Goal: Information Seeking & Learning: Learn about a topic

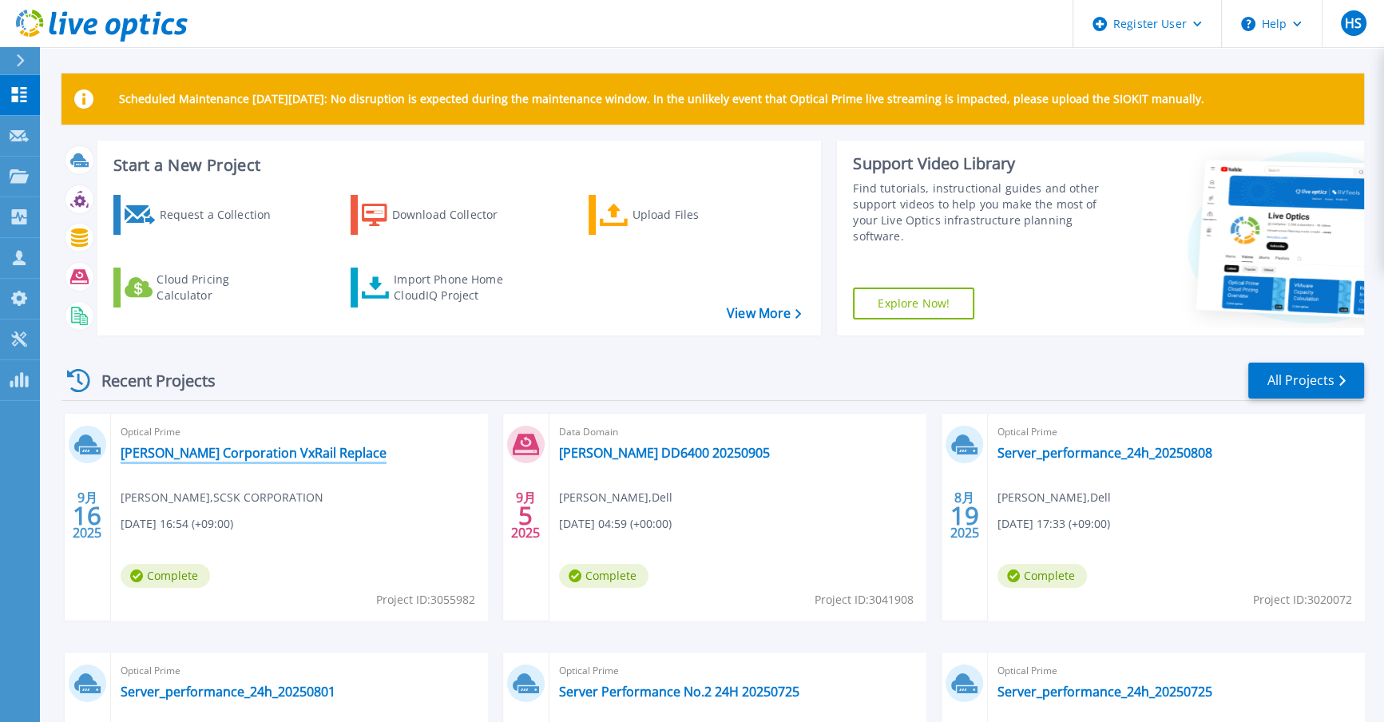
click at [238, 445] on link "[PERSON_NAME] Corporation VxRail Replace" at bounding box center [254, 453] width 266 height 16
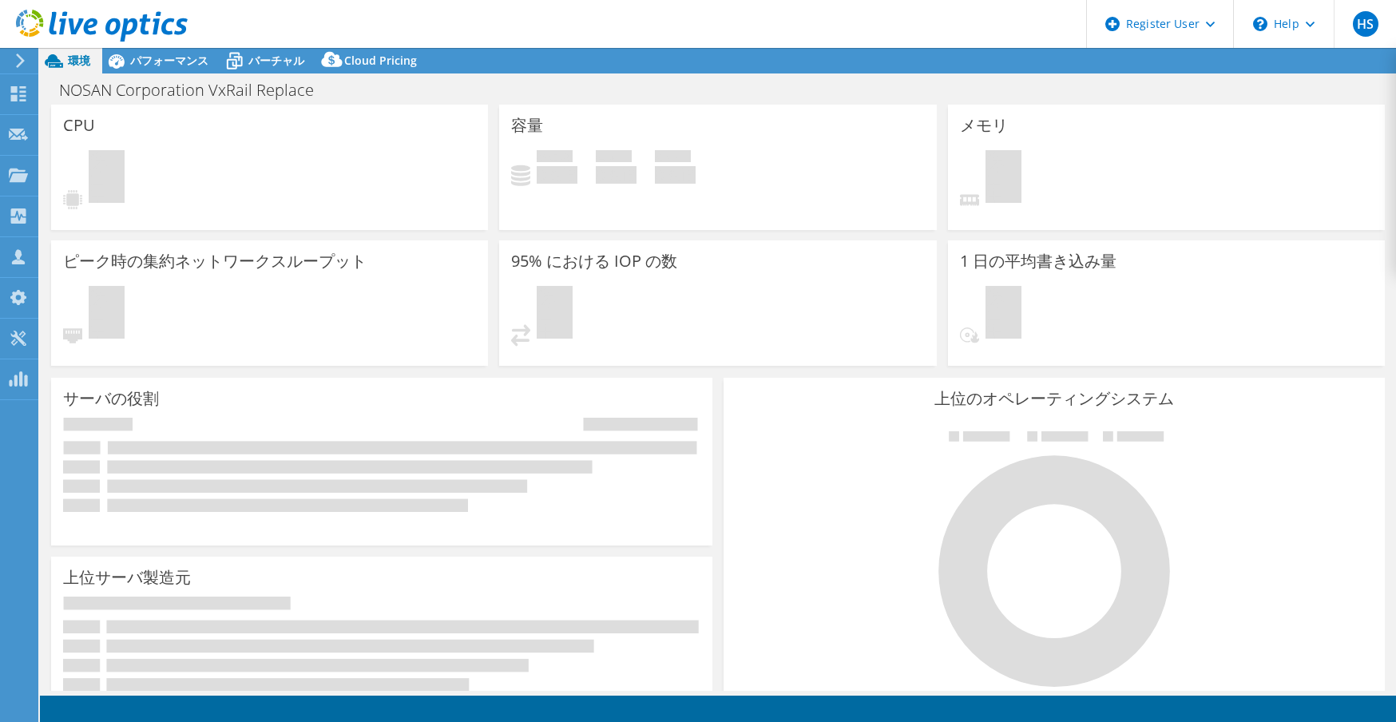
select select "USD"
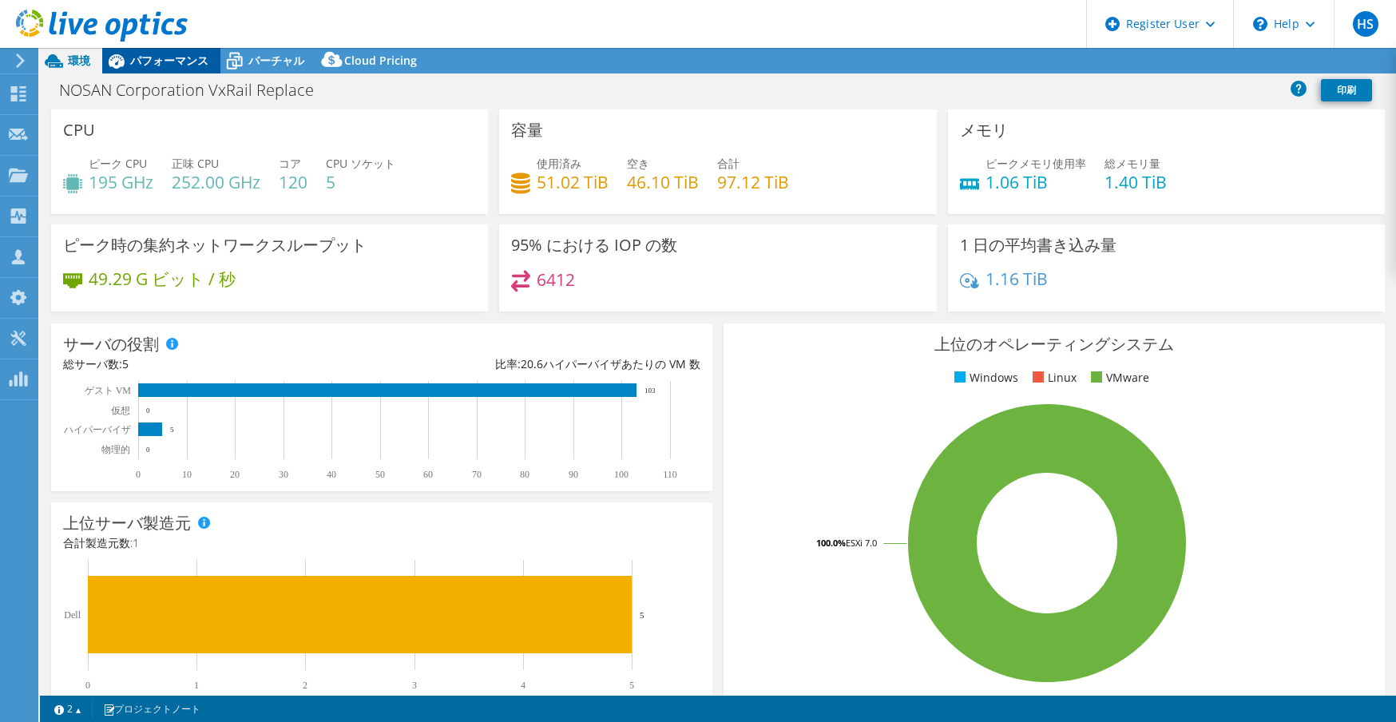
click at [185, 58] on span "パフォーマンス" at bounding box center [169, 60] width 78 height 15
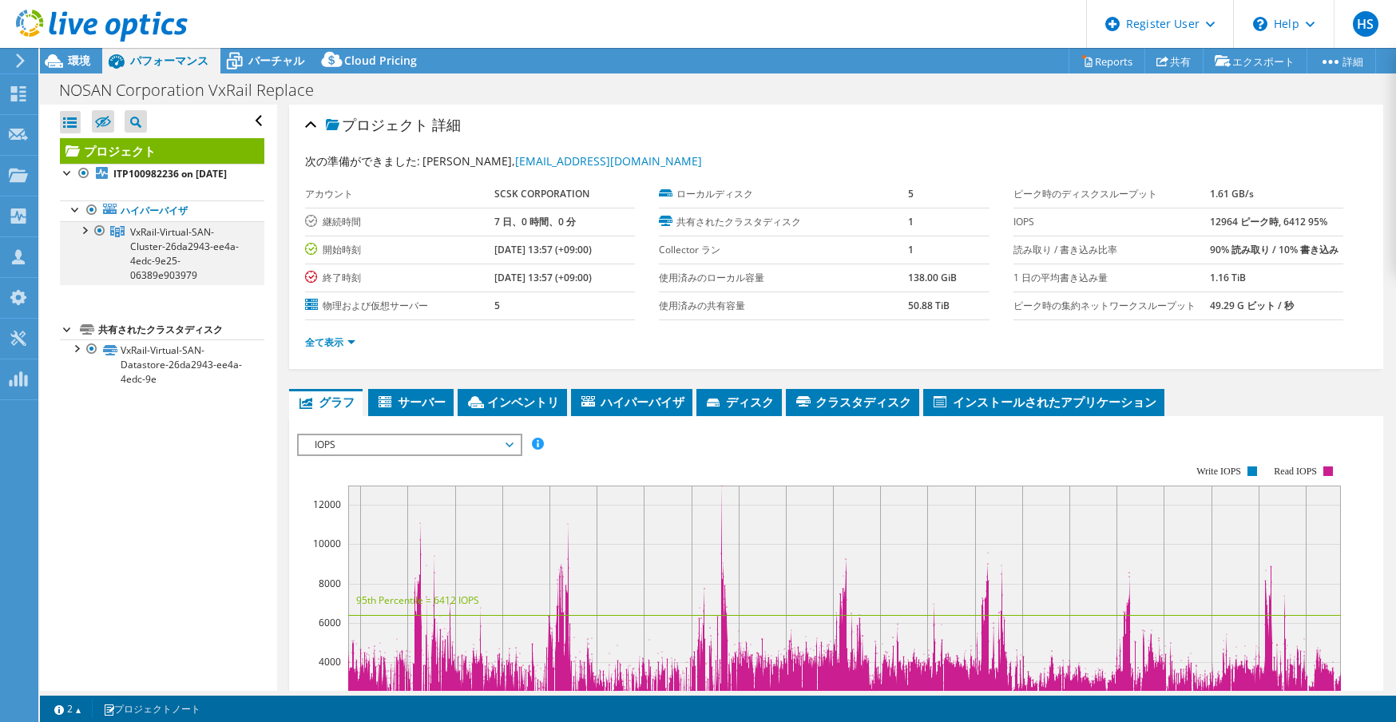
click at [81, 237] on div at bounding box center [84, 229] width 16 height 16
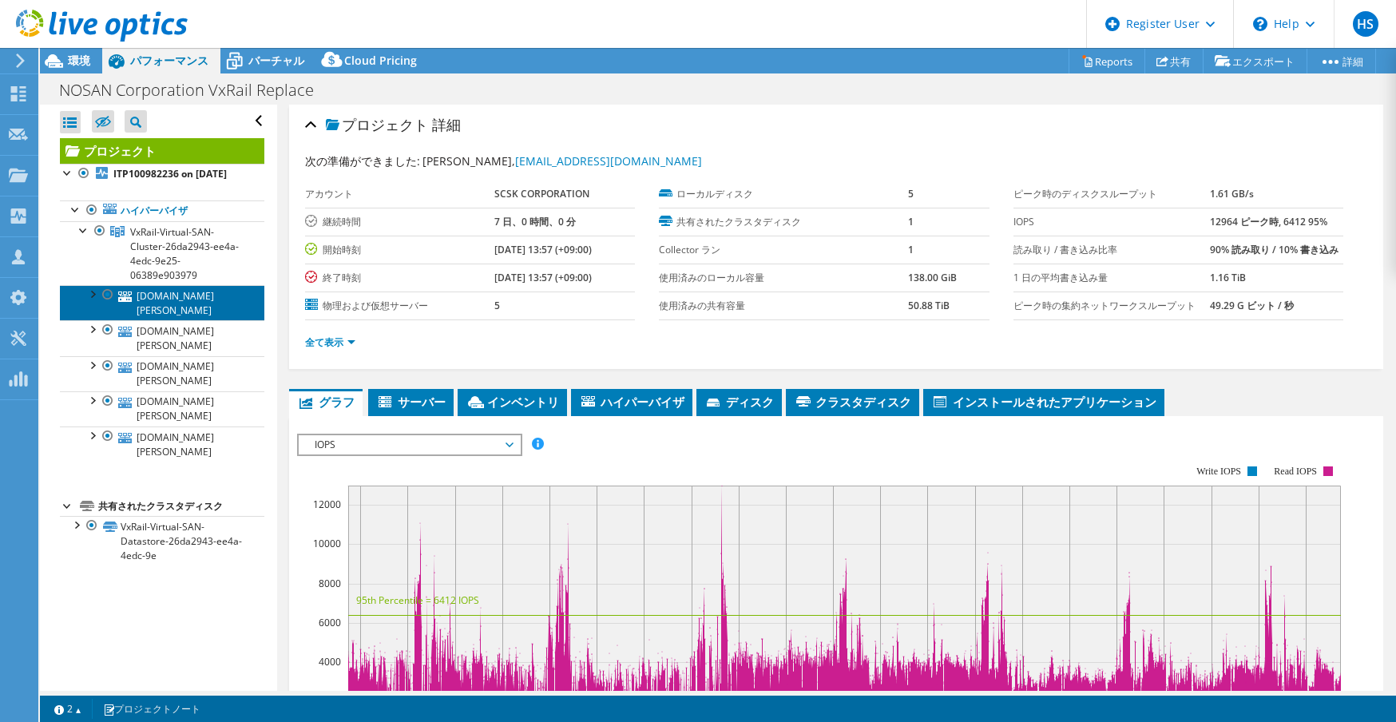
click at [182, 313] on link "vxrail04.nosan.co.jp" at bounding box center [162, 302] width 204 height 35
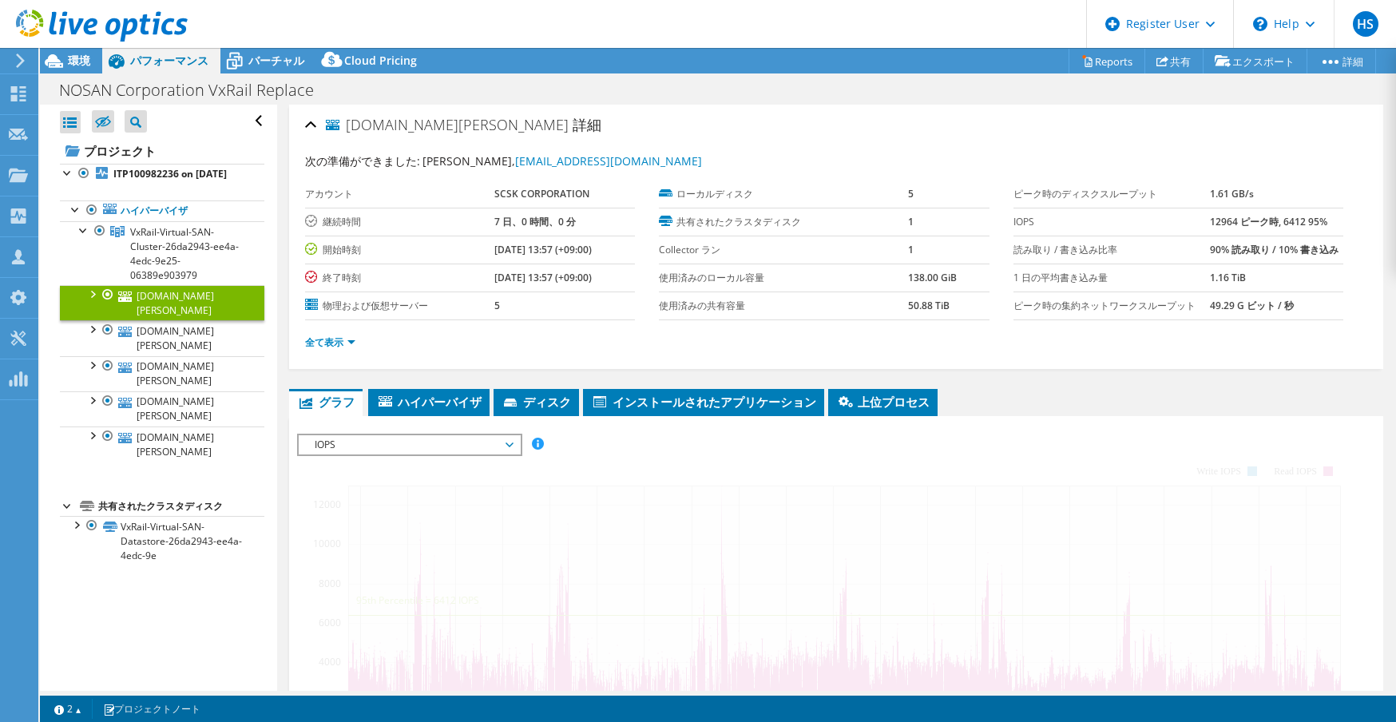
click at [431, 435] on span "IOPS" at bounding box center [409, 444] width 205 height 19
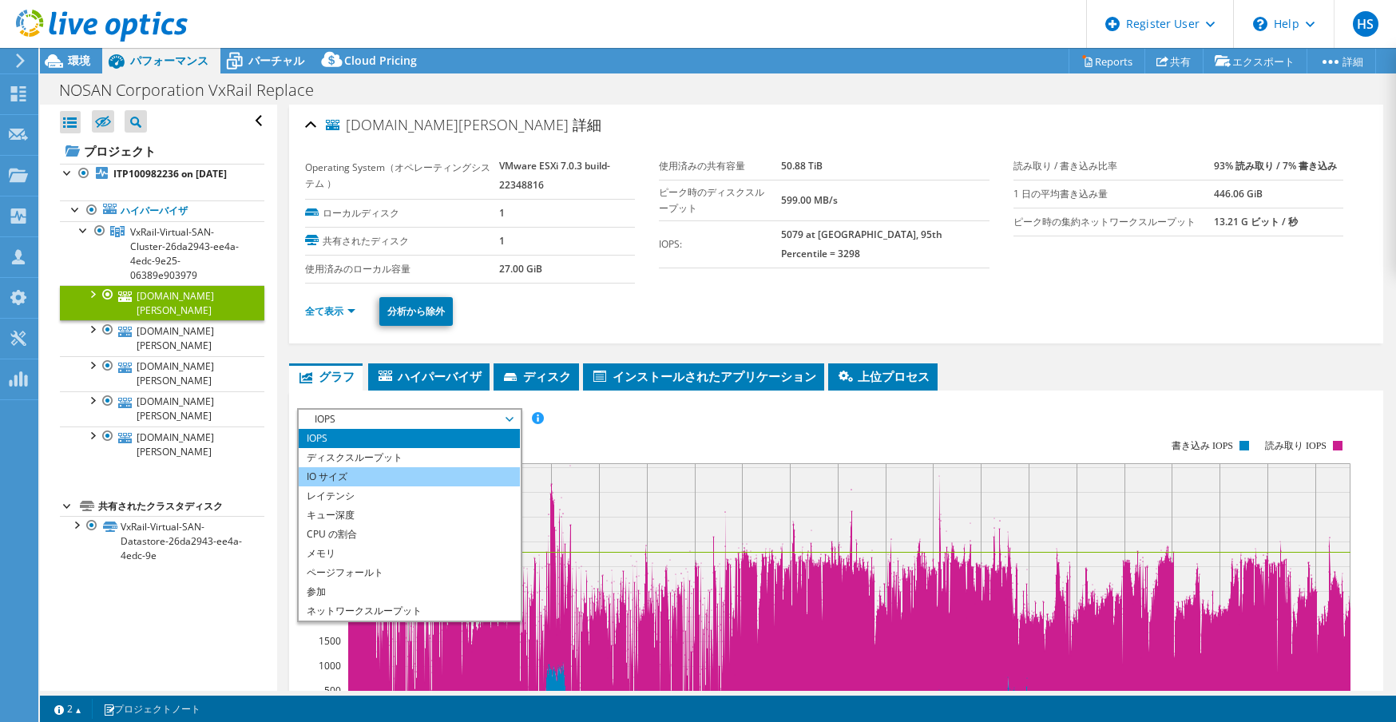
scroll to position [160, 0]
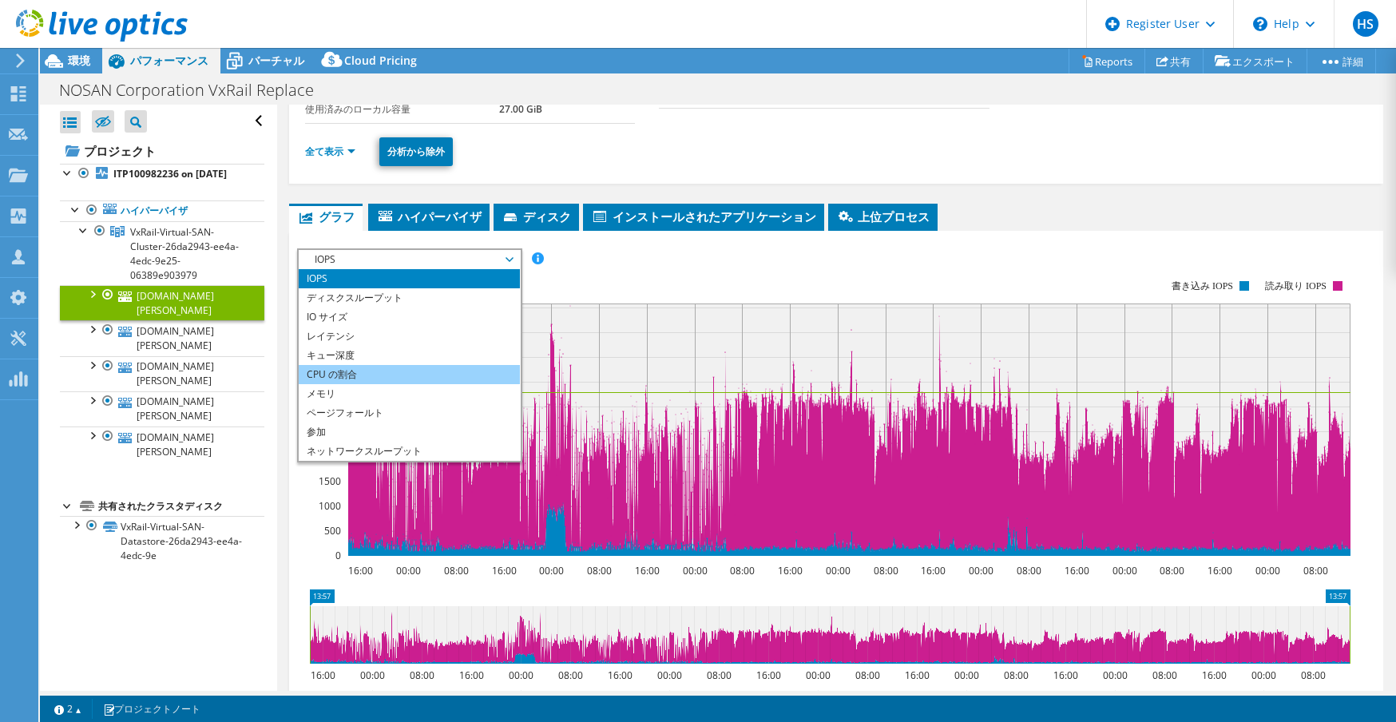
click at [386, 374] on li "CPU の割合" at bounding box center [409, 374] width 221 height 19
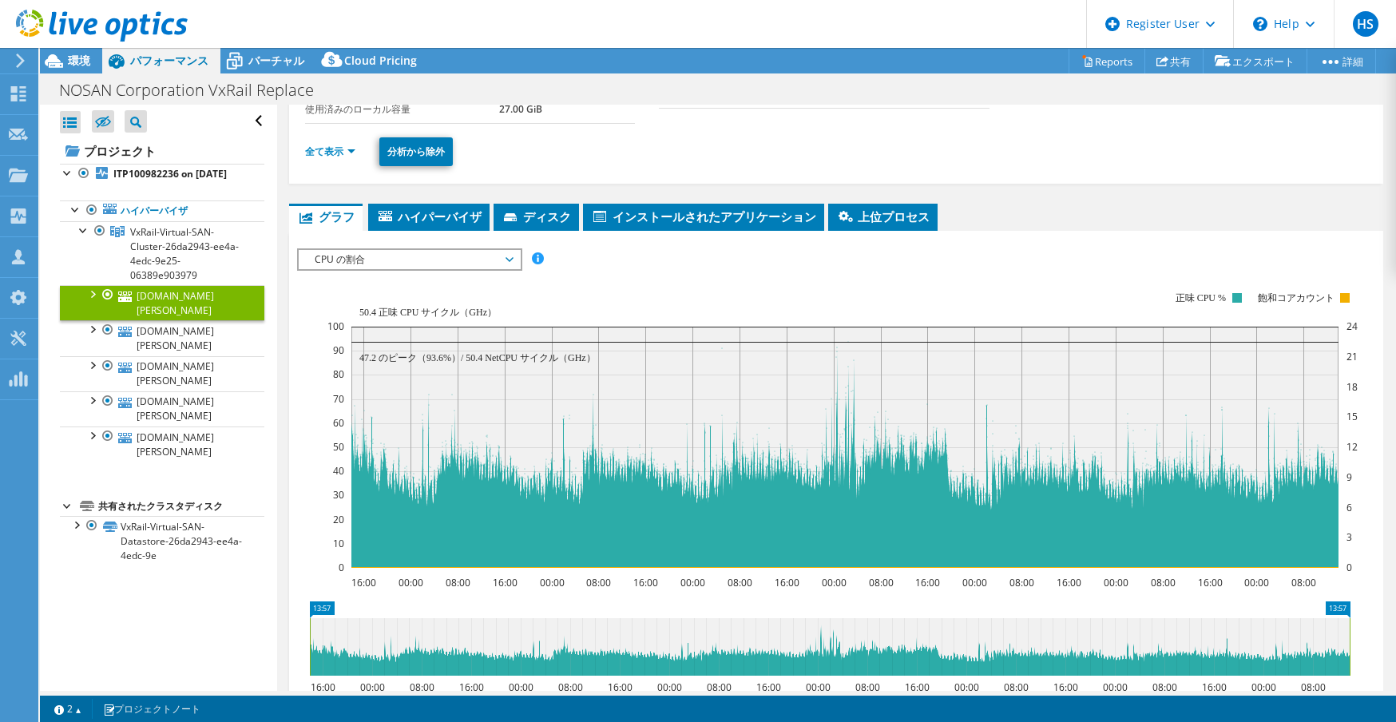
scroll to position [240, 0]
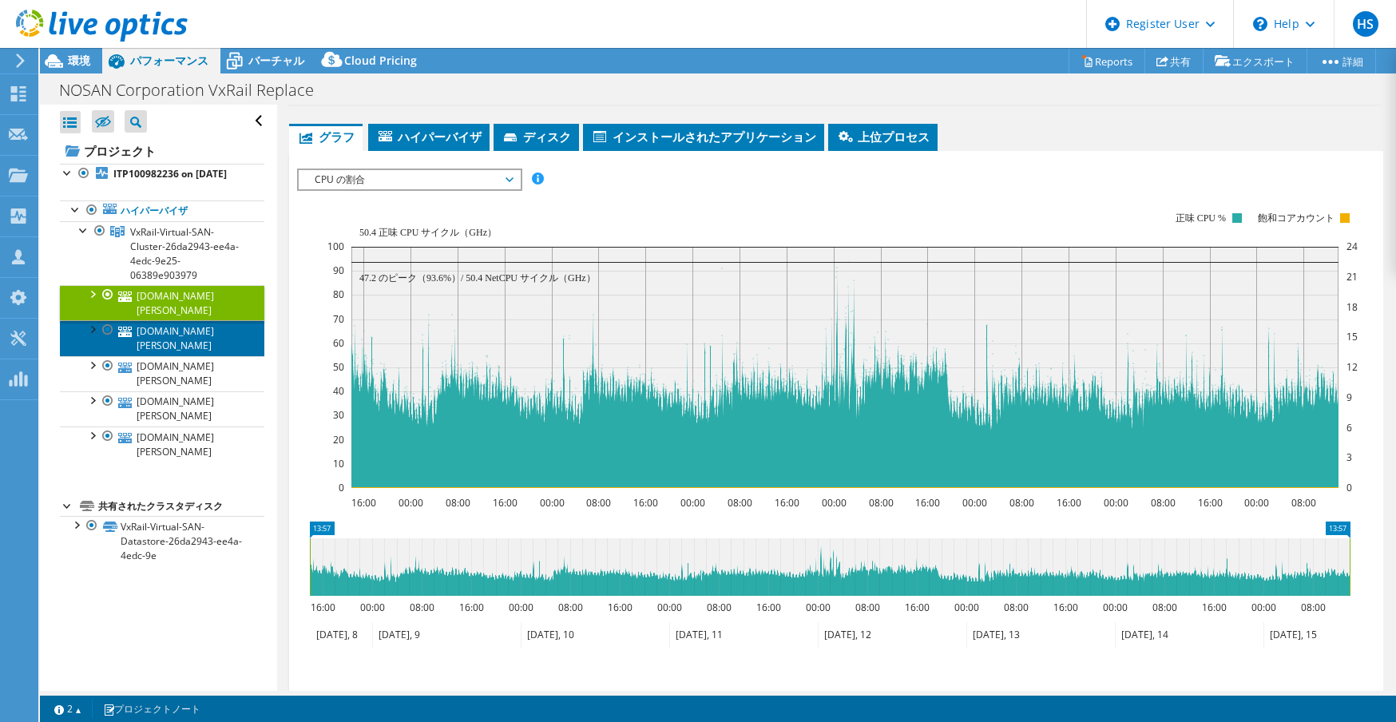
click at [134, 330] on link "vxrail01.nosan.co.jp" at bounding box center [162, 337] width 204 height 35
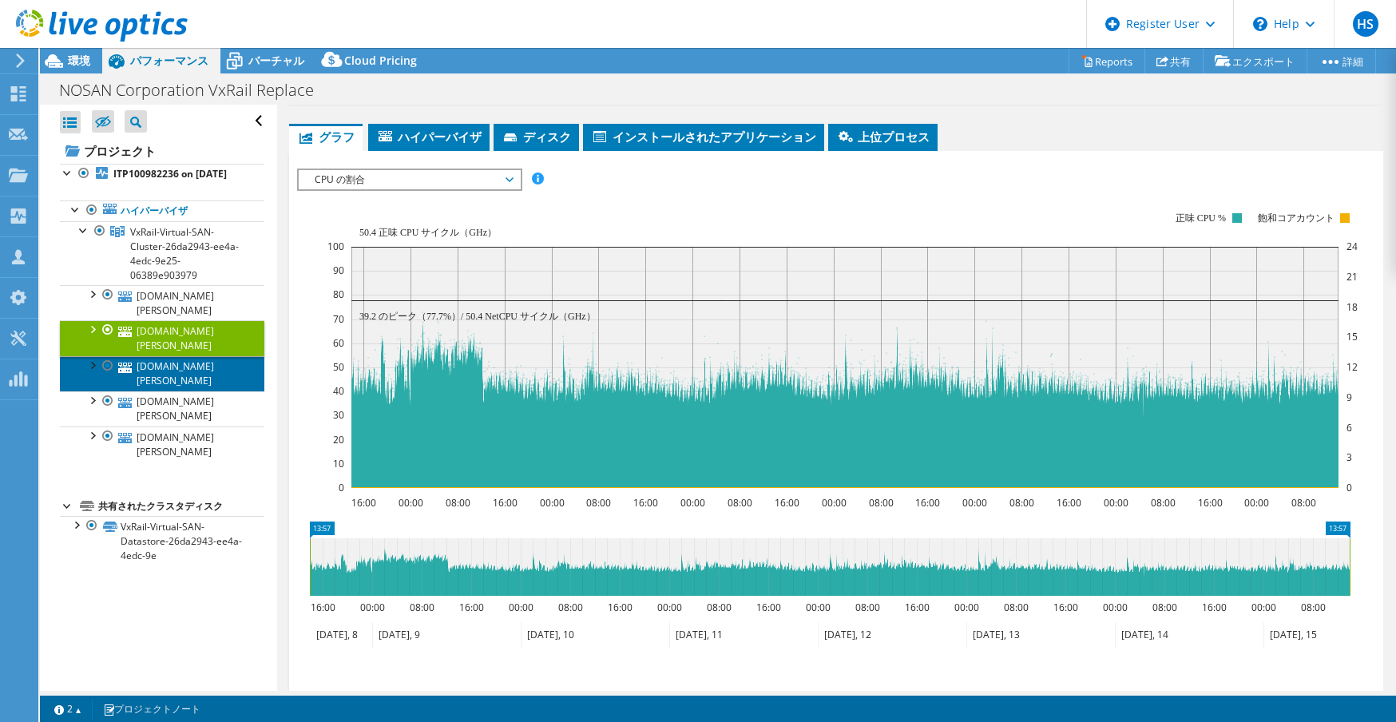
click at [184, 356] on link "vxrail03.nosan.co.jp" at bounding box center [162, 373] width 204 height 35
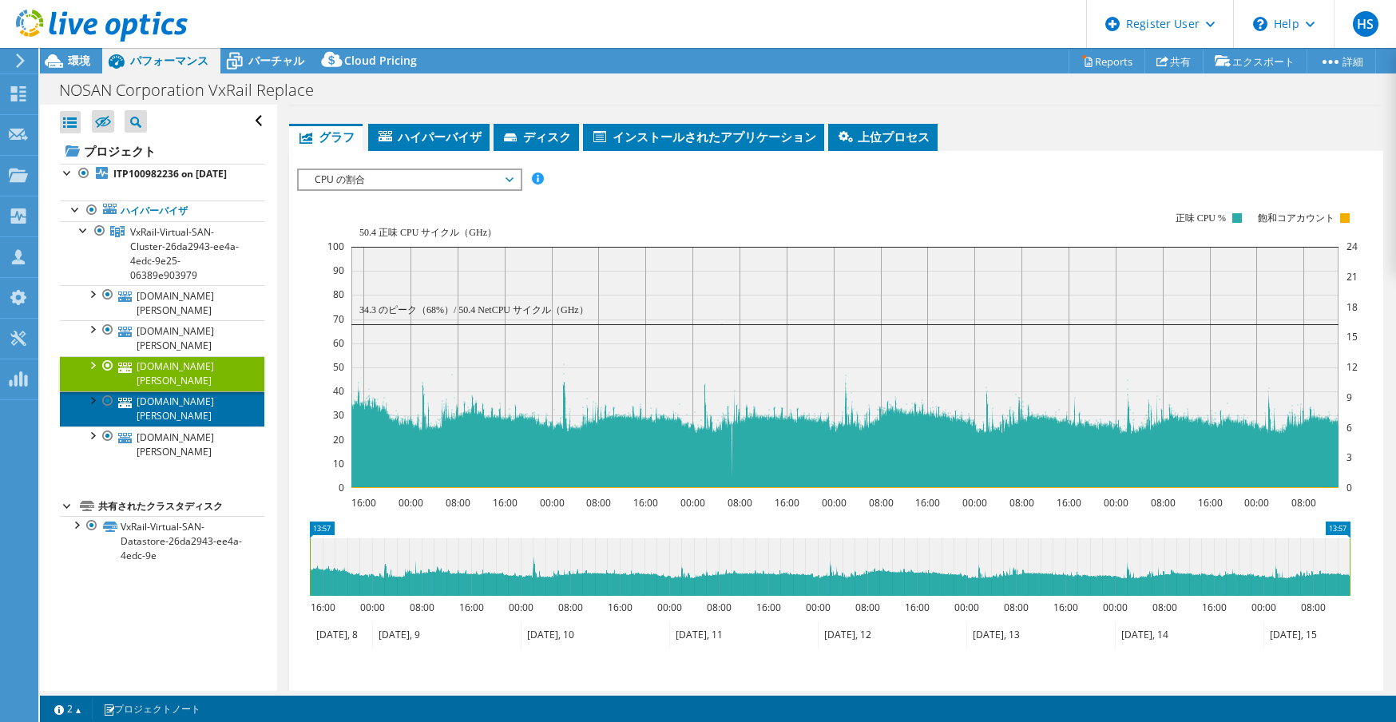
click at [189, 391] on link "vxrail02.nosan.co.jp" at bounding box center [162, 408] width 204 height 35
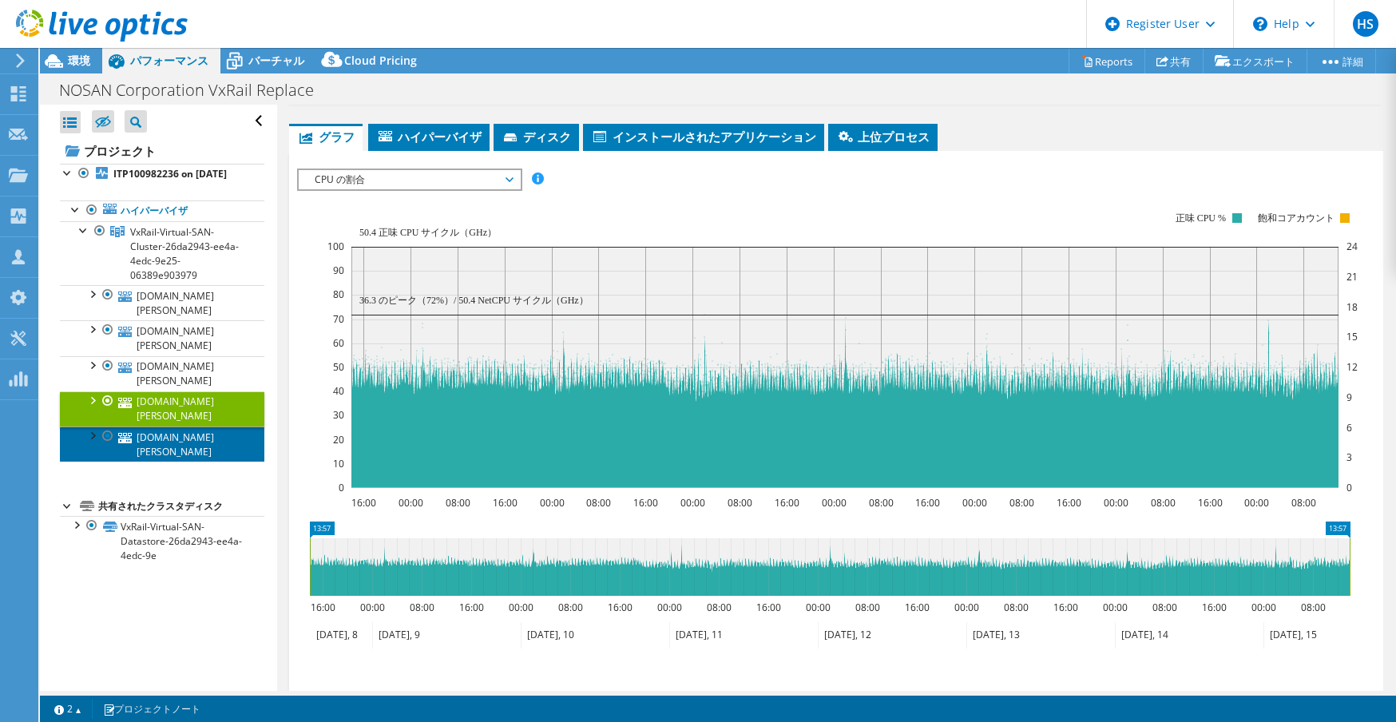
click at [180, 426] on link "vxrail05.nosan.co.jp" at bounding box center [162, 443] width 204 height 35
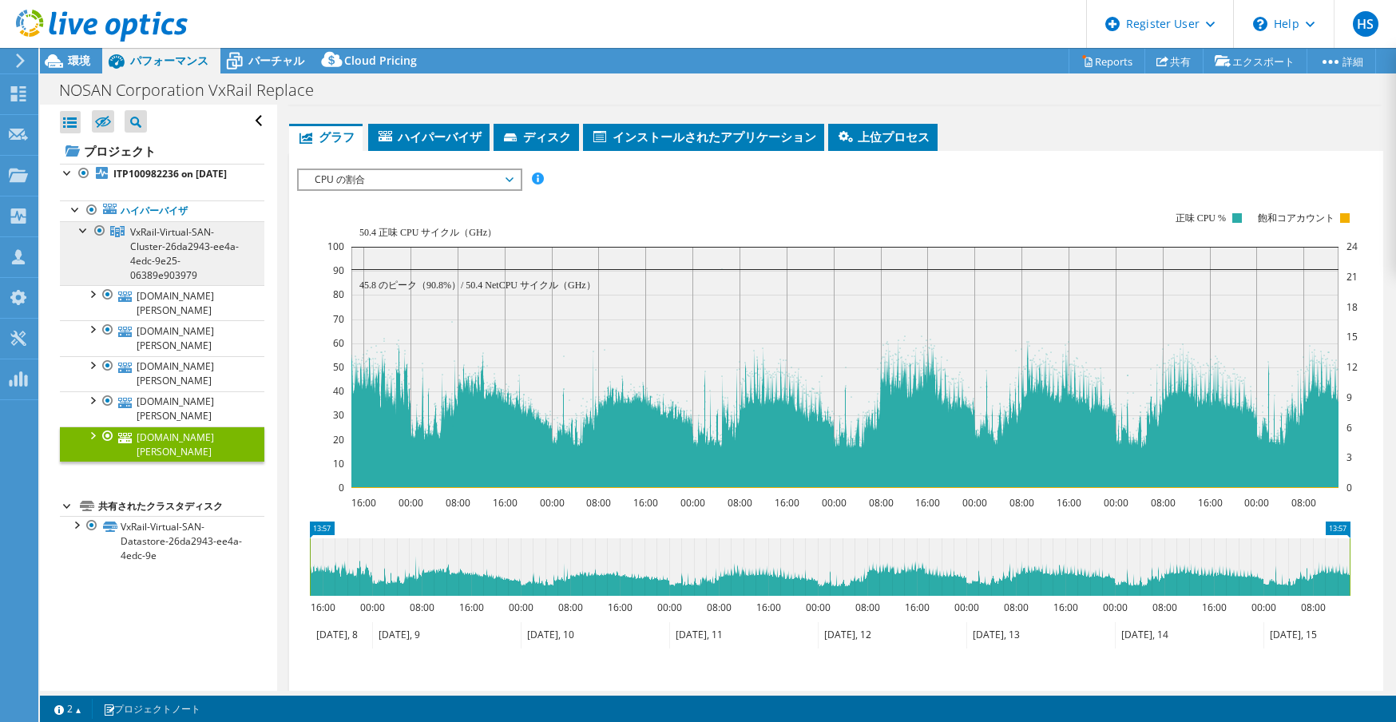
click at [182, 261] on span "VxRail-Virtual-SAN-Cluster-26da2943-ee4a-4edc-9e25-06389e903979" at bounding box center [184, 253] width 109 height 57
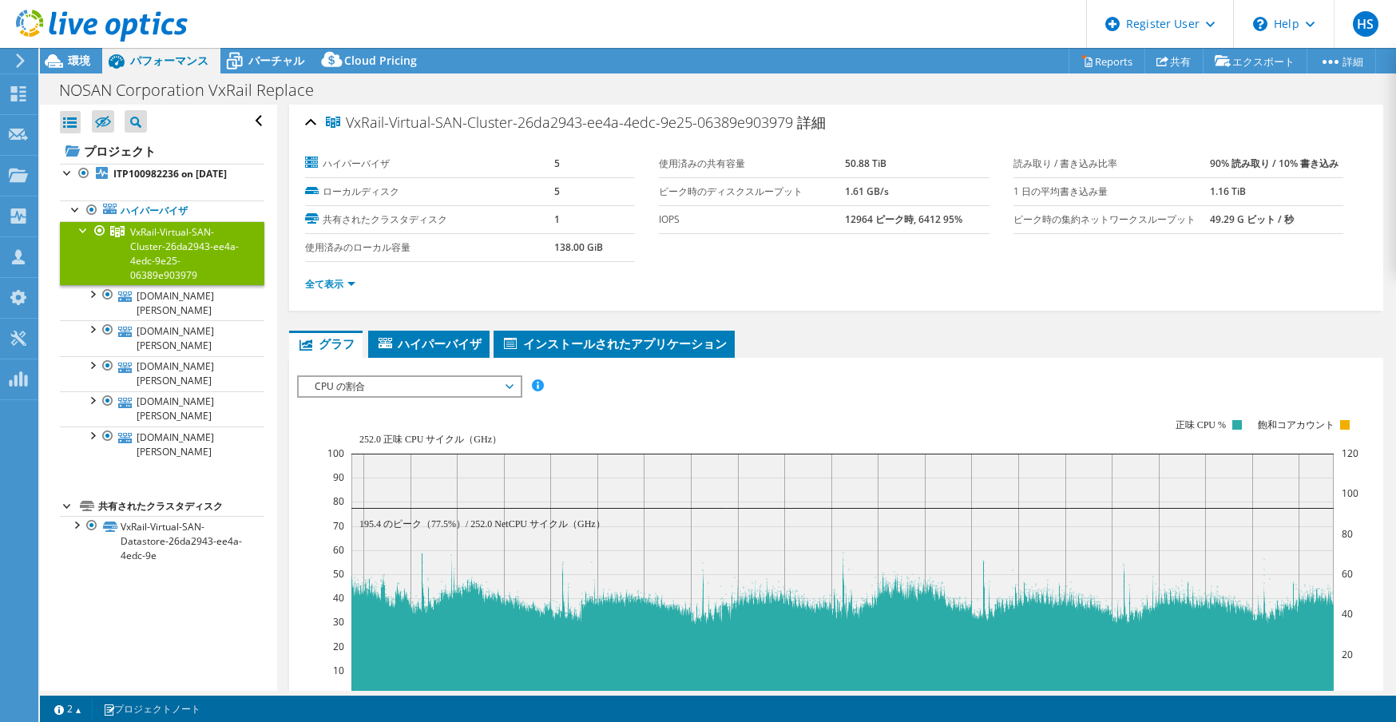
scroll to position [0, 0]
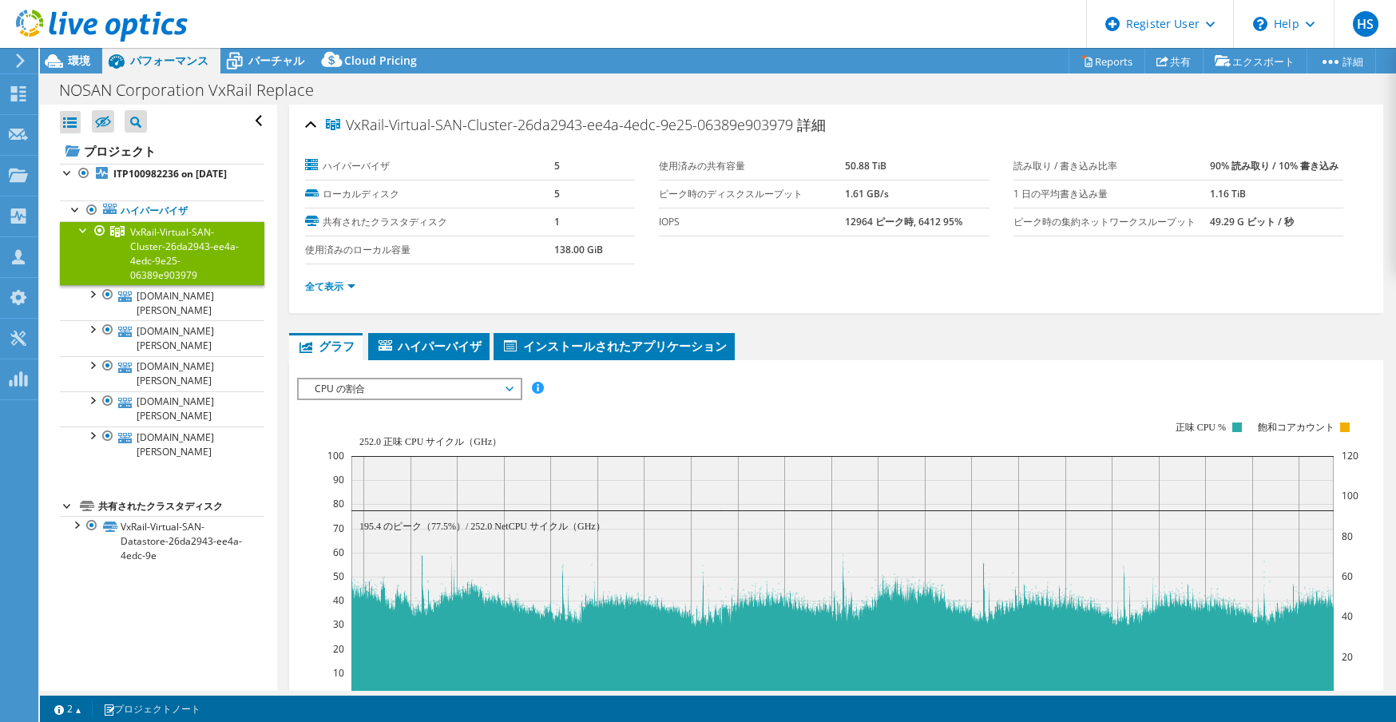
click at [640, 234] on div "ハイパーバイザ 5 ローカルディスク 5 共有されたクラスタディスク 1 使用済みのローカル容量 138.00 GiB" at bounding box center [482, 209] width 354 height 112
click at [345, 287] on link "全て表示" at bounding box center [330, 286] width 50 height 14
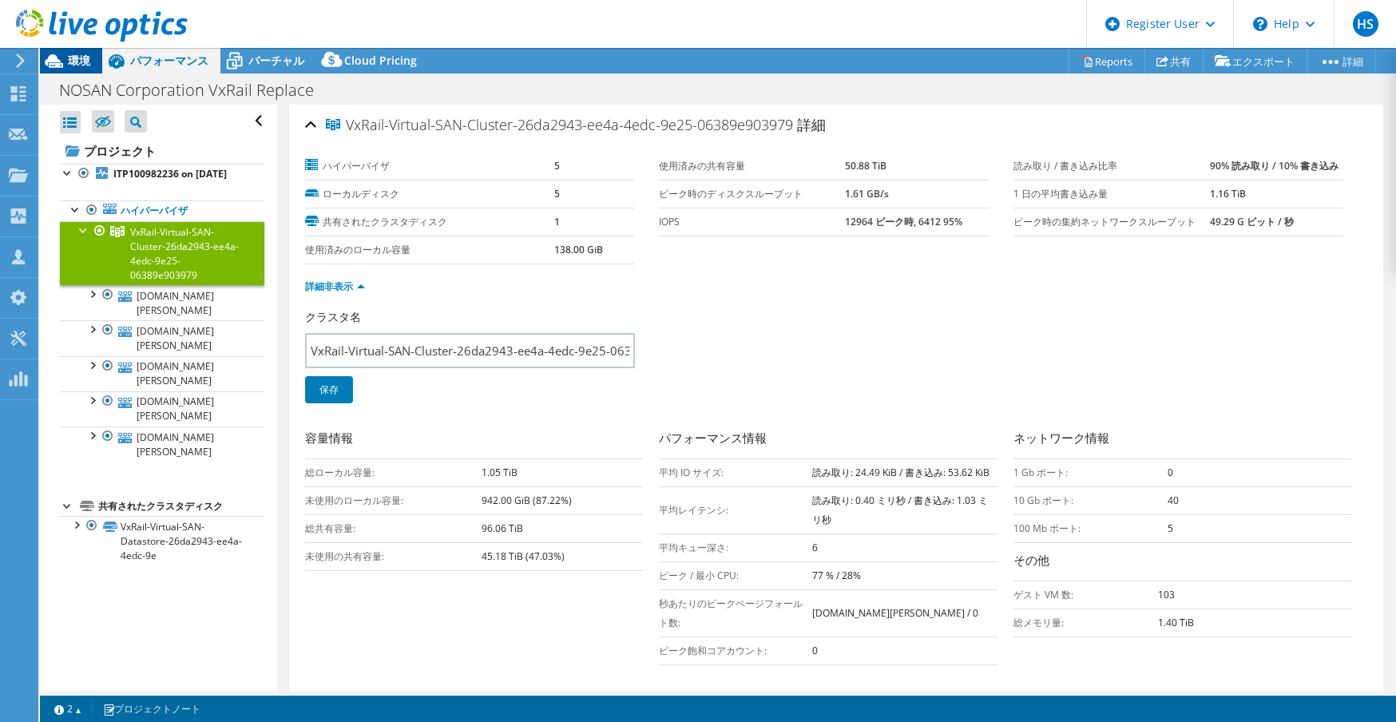
click at [60, 57] on icon at bounding box center [54, 61] width 28 height 28
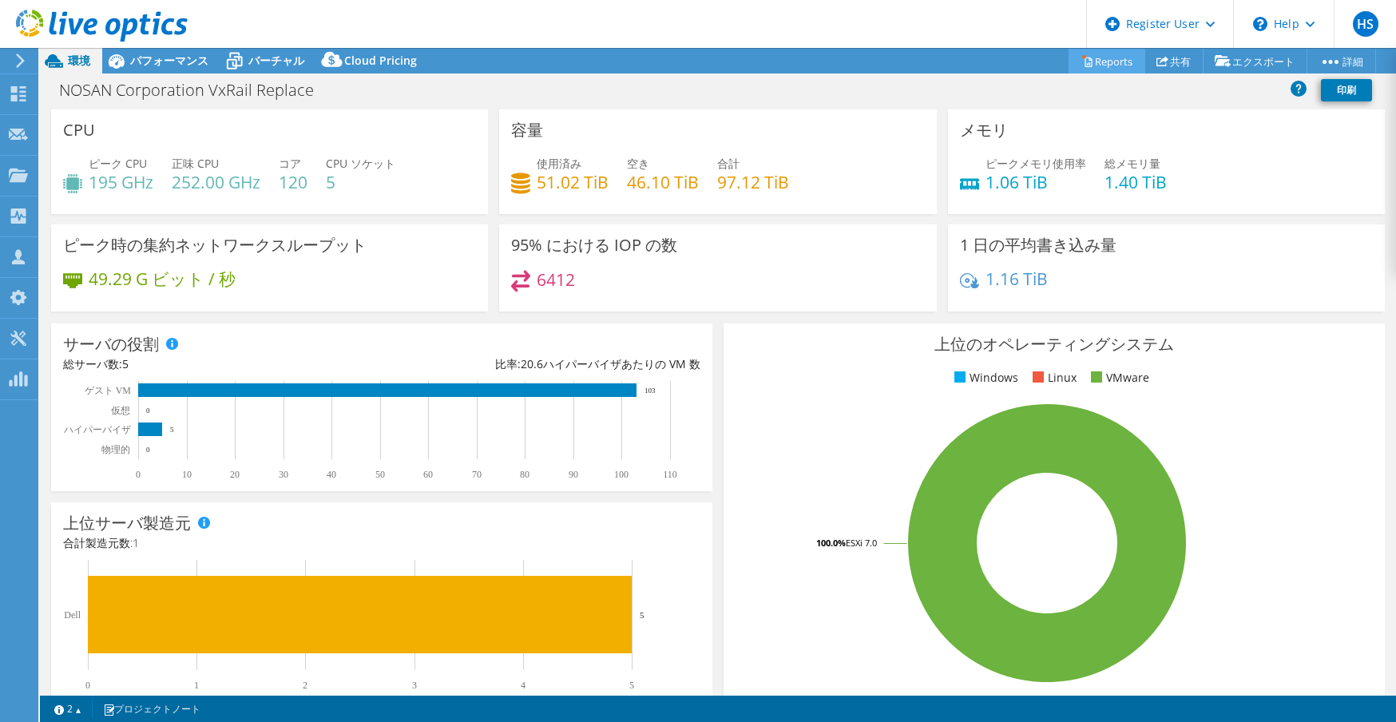
click at [1096, 62] on link "Reports" at bounding box center [1106, 61] width 77 height 25
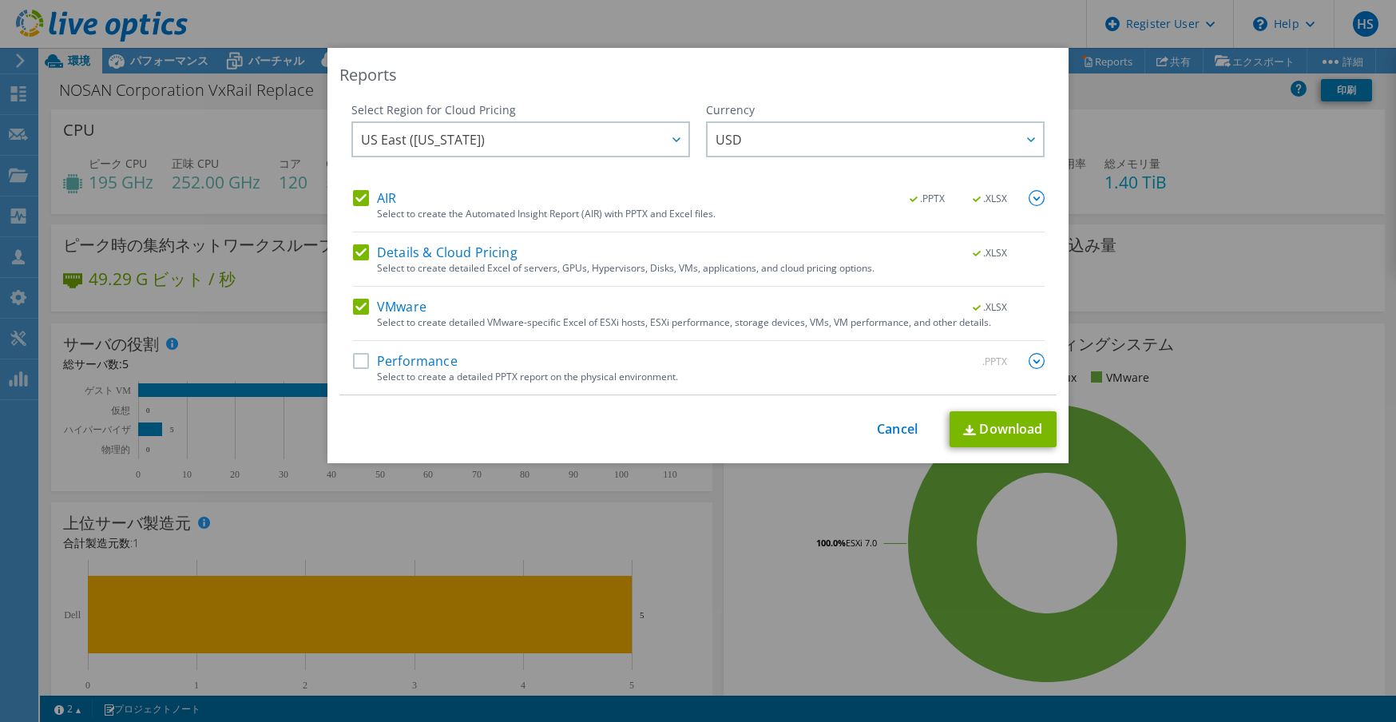
click at [353, 363] on label "Performance" at bounding box center [405, 361] width 105 height 16
click at [0, 0] on input "Performance" at bounding box center [0, 0] width 0 height 0
click at [1029, 192] on img at bounding box center [1036, 198] width 16 height 16
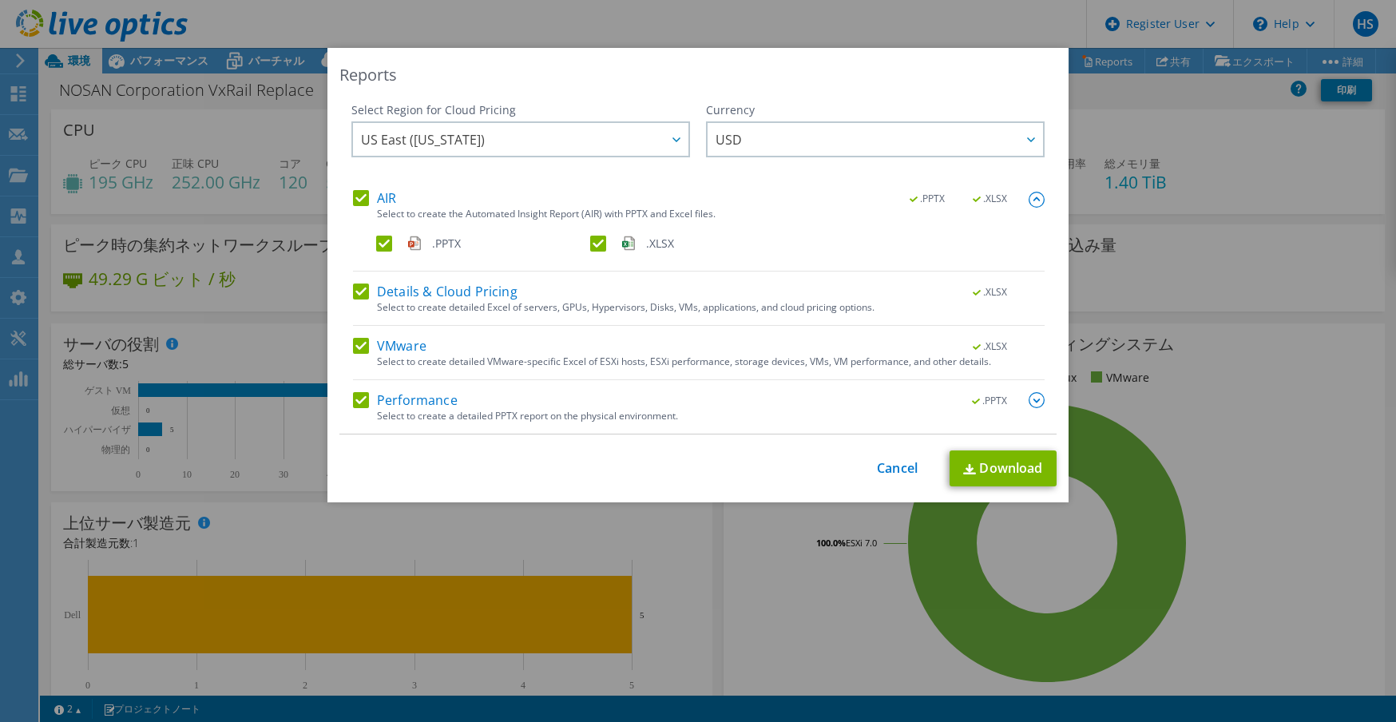
click at [1028, 399] on img at bounding box center [1036, 400] width 16 height 16
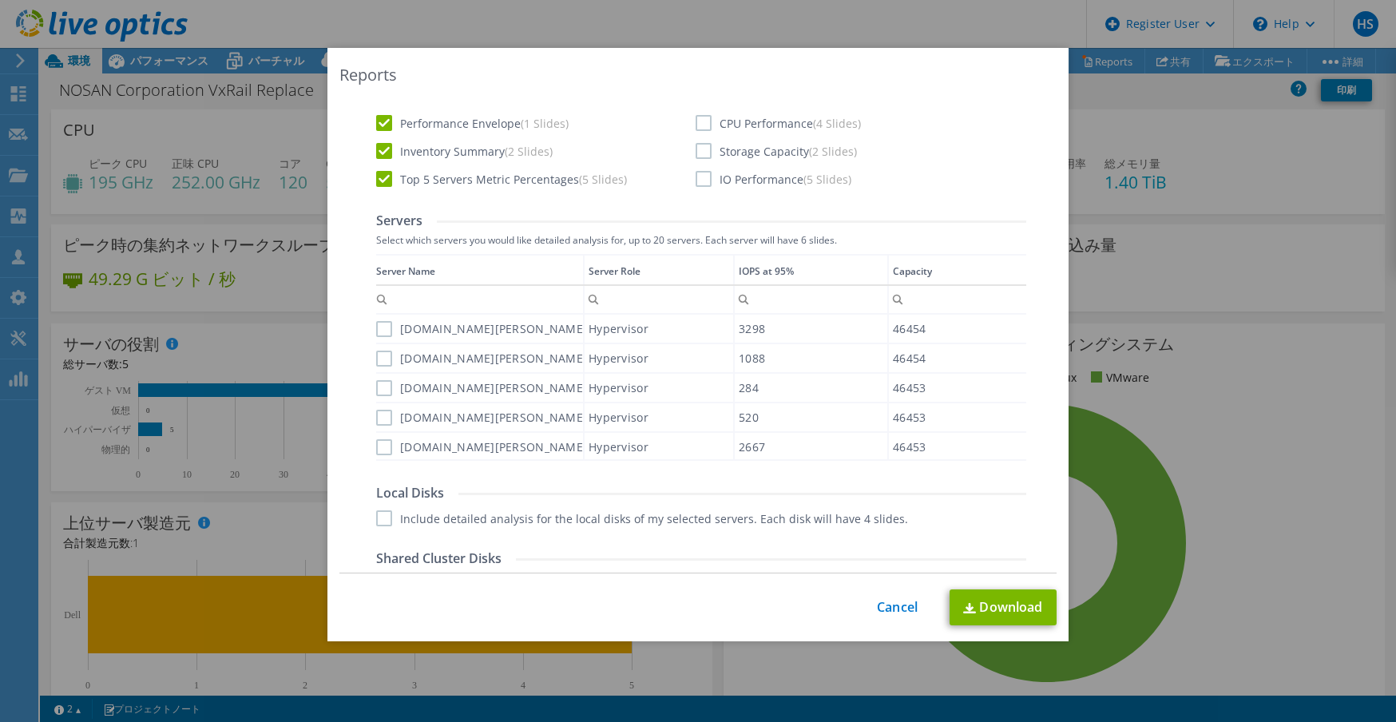
scroll to position [479, 0]
click at [379, 323] on label "vxrail04.nosan.co.jp" at bounding box center [481, 328] width 211 height 16
click at [0, 0] on input "vxrail04.nosan.co.jp" at bounding box center [0, 0] width 0 height 0
click at [376, 362] on label "vxrail01.nosan.co.jp" at bounding box center [481, 358] width 211 height 16
click at [0, 0] on input "vxrail01.nosan.co.jp" at bounding box center [0, 0] width 0 height 0
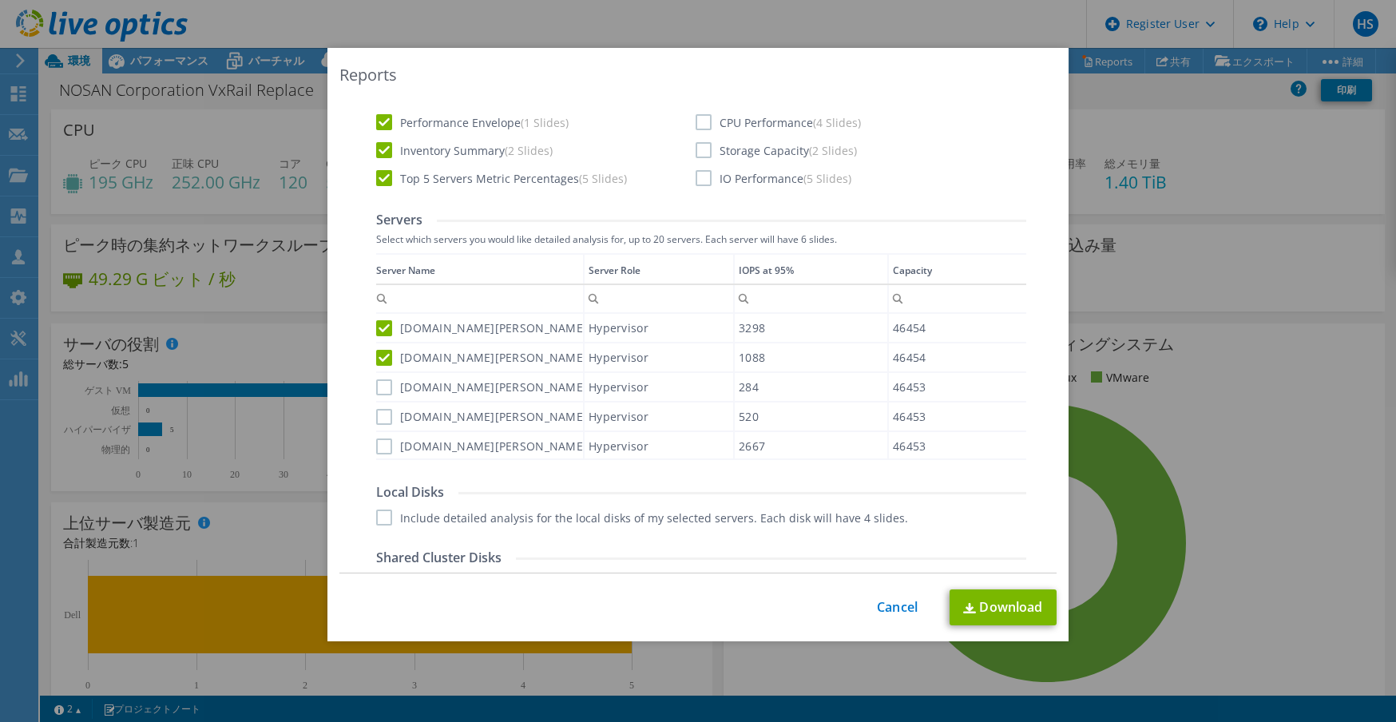
click at [378, 384] on label "vxrail03.nosan.co.jp" at bounding box center [481, 387] width 211 height 16
click at [0, 0] on input "vxrail03.nosan.co.jp" at bounding box center [0, 0] width 0 height 0
click at [377, 415] on label "vxrail02.nosan.co.jp" at bounding box center [481, 417] width 211 height 16
click at [0, 0] on input "vxrail02.nosan.co.jp" at bounding box center [0, 0] width 0 height 0
click at [378, 453] on div "vxrail05.nosan.co.jp" at bounding box center [479, 446] width 207 height 28
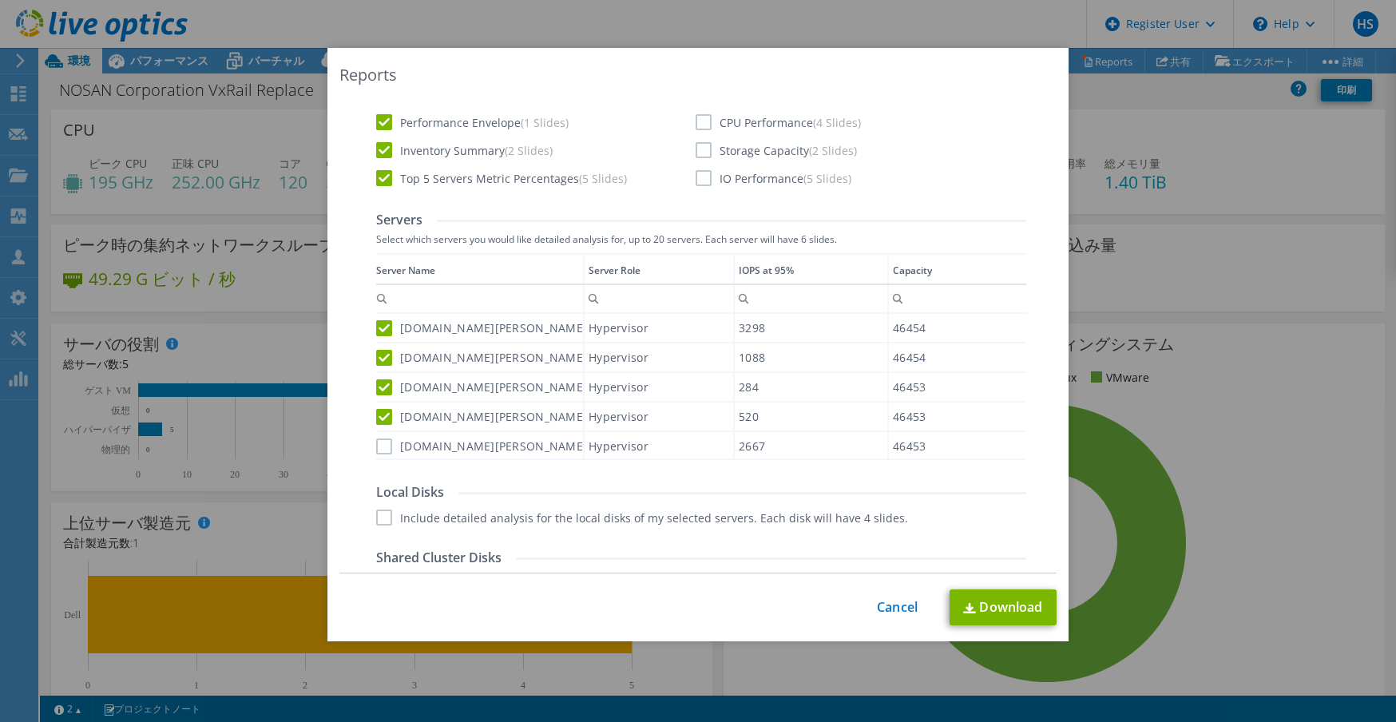
click at [378, 448] on label "vxrail05.nosan.co.jp" at bounding box center [481, 446] width 211 height 16
click at [0, 0] on input "vxrail05.nosan.co.jp" at bounding box center [0, 0] width 0 height 0
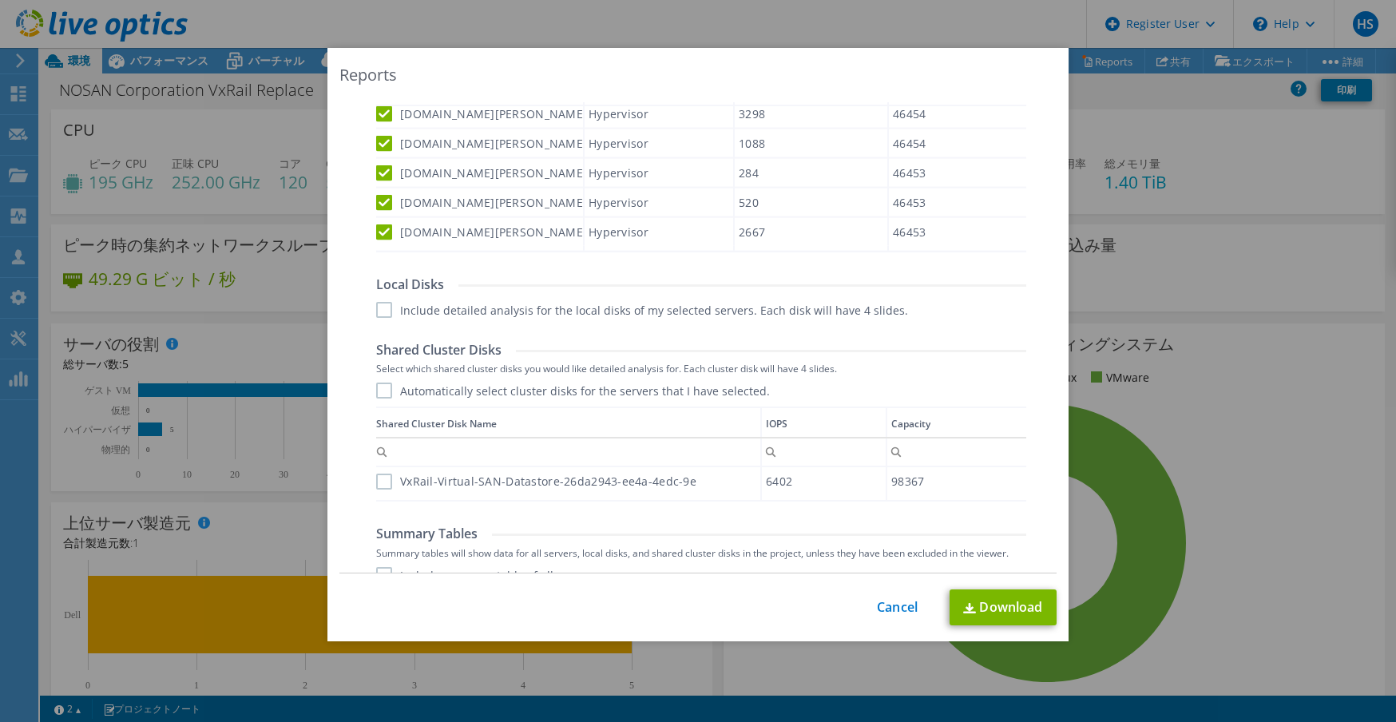
scroll to position [763, 0]
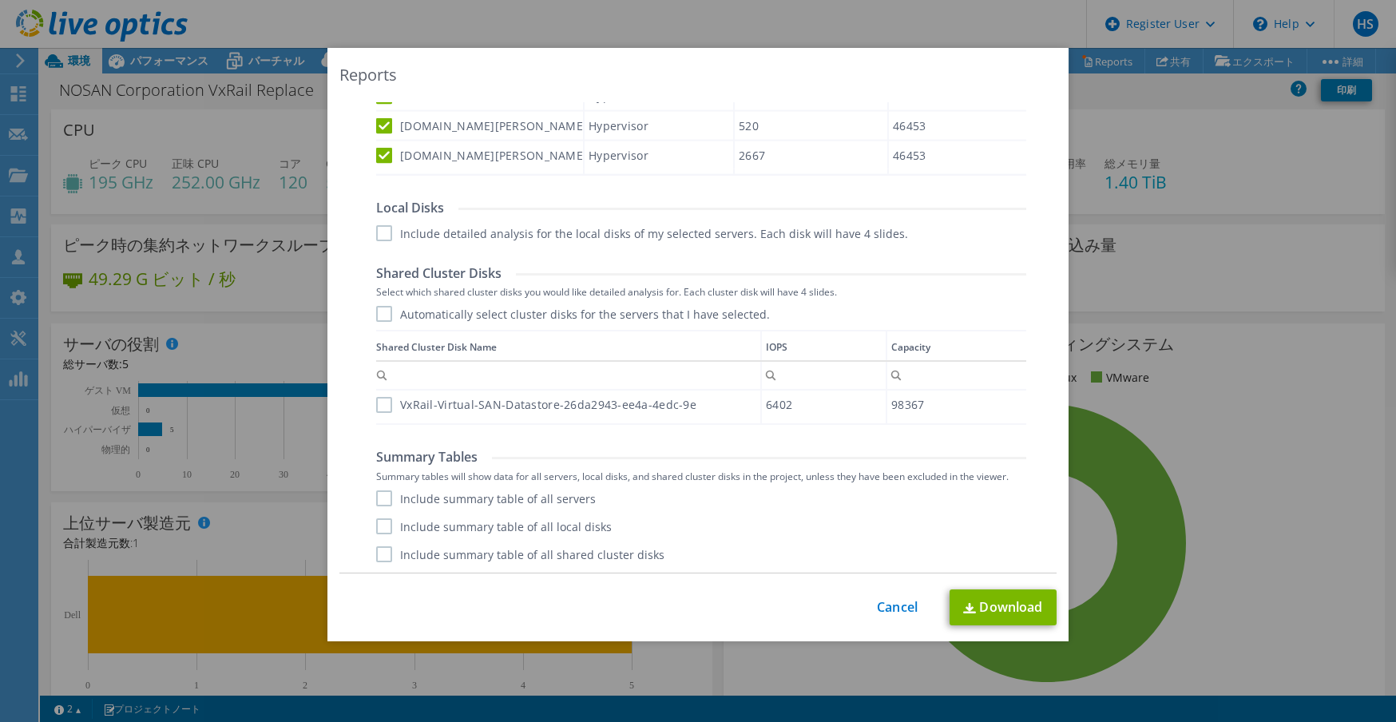
click at [382, 402] on label "VxRail-Virtual-SAN-Datastore-26da2943-ee4a-4edc-9e" at bounding box center [536, 405] width 320 height 16
click at [0, 0] on input "VxRail-Virtual-SAN-Datastore-26da2943-ee4a-4edc-9e" at bounding box center [0, 0] width 0 height 0
click at [376, 315] on label "Automatically select cluster disks for the servers that I have selected." at bounding box center [573, 314] width 394 height 16
click at [0, 0] on input "Automatically select cluster disks for the servers that I have selected." at bounding box center [0, 0] width 0 height 0
click at [376, 315] on label "Automatically select cluster disks for the servers that I have selected." at bounding box center [573, 314] width 394 height 16
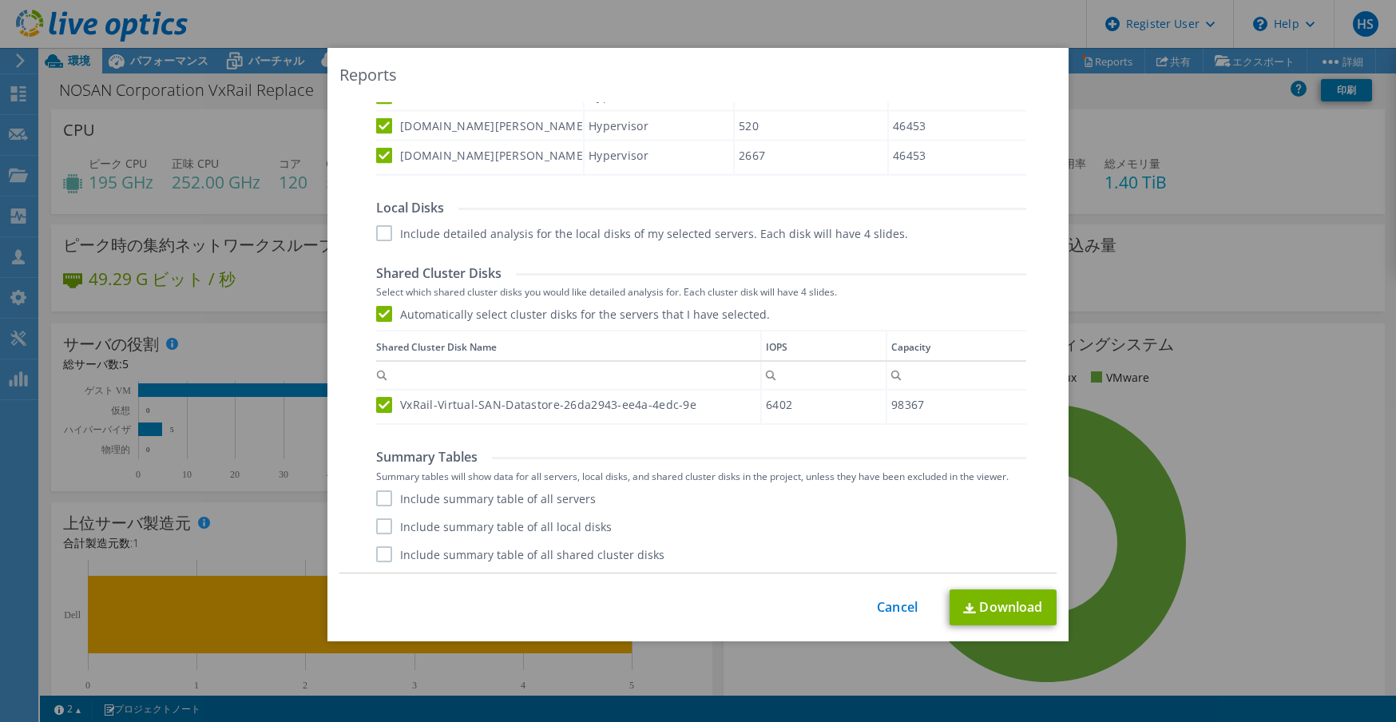
click at [0, 0] on input "Automatically select cluster disks for the servers that I have selected." at bounding box center [0, 0] width 0 height 0
click at [989, 604] on link "Download" at bounding box center [1002, 607] width 107 height 36
click at [550, 28] on div "Reports Select Region for Cloud Pricing Asia Pacific (Hong Kong) Asia Pacific (…" at bounding box center [698, 361] width 1396 height 722
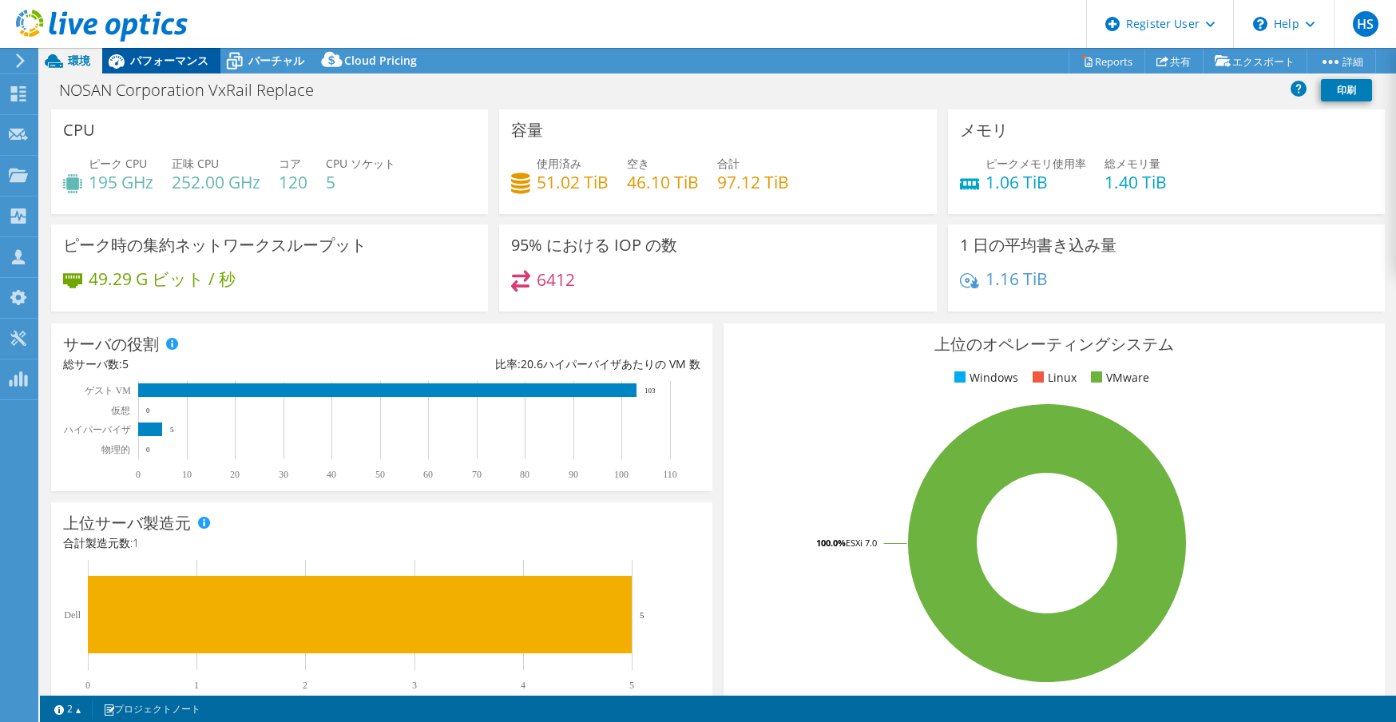
click at [181, 58] on span "パフォーマンス" at bounding box center [169, 60] width 78 height 15
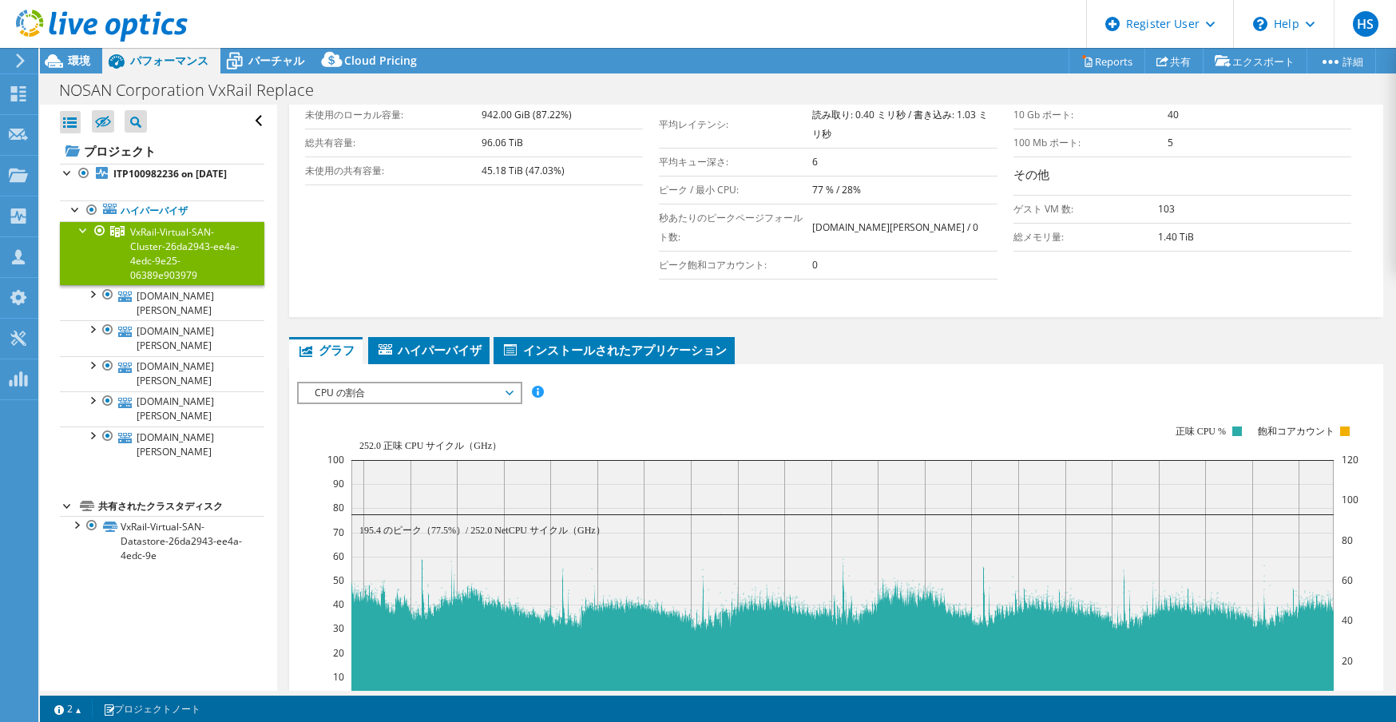
scroll to position [399, 0]
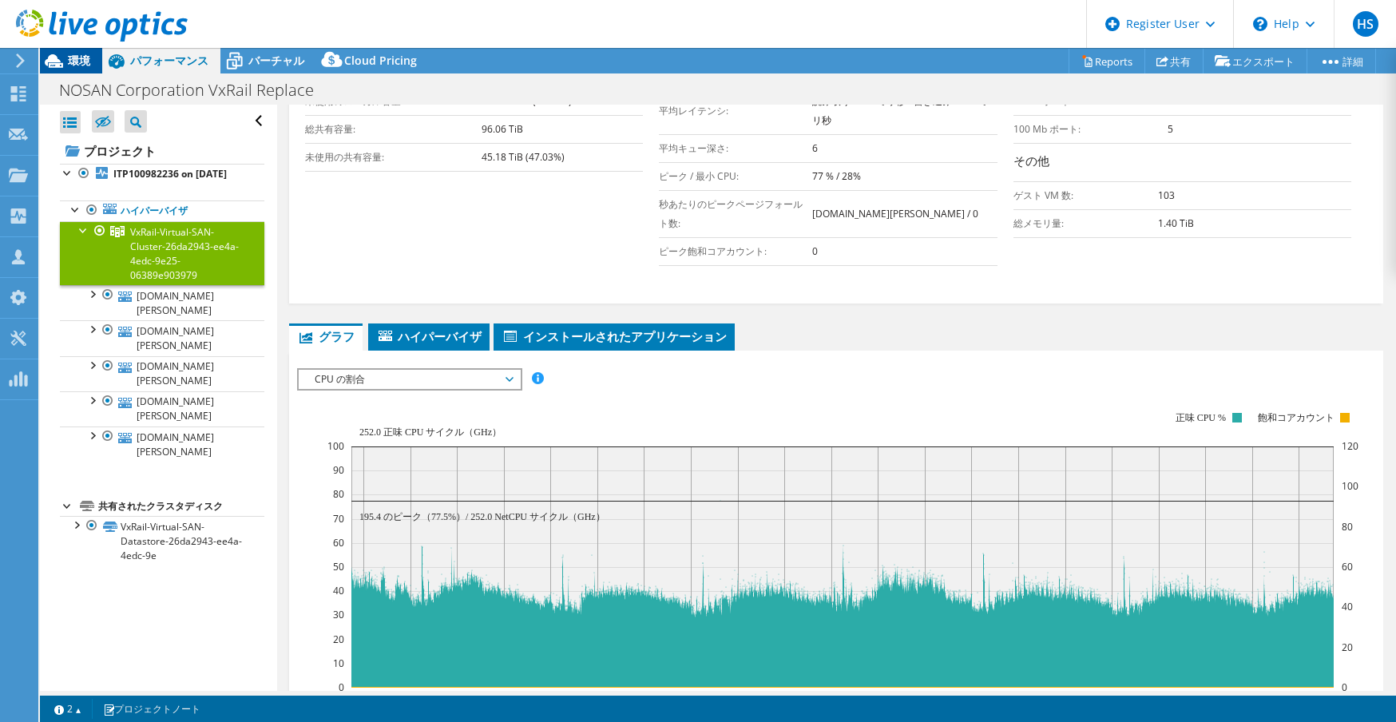
click at [73, 53] on span "環境" at bounding box center [79, 60] width 22 height 15
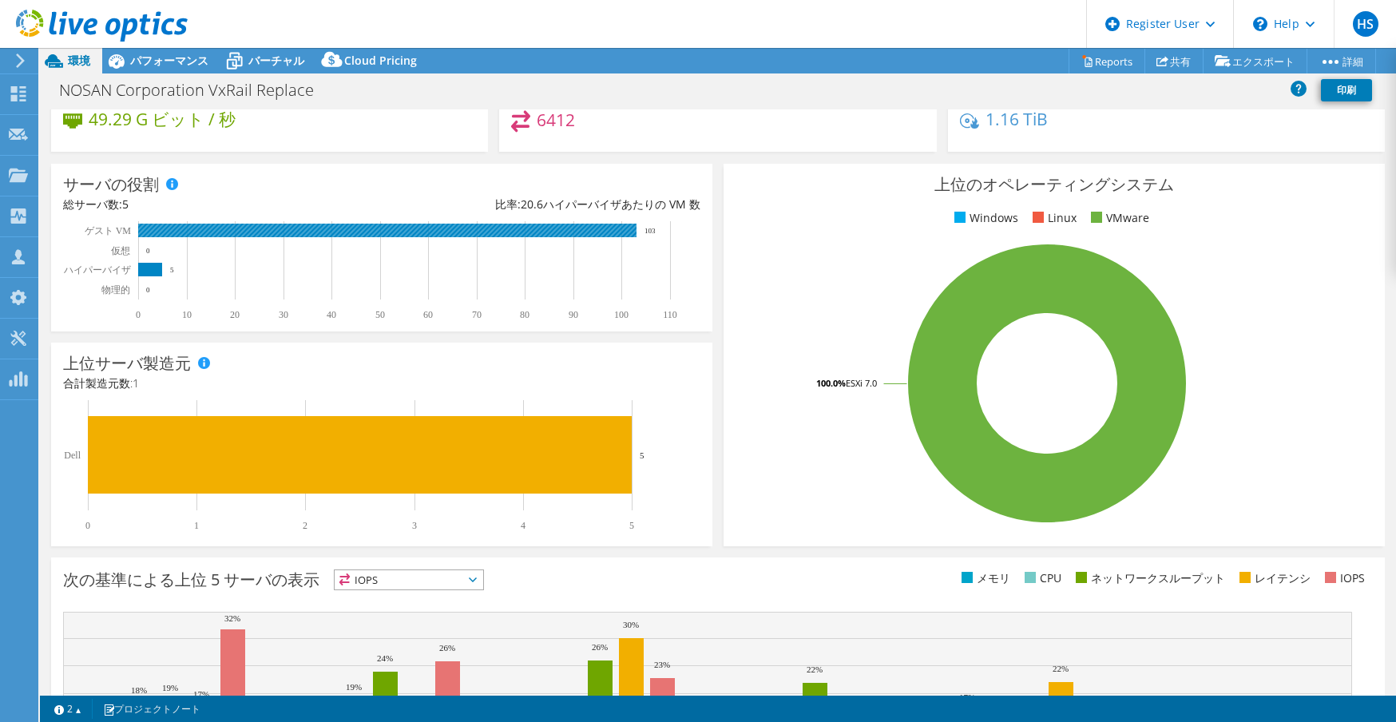
scroll to position [0, 0]
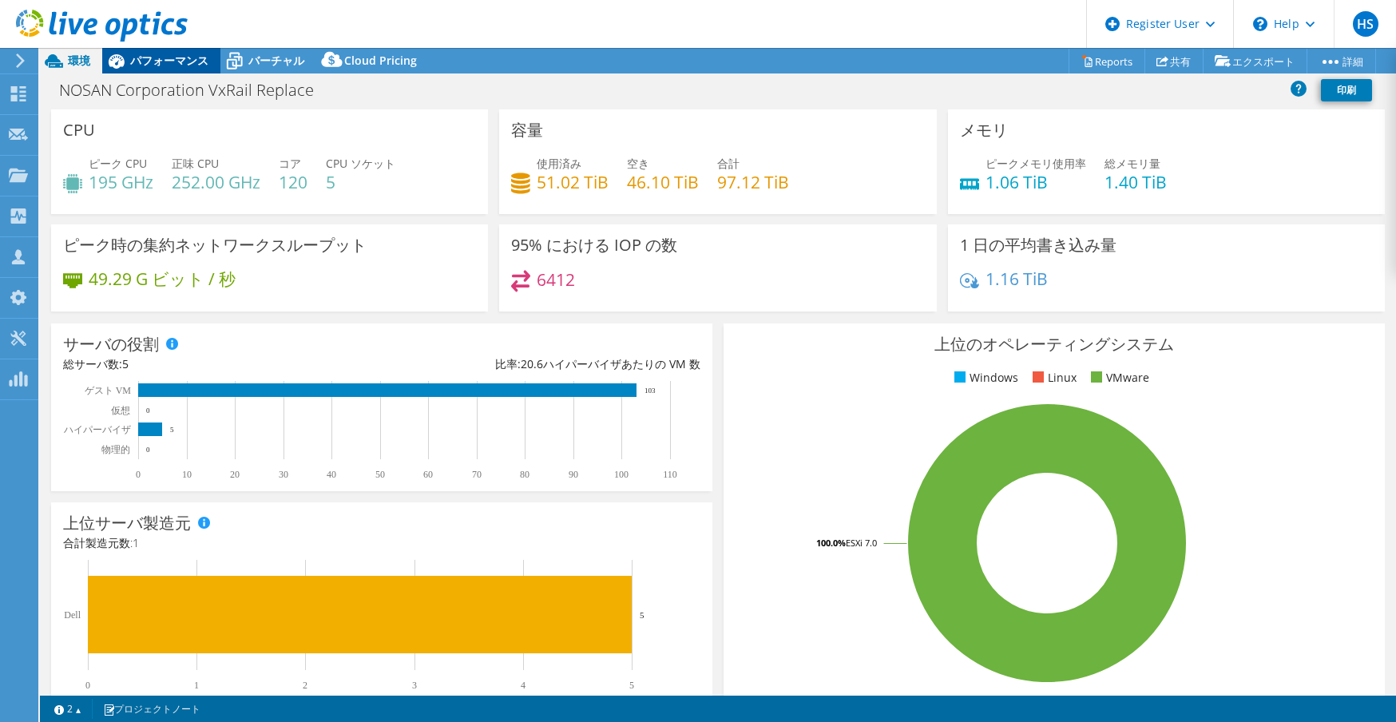
click at [157, 65] on span "パフォーマンス" at bounding box center [169, 60] width 78 height 15
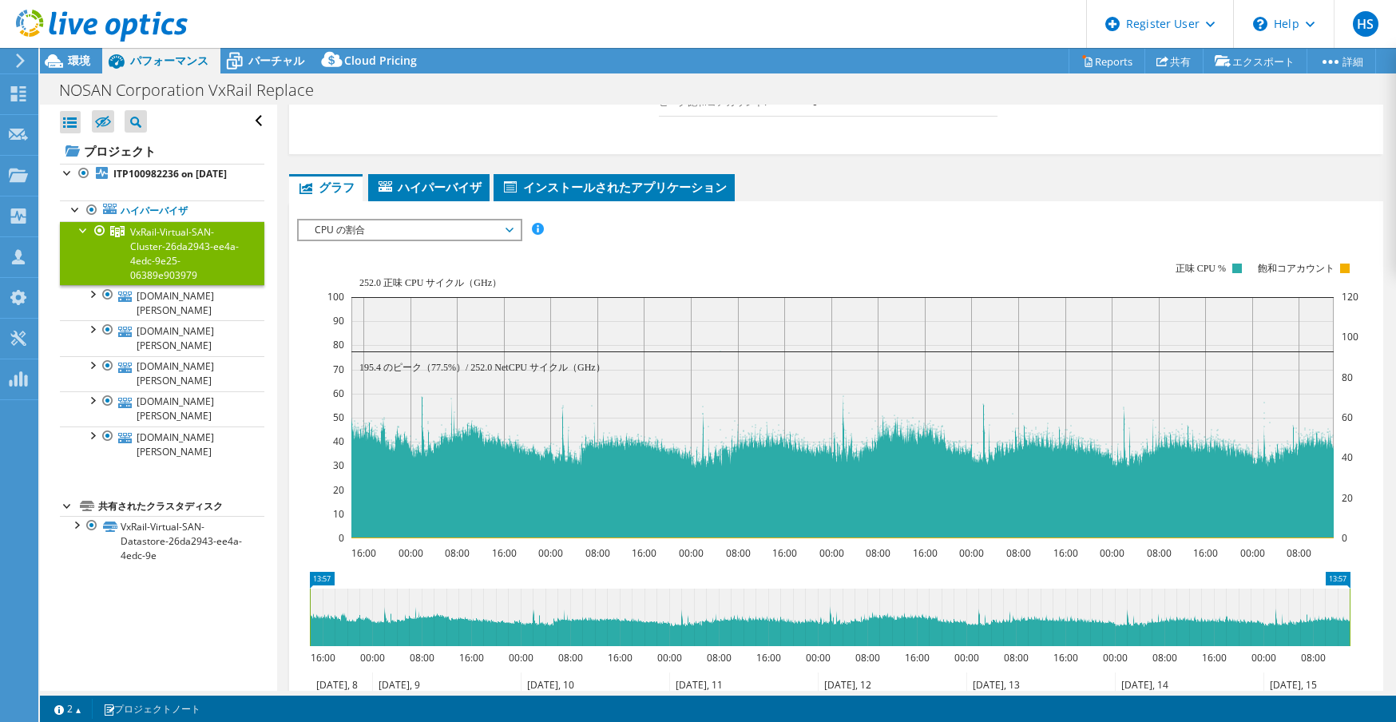
scroll to position [559, 0]
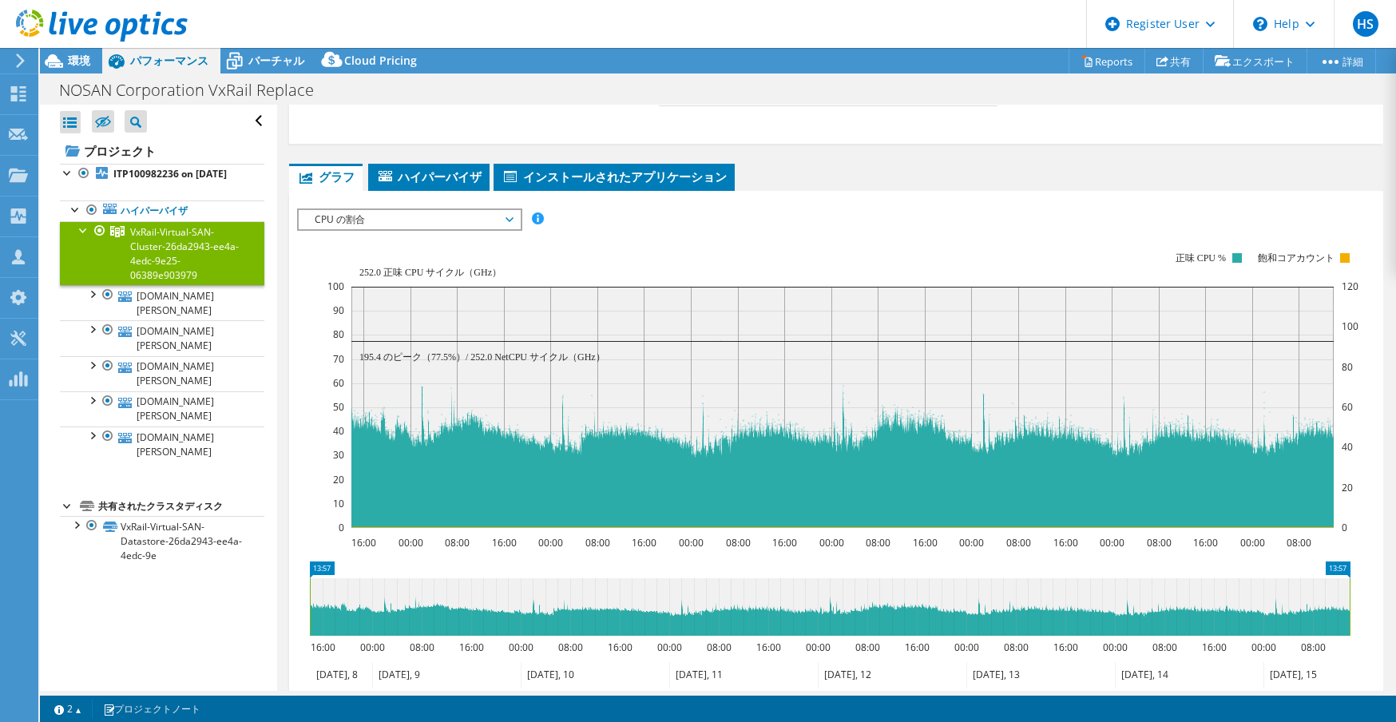
click at [425, 217] on span "CPU の割合" at bounding box center [409, 219] width 205 height 19
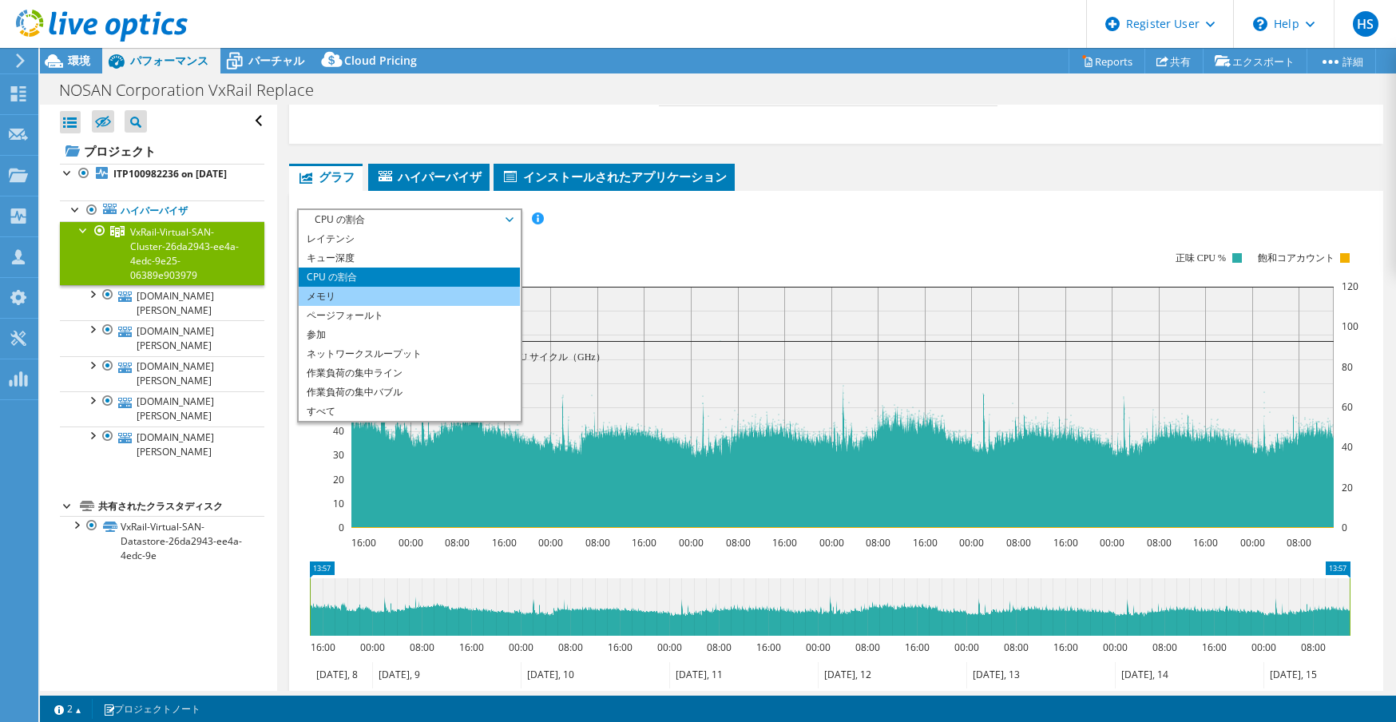
scroll to position [0, 0]
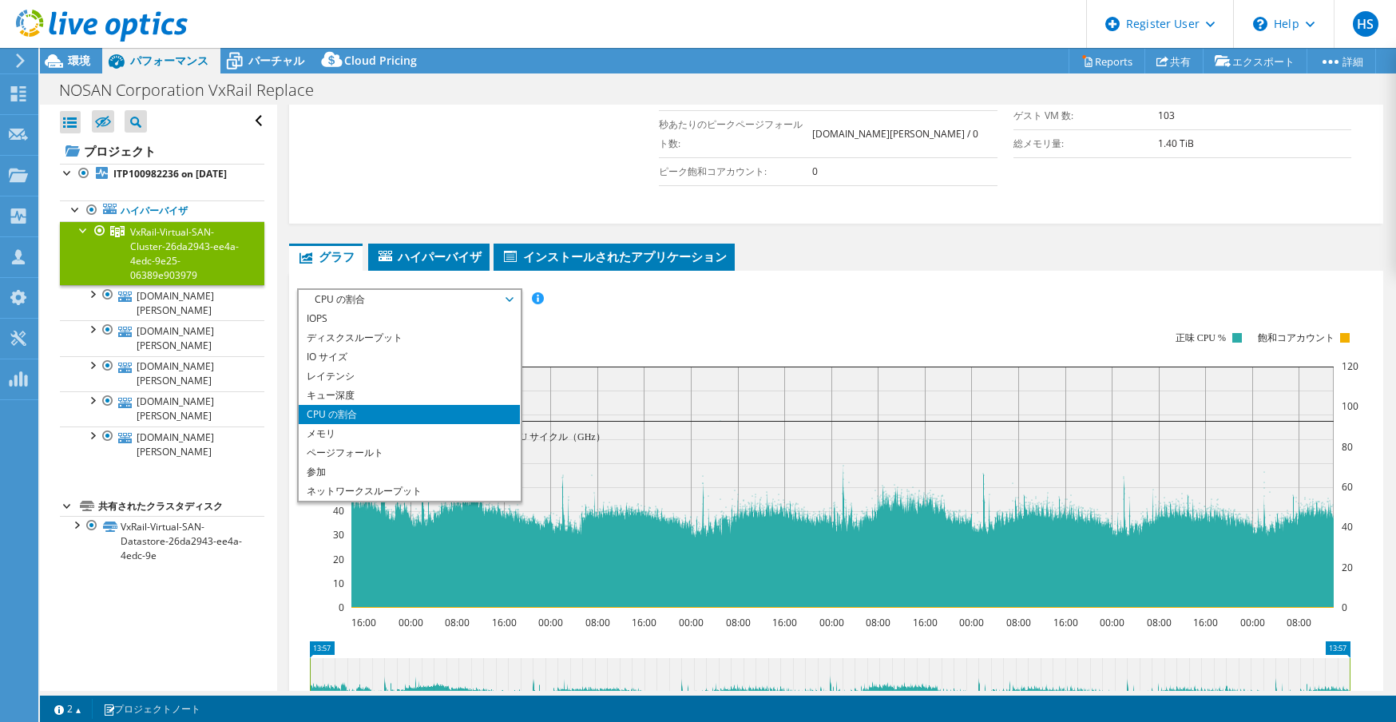
drag, startPoint x: 436, startPoint y: 283, endPoint x: 431, endPoint y: 272, distance: 12.2
click at [435, 288] on div "CPU の割合 IOPS ディスクスループット IO サイズ レイテンシ キュー深度 CPU の割合 メモリ ページフォールト 参加 ネットワークスループット…" at bounding box center [409, 395] width 225 height 214
click at [437, 252] on span "ハイパーバイザ" at bounding box center [428, 256] width 105 height 16
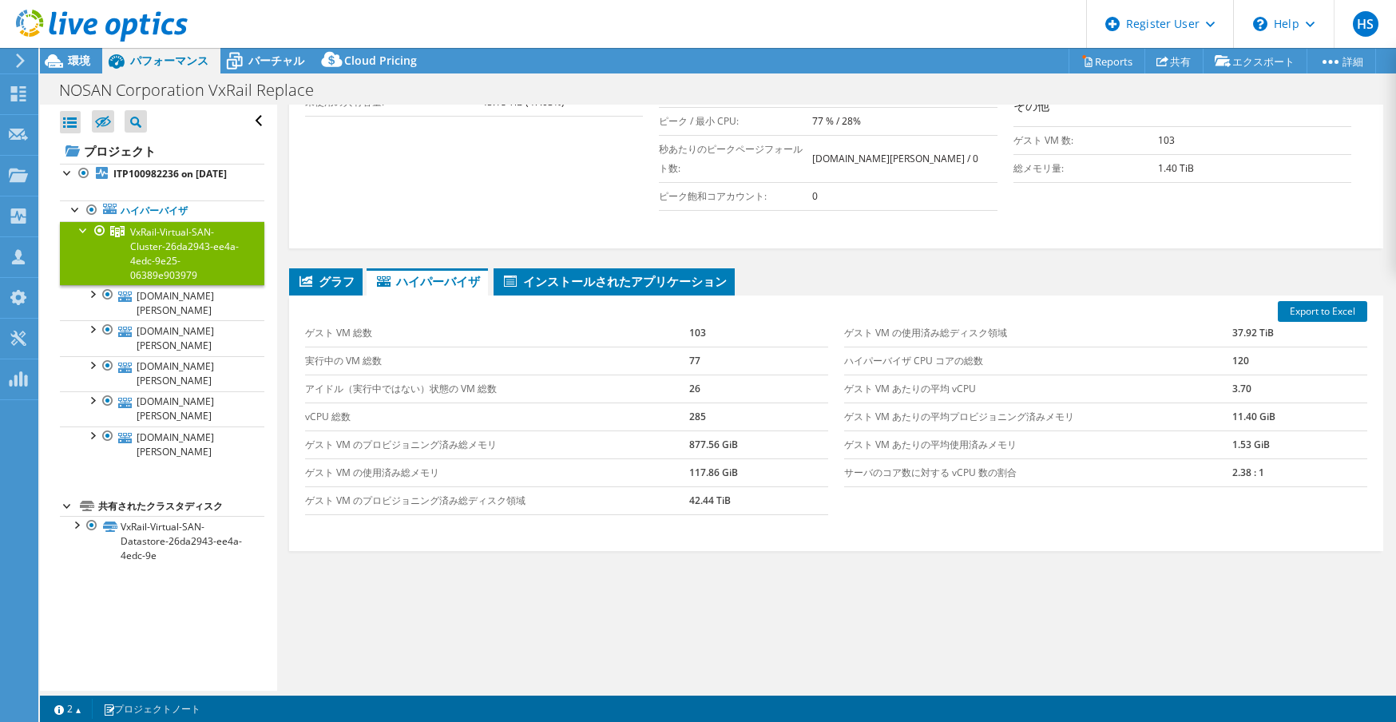
scroll to position [295, 0]
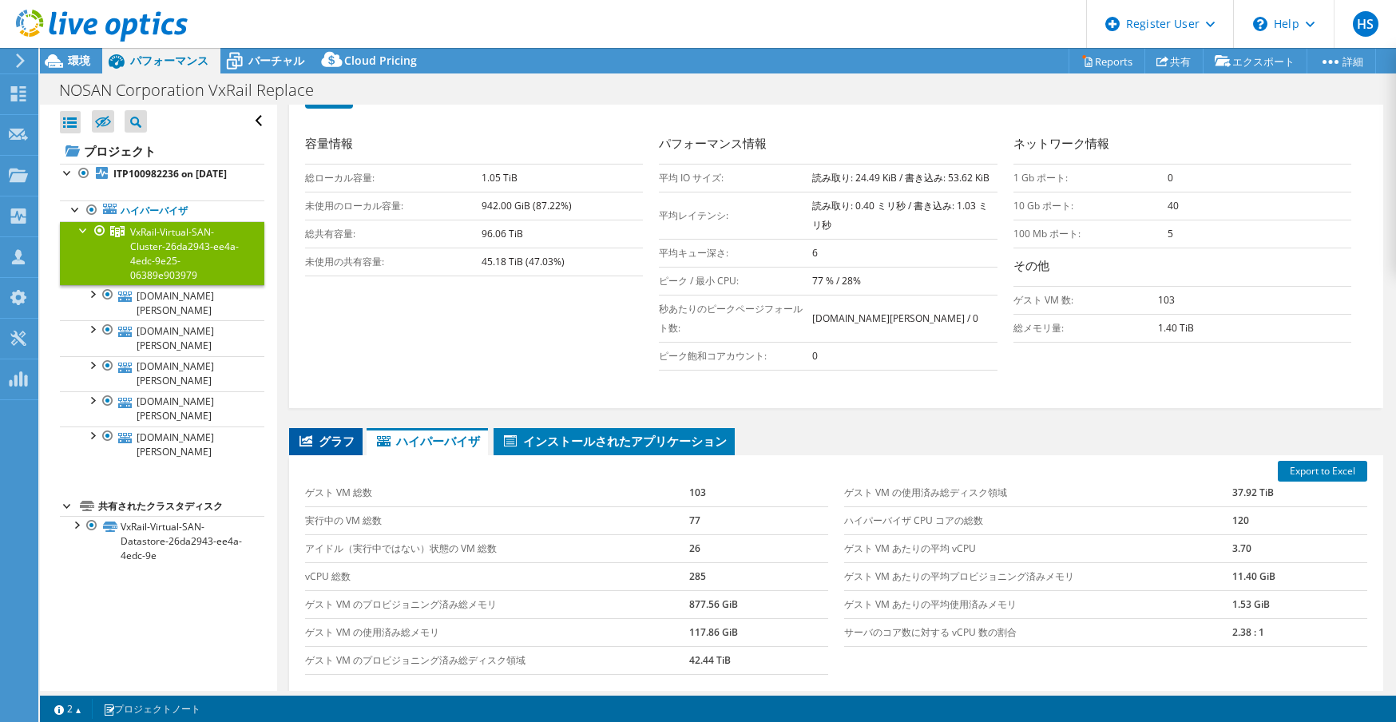
click at [336, 436] on span "グラフ" at bounding box center [325, 441] width 57 height 16
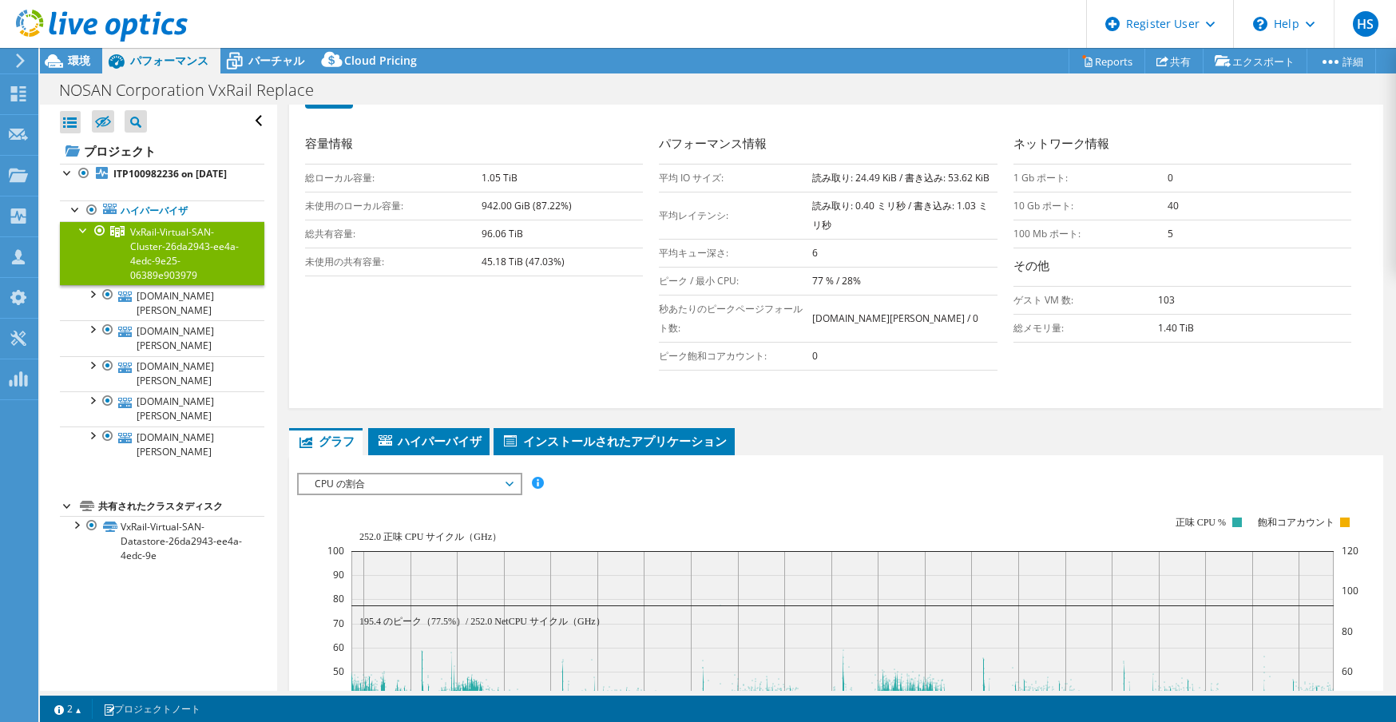
click at [415, 484] on span "CPU の割合" at bounding box center [409, 483] width 205 height 19
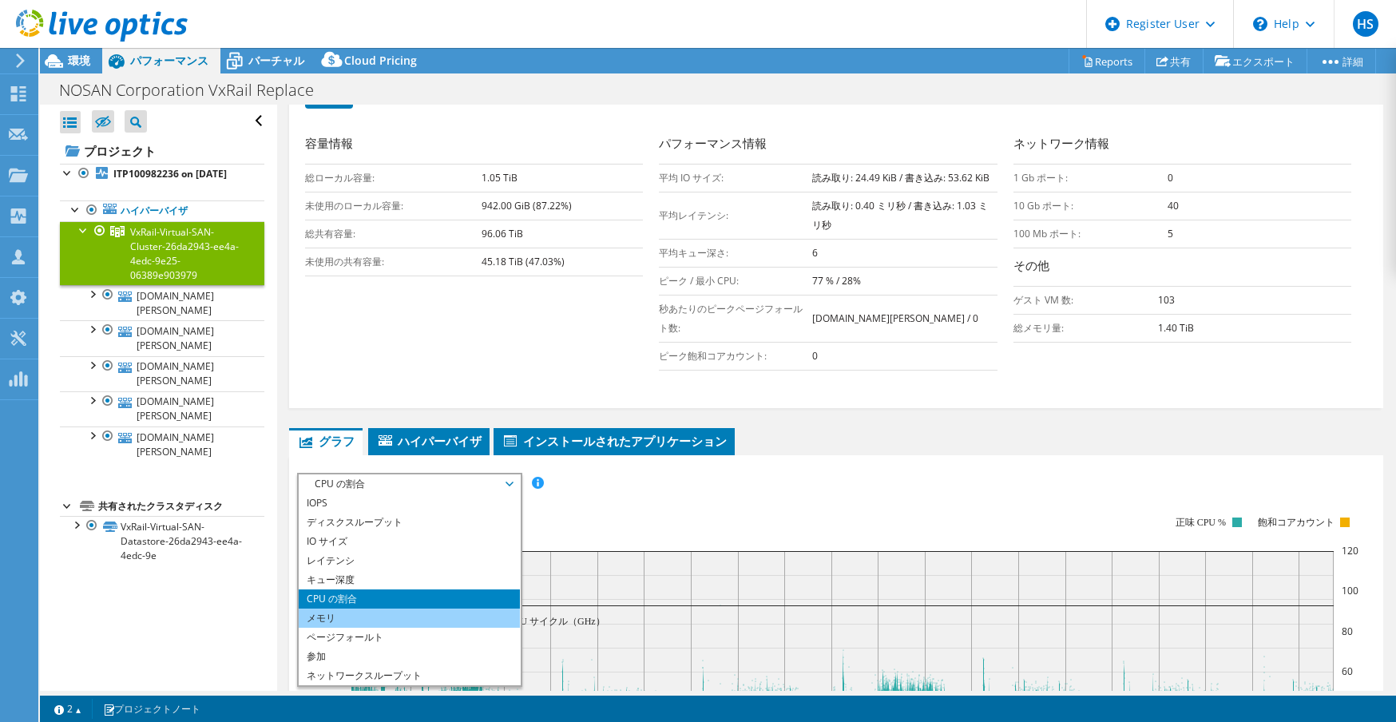
click at [370, 612] on li "メモリ" at bounding box center [409, 617] width 221 height 19
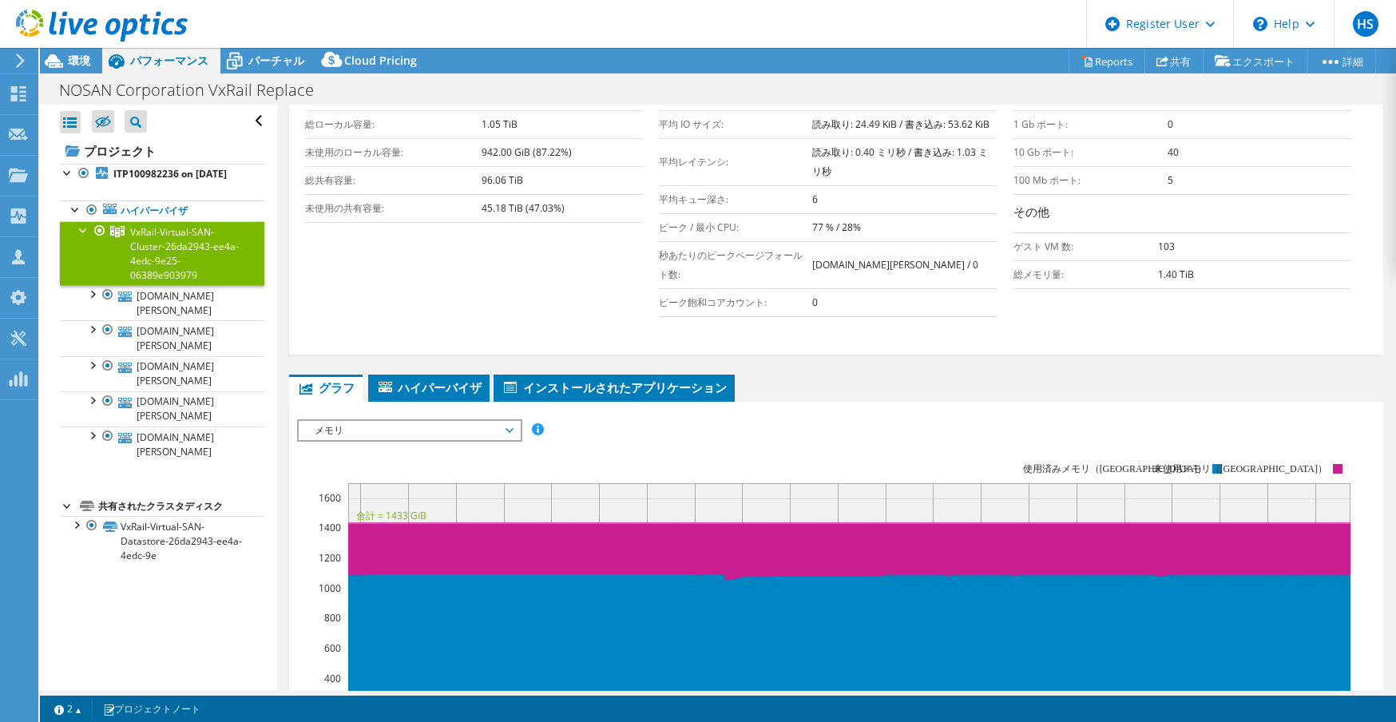
scroll to position [534, 0]
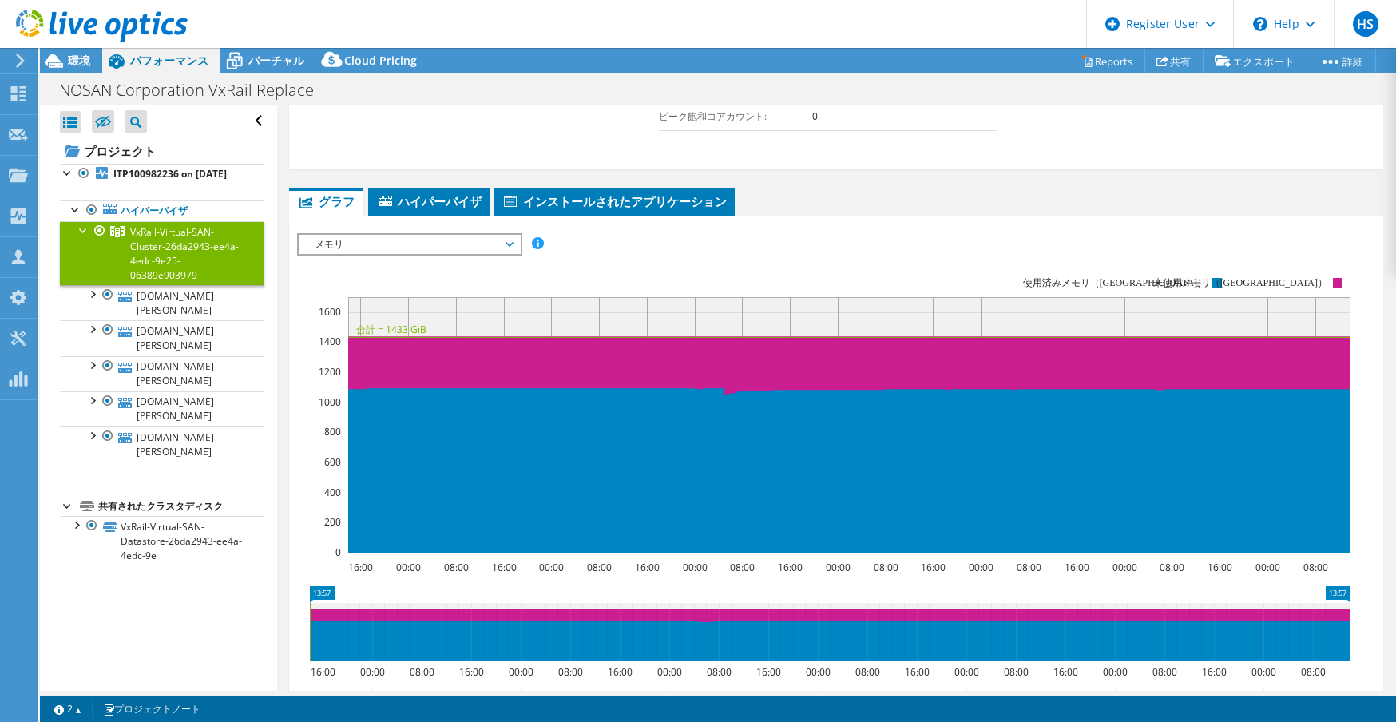
click at [414, 239] on span "メモリ" at bounding box center [409, 244] width 205 height 19
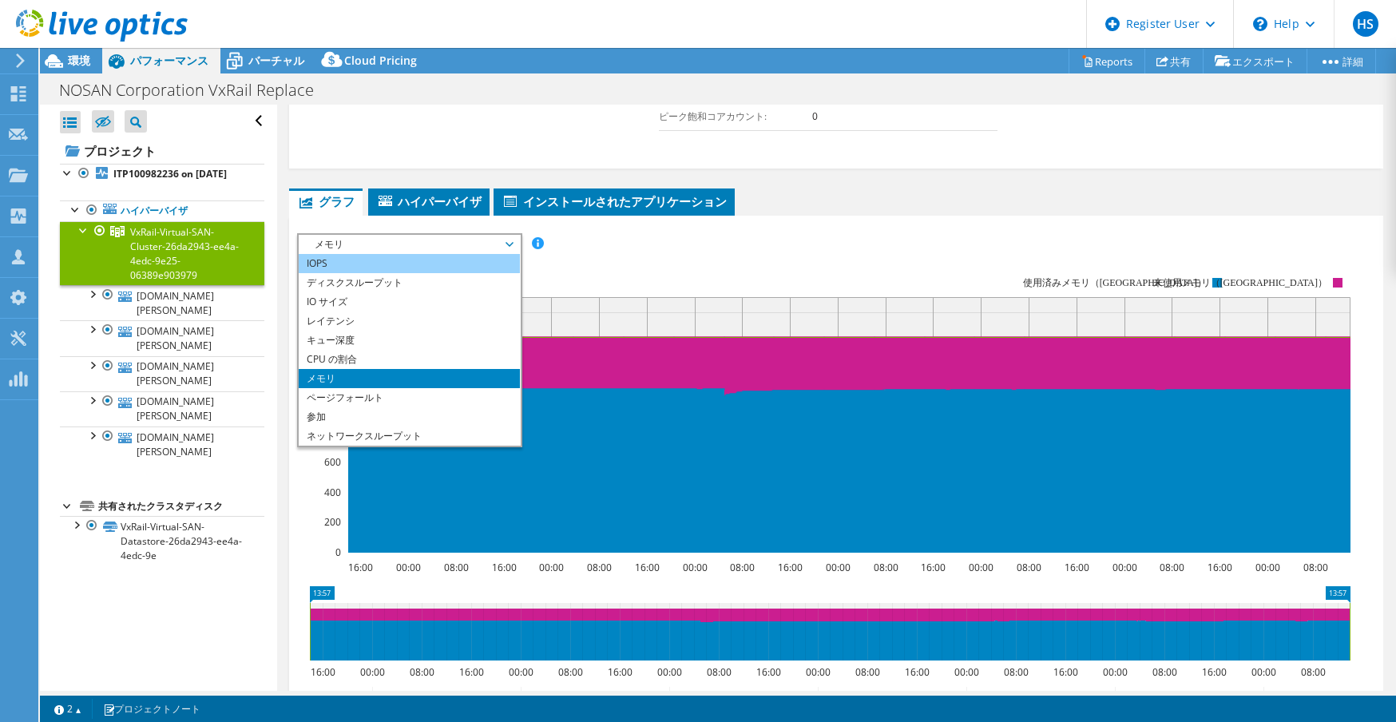
click at [355, 263] on li "IOPS" at bounding box center [409, 263] width 221 height 19
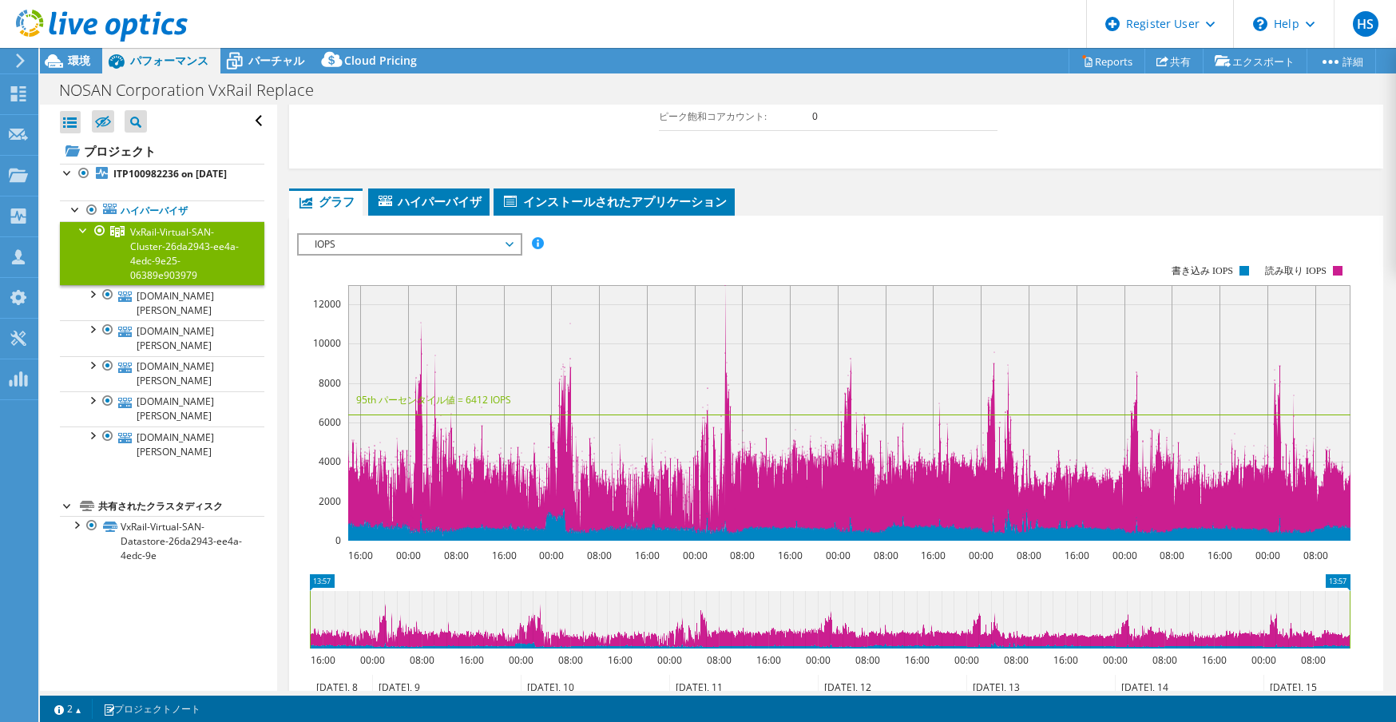
click at [441, 225] on div "IOPS ディスクスループット IO サイズ レイテンシ キュー深度 CPU の割合 メモリ ページフォールト 参加 ネットワークスループット 上位サーバ（ペ…" at bounding box center [836, 501] width 1078 height 553
click at [436, 252] on rect at bounding box center [823, 402] width 1053 height 319
click at [434, 246] on span "IOPS" at bounding box center [409, 244] width 205 height 19
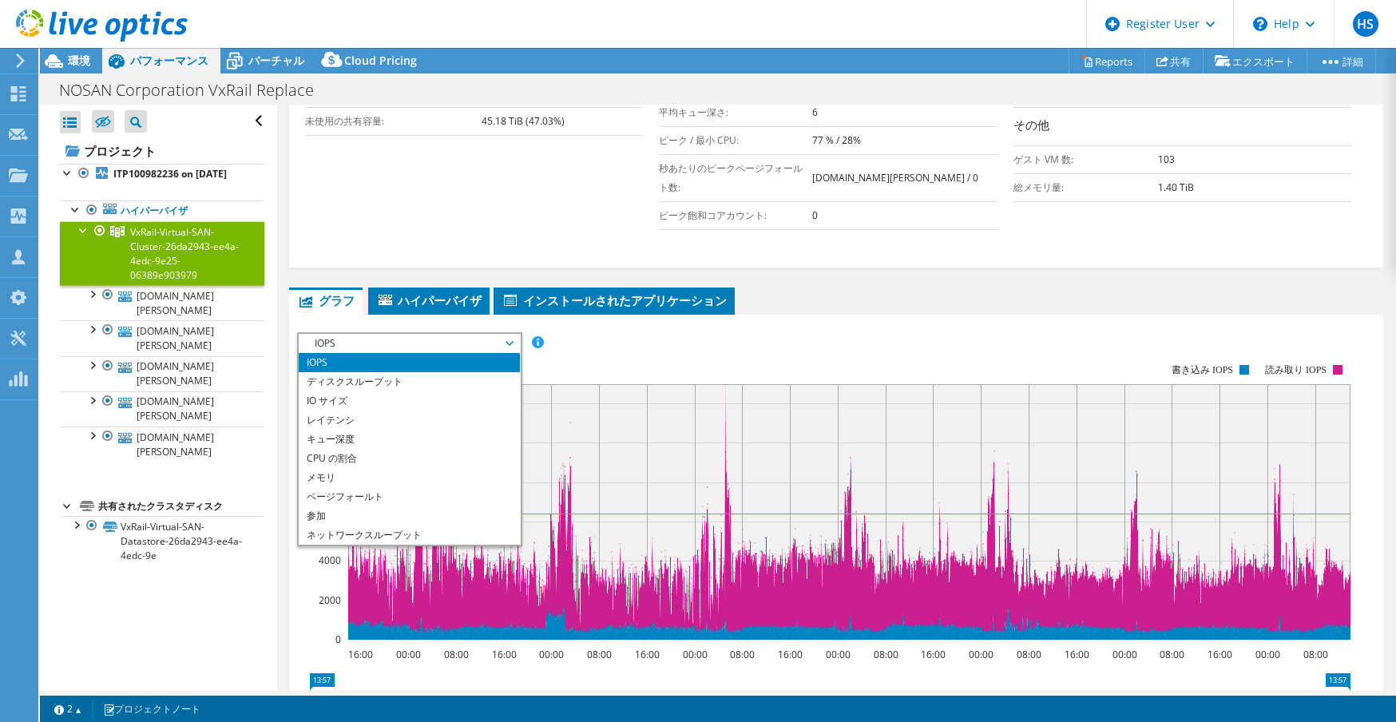
scroll to position [295, 0]
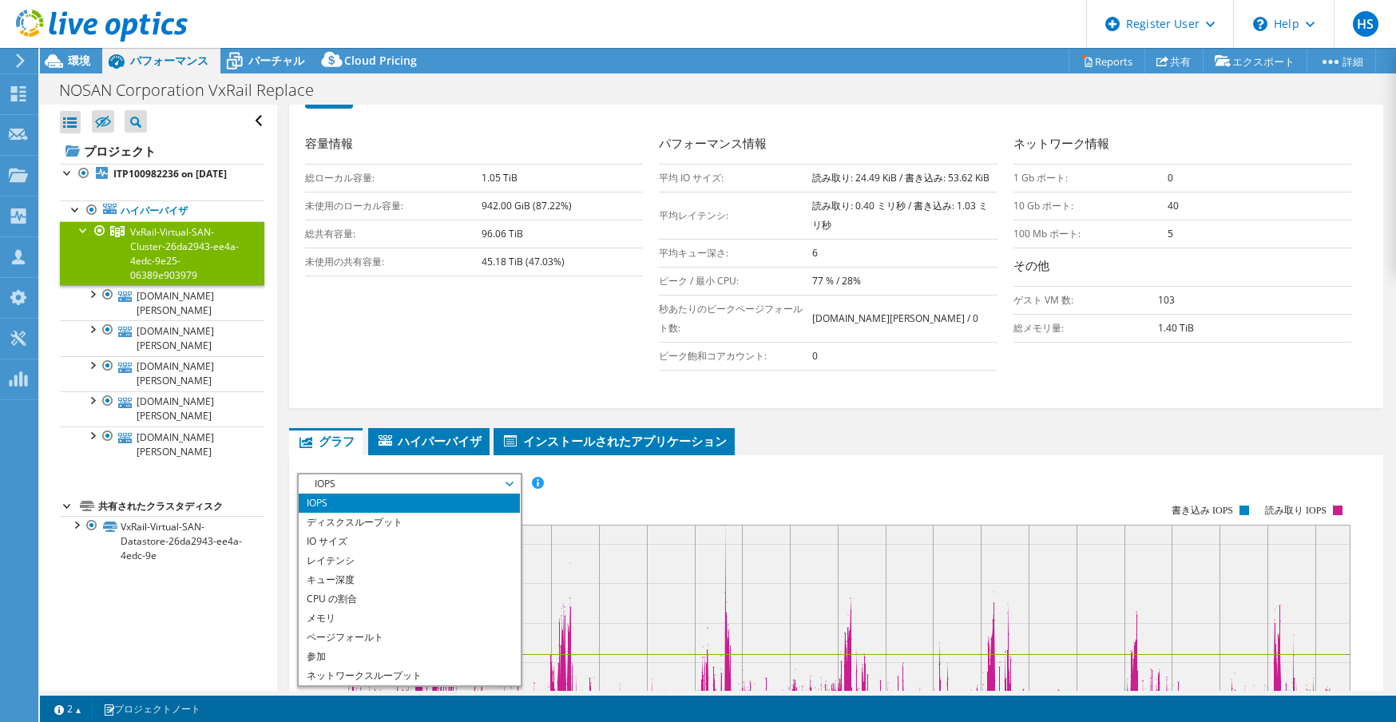
click at [546, 237] on td "96.06 TiB" at bounding box center [562, 234] width 162 height 28
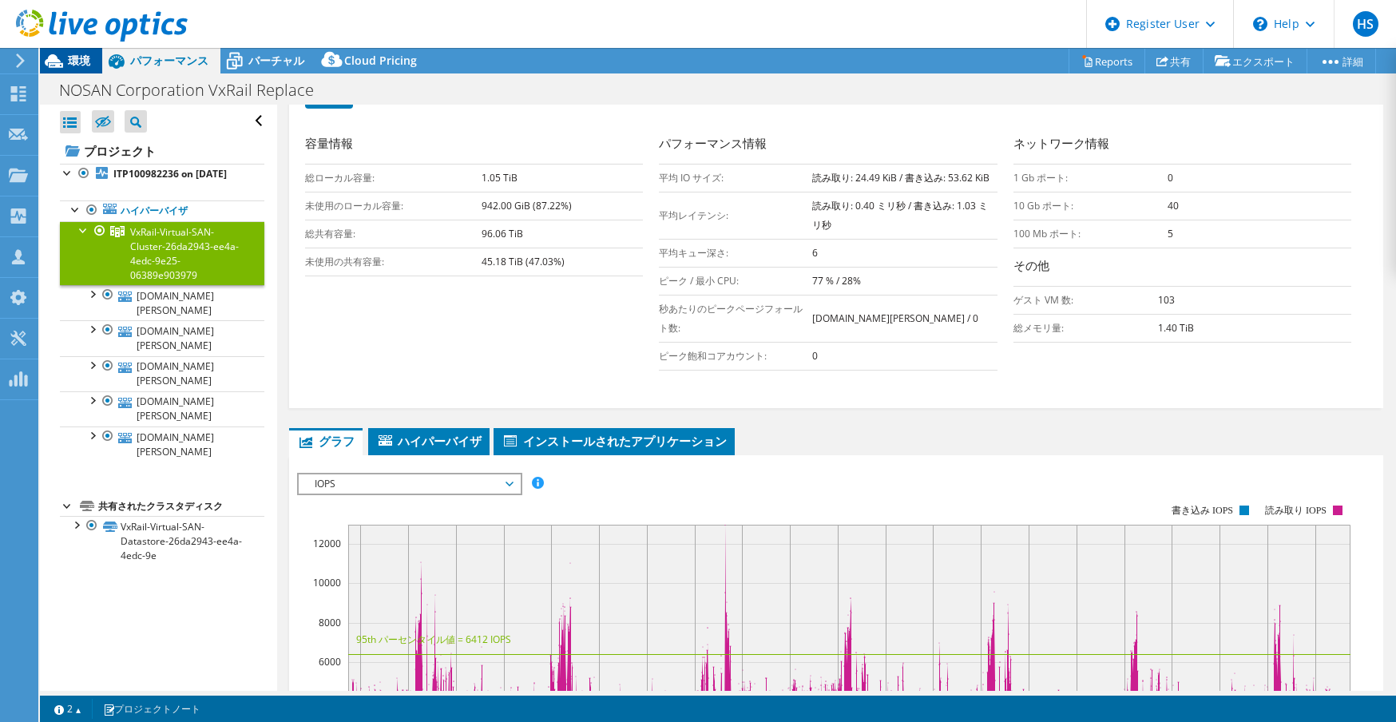
click at [77, 61] on span "環境" at bounding box center [79, 60] width 22 height 15
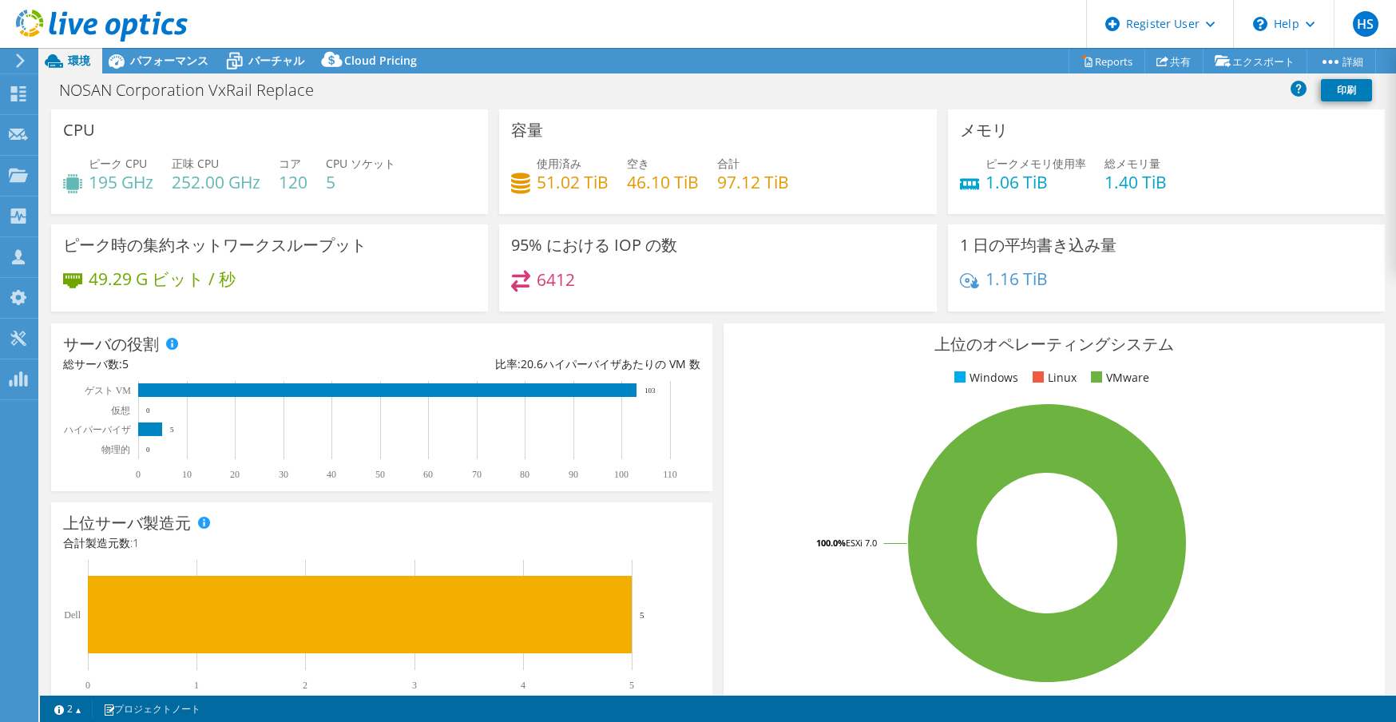
click at [335, 205] on div "ピーク CPU 195 GHz 正味 CPU 252.00 GHz コア 120 CPU ソケット 5" at bounding box center [269, 181] width 413 height 52
click at [170, 54] on span "パフォーマンス" at bounding box center [169, 60] width 78 height 15
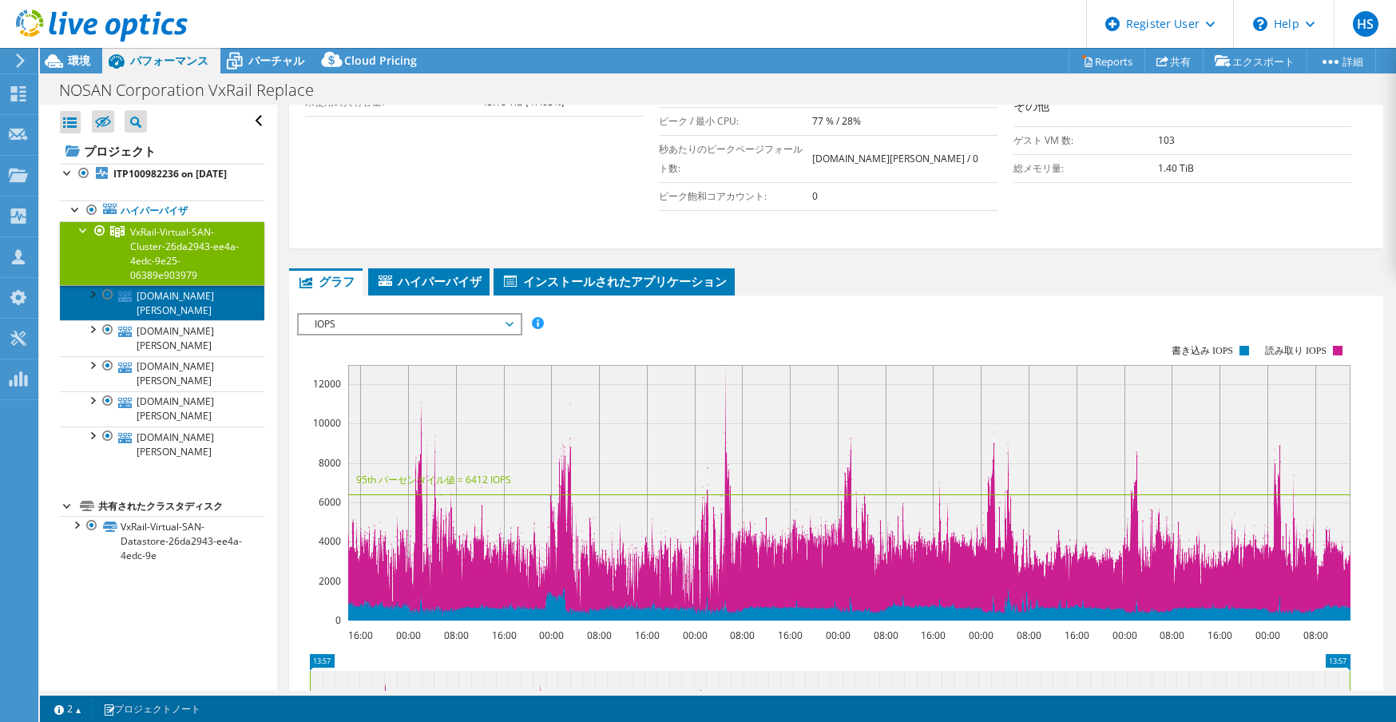
click at [174, 315] on link "vxrail04.nosan.co.jp" at bounding box center [162, 302] width 204 height 35
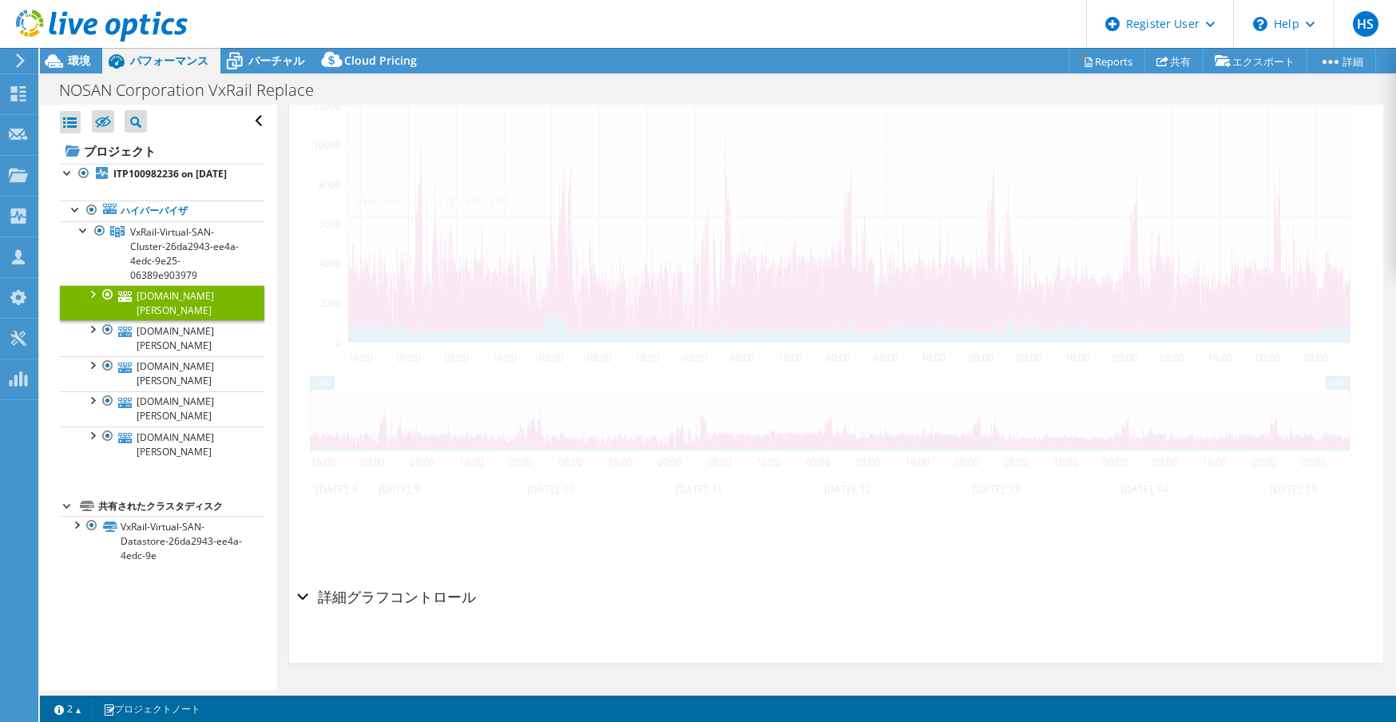
scroll to position [339, 0]
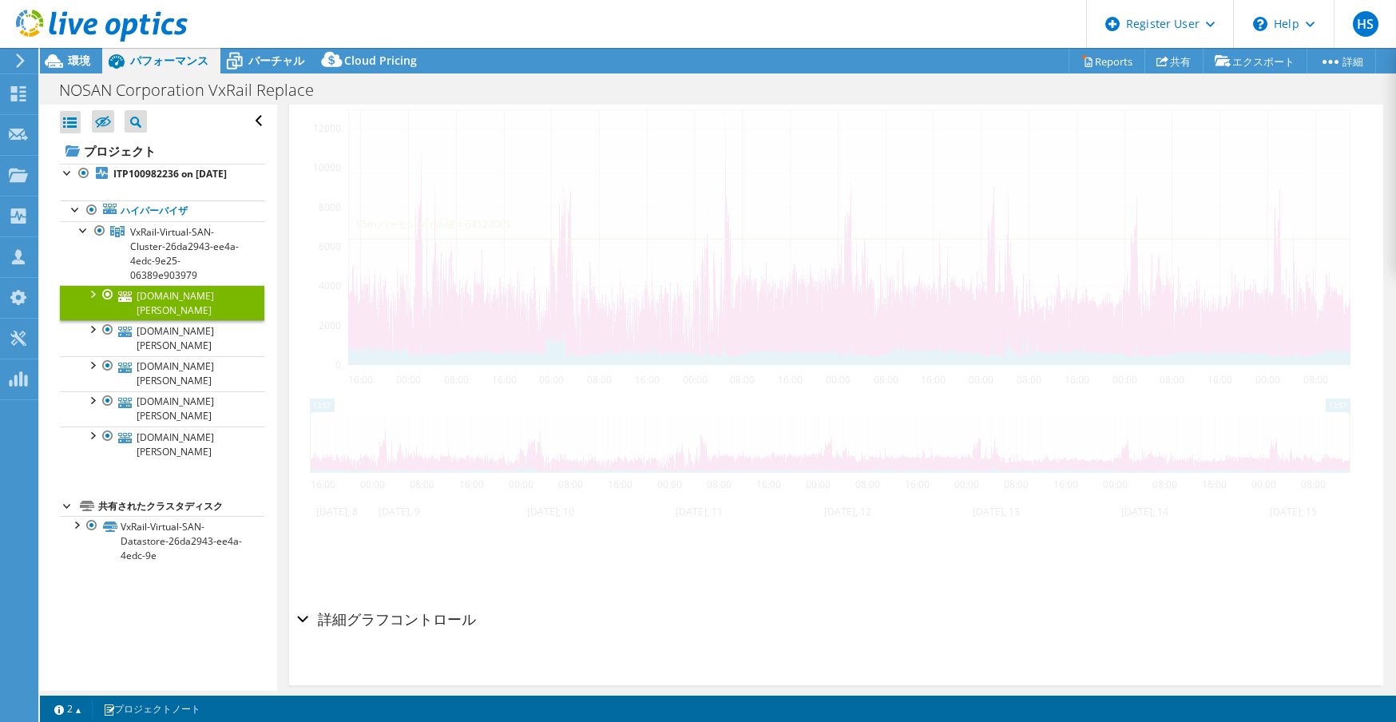
click at [383, 603] on h2 "詳細グラフコントロール" at bounding box center [386, 619] width 179 height 32
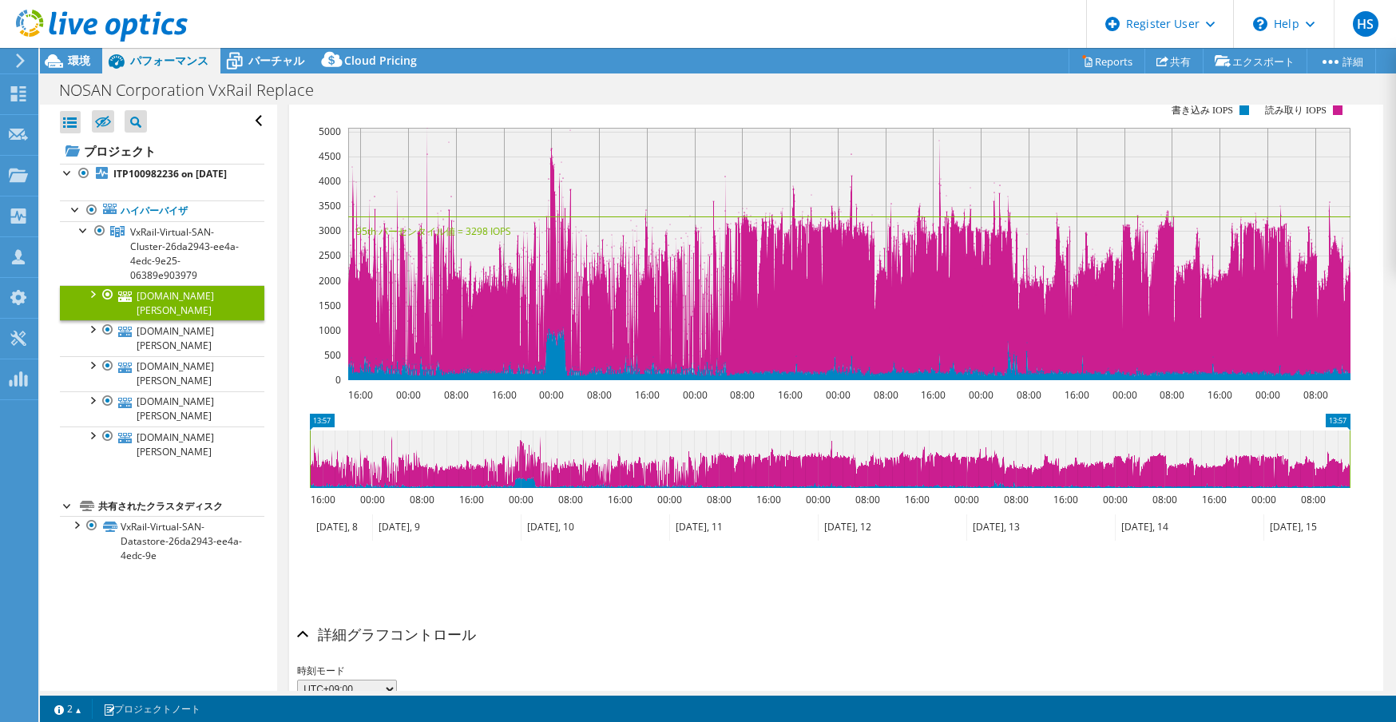
scroll to position [0, 0]
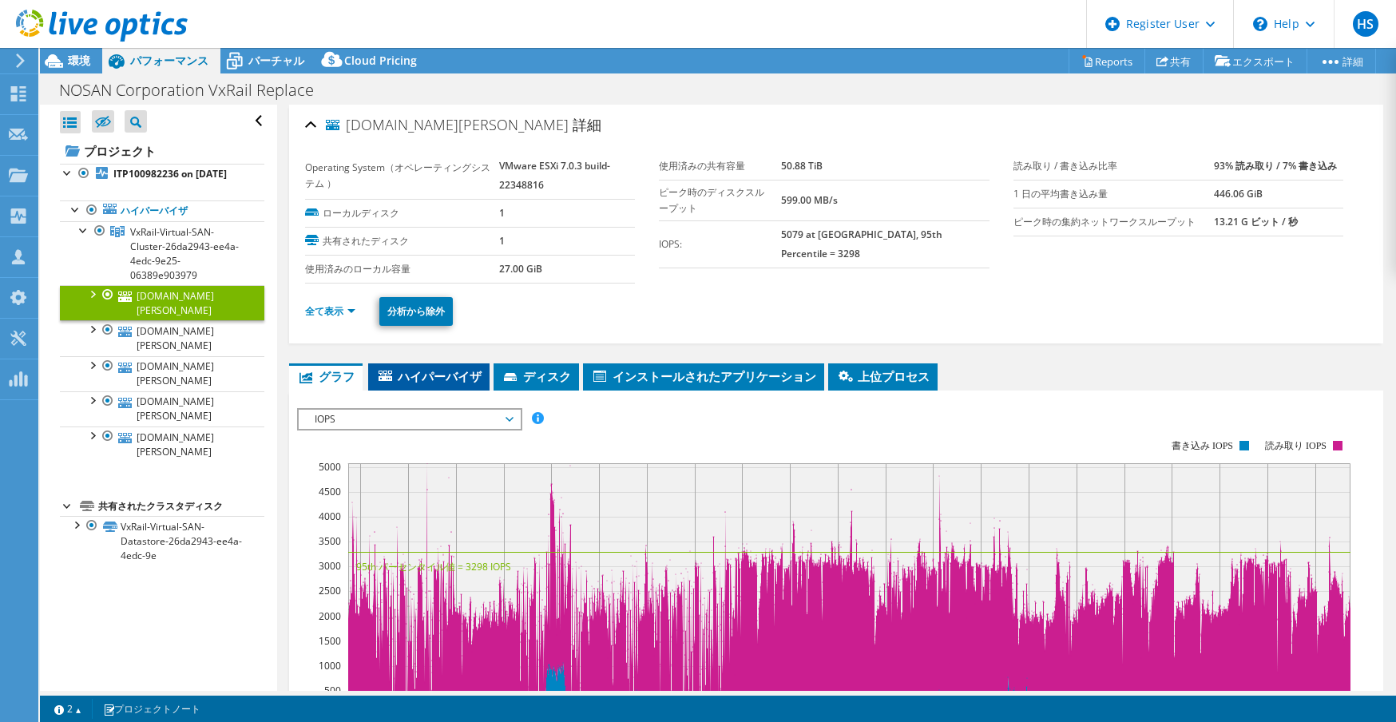
click at [449, 368] on span "ハイパーバイザ" at bounding box center [428, 376] width 105 height 16
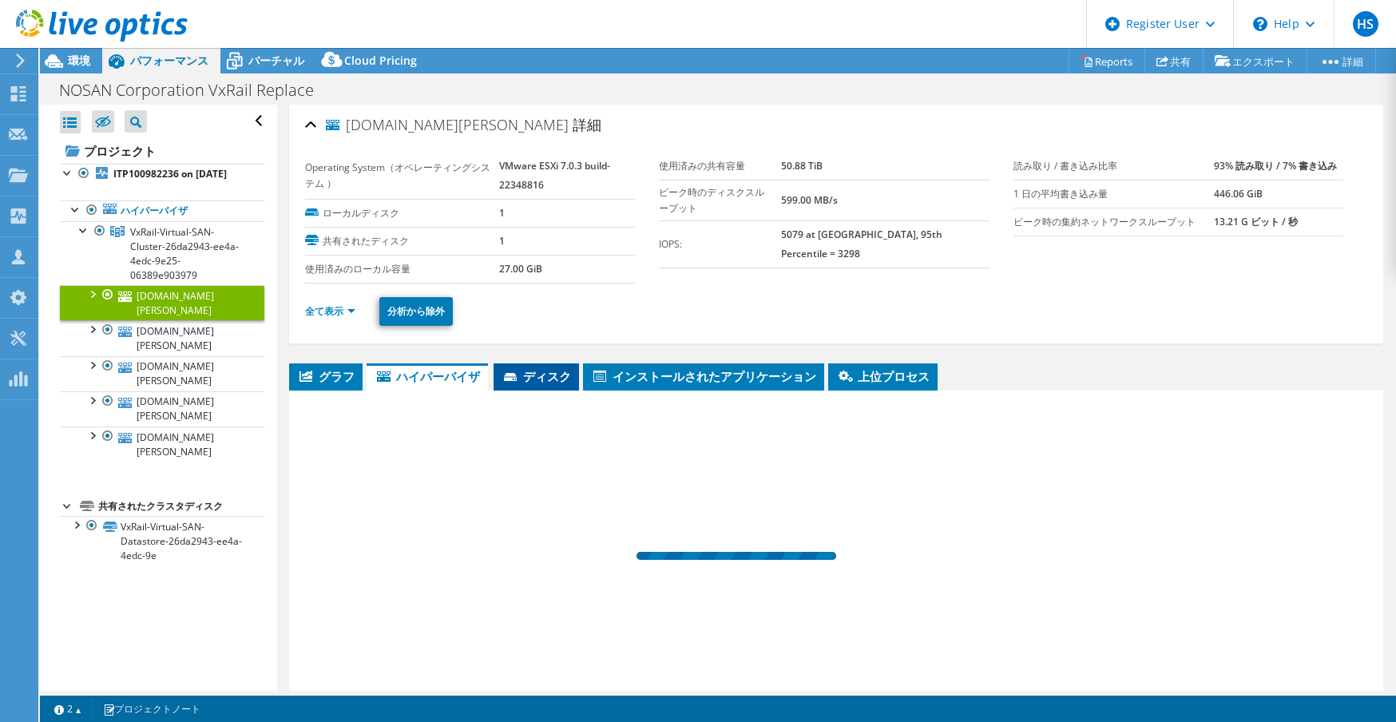
click at [561, 368] on span "ディスク" at bounding box center [535, 376] width 69 height 16
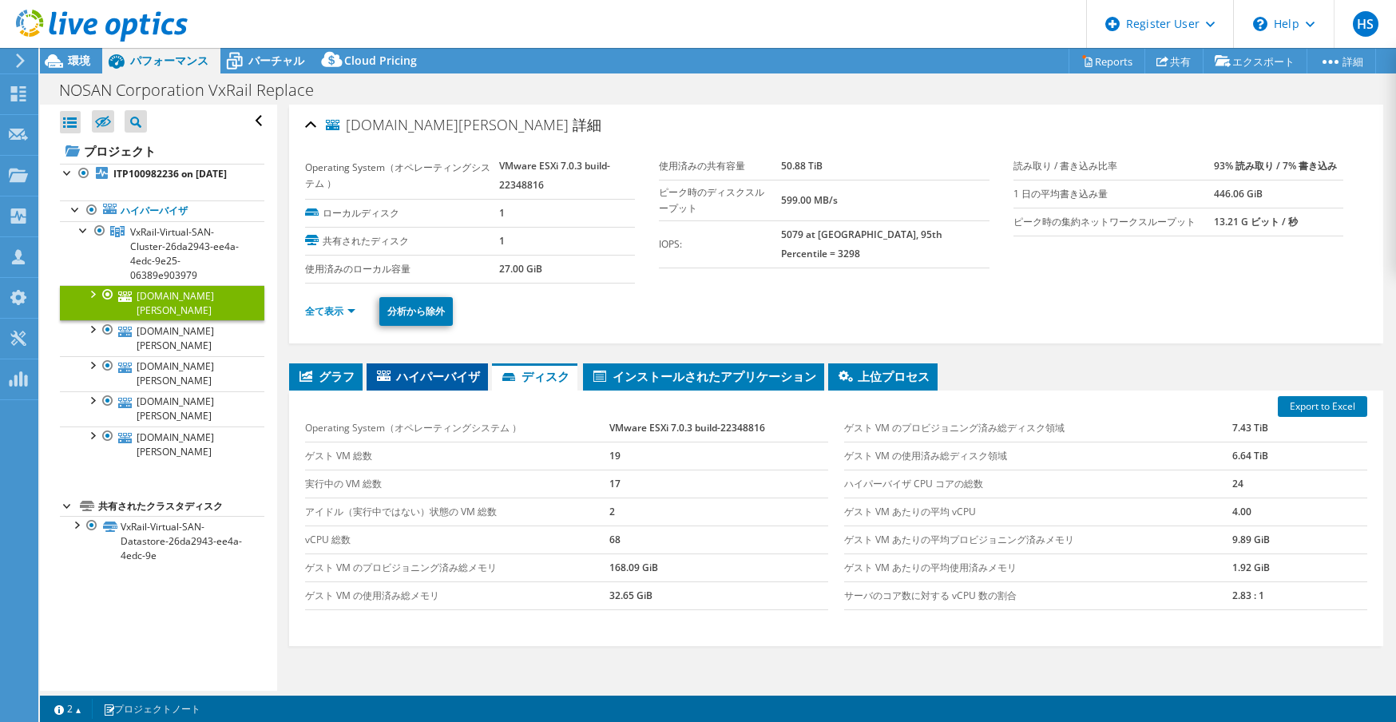
click at [438, 370] on span "ハイパーバイザ" at bounding box center [426, 376] width 105 height 16
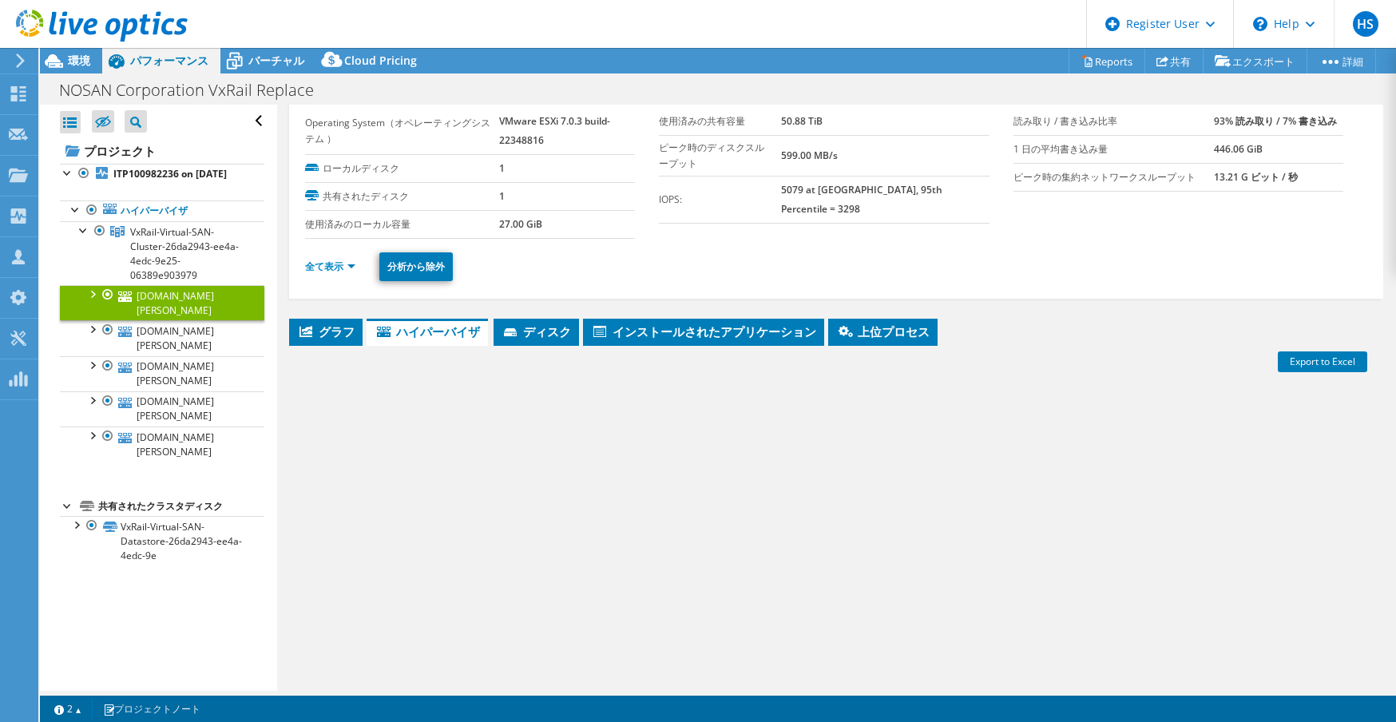
scroll to position [97, 0]
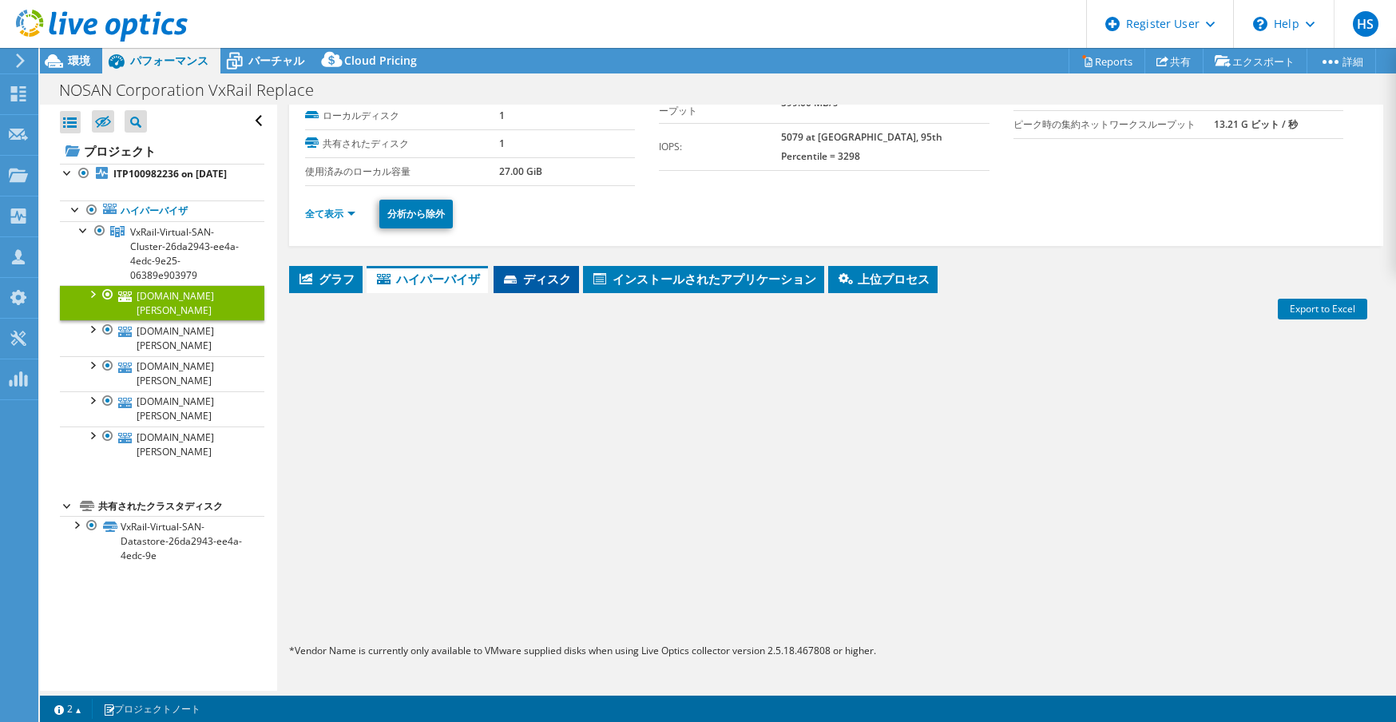
click at [565, 283] on li "ディスク" at bounding box center [535, 279] width 85 height 27
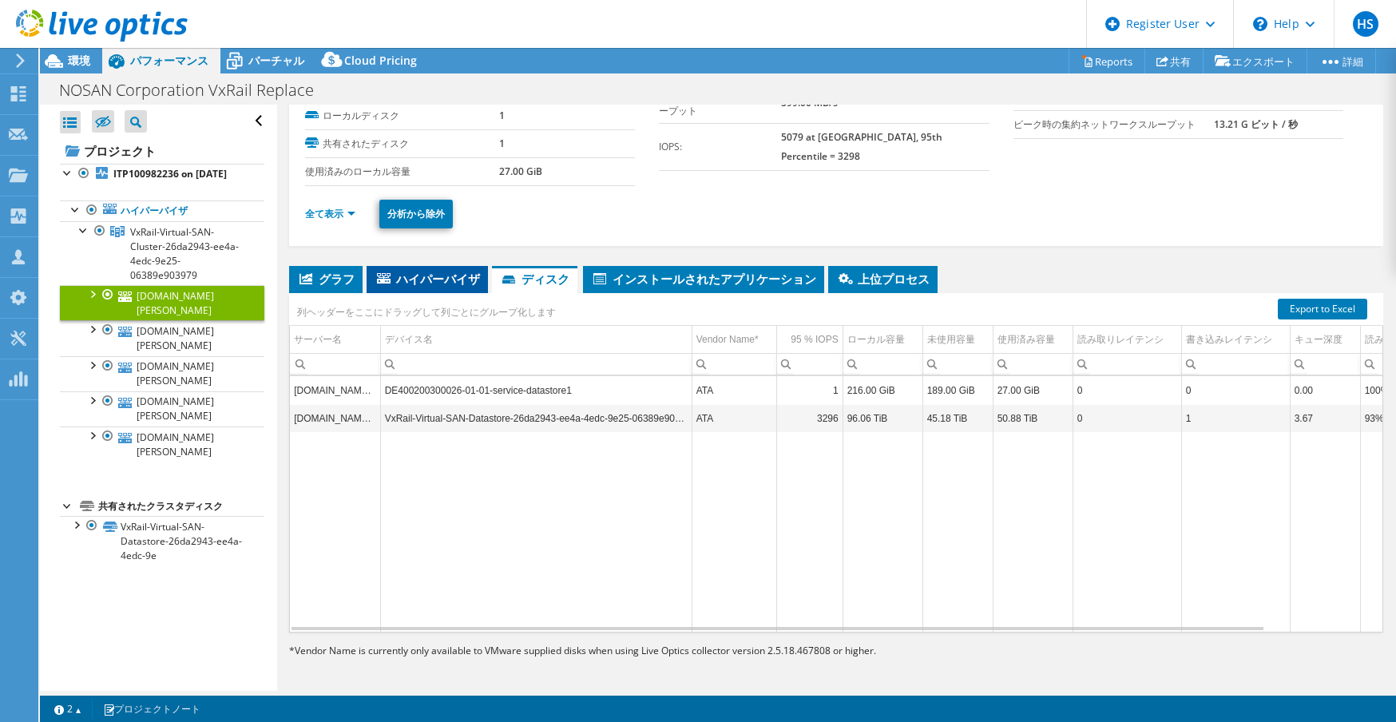
click at [409, 280] on span "ハイパーバイザ" at bounding box center [426, 279] width 105 height 16
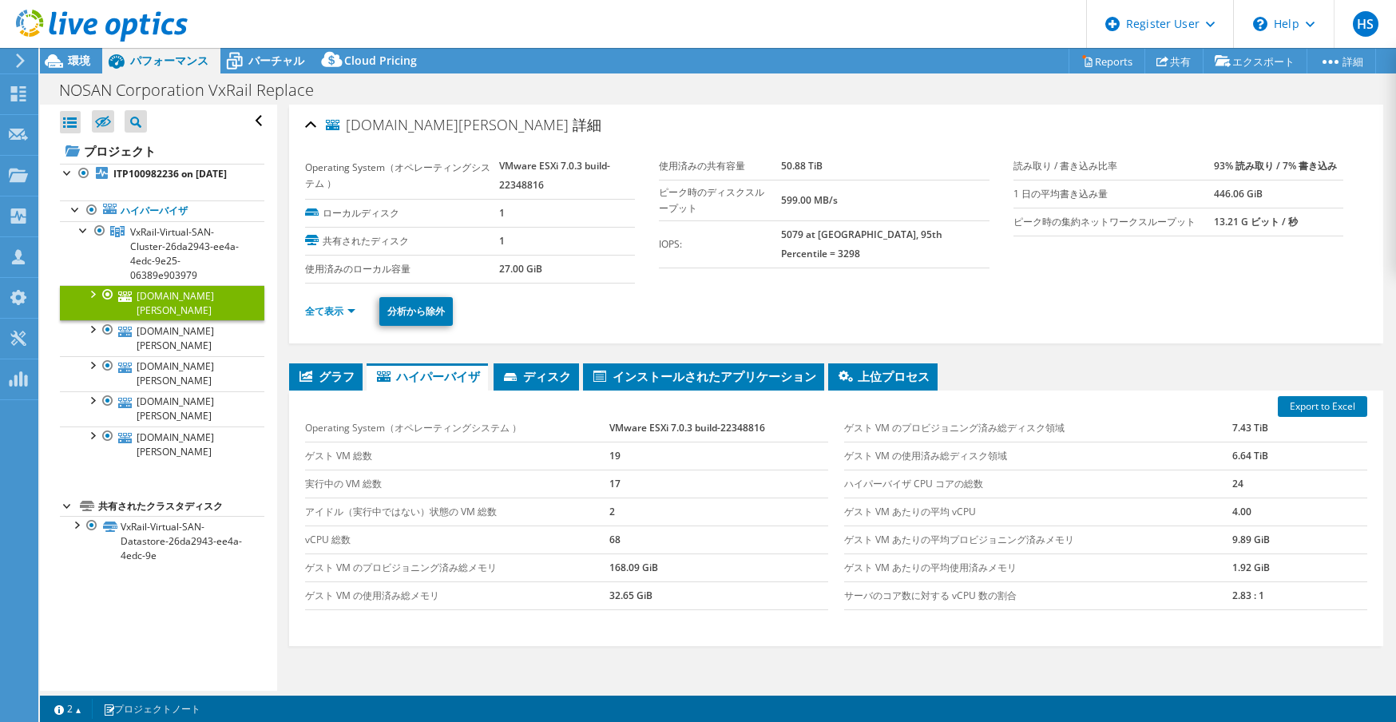
scroll to position [0, 0]
click at [320, 311] on link "全て表示" at bounding box center [330, 311] width 50 height 14
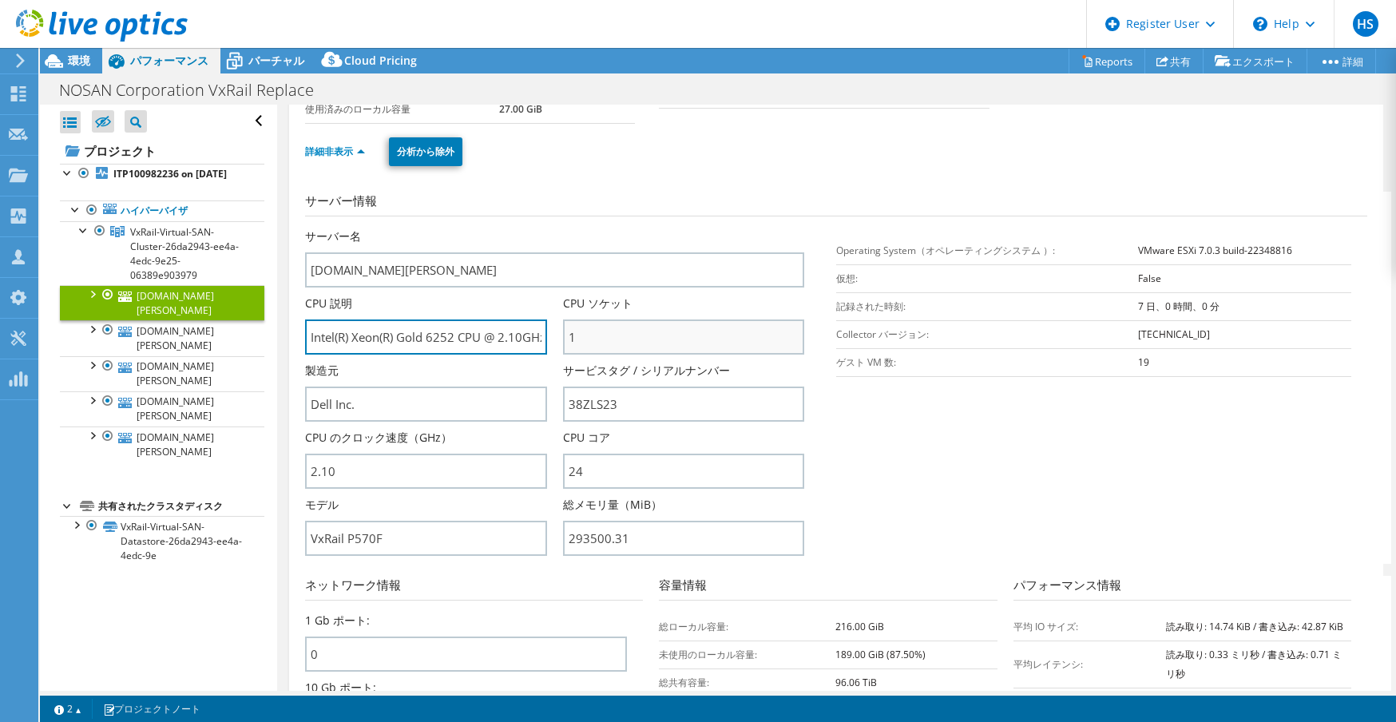
scroll to position [0, 61]
drag, startPoint x: 470, startPoint y: 335, endPoint x: 736, endPoint y: 342, distance: 266.8
click at [736, 228] on div "サーバー名 vxrail04.nosan.co.jp CPU 説明 Intel(R) Xeon(R) Gold 6252 CPU @ 2.10GHz 2.10…" at bounding box center [562, 228] width 515 height 0
click at [508, 330] on input "Intel(R) Xeon(R) Gold 6252 CPU @ 2.10GHz 2.10 GHz" at bounding box center [425, 336] width 241 height 35
drag, startPoint x: 394, startPoint y: 335, endPoint x: 339, endPoint y: 335, distance: 54.3
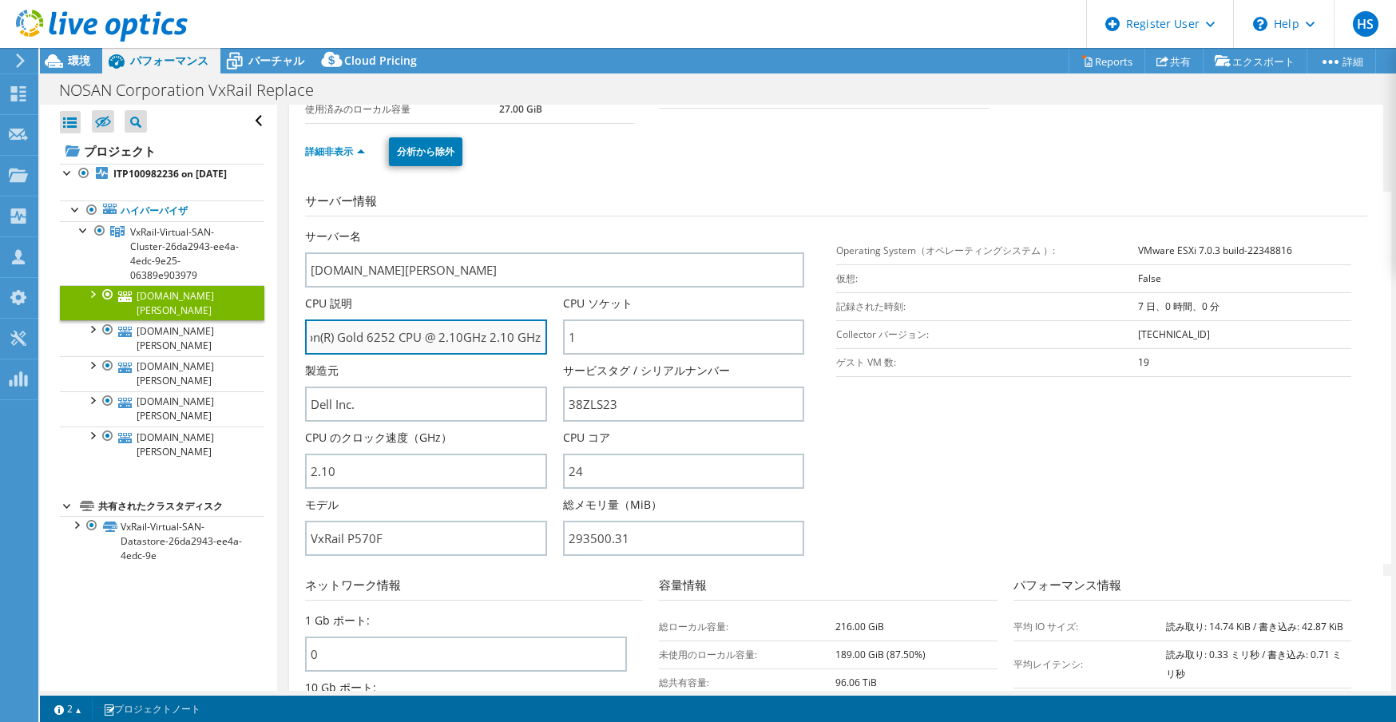
click at [339, 335] on input "Intel(R) Xeon(R) Gold 6252 CPU @ 2.10GHz 2.10 GHz" at bounding box center [425, 336] width 241 height 35
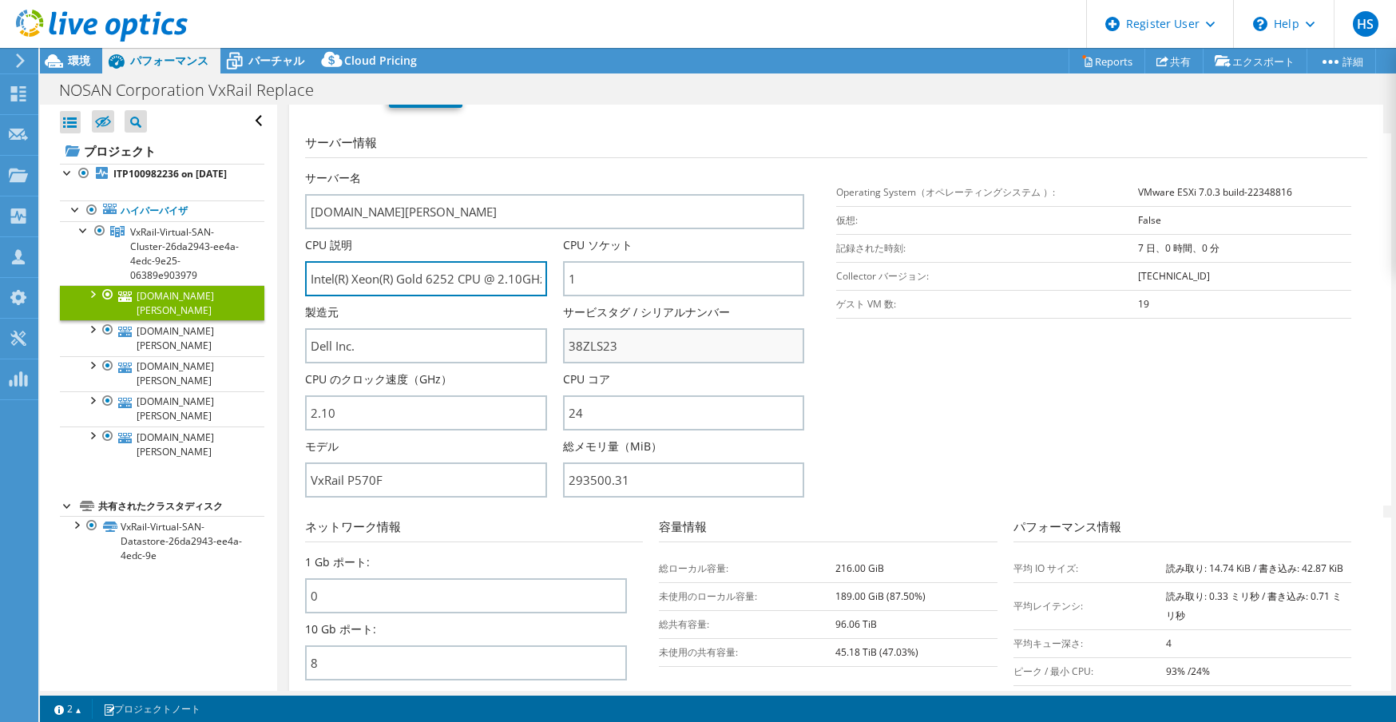
scroll to position [240, 0]
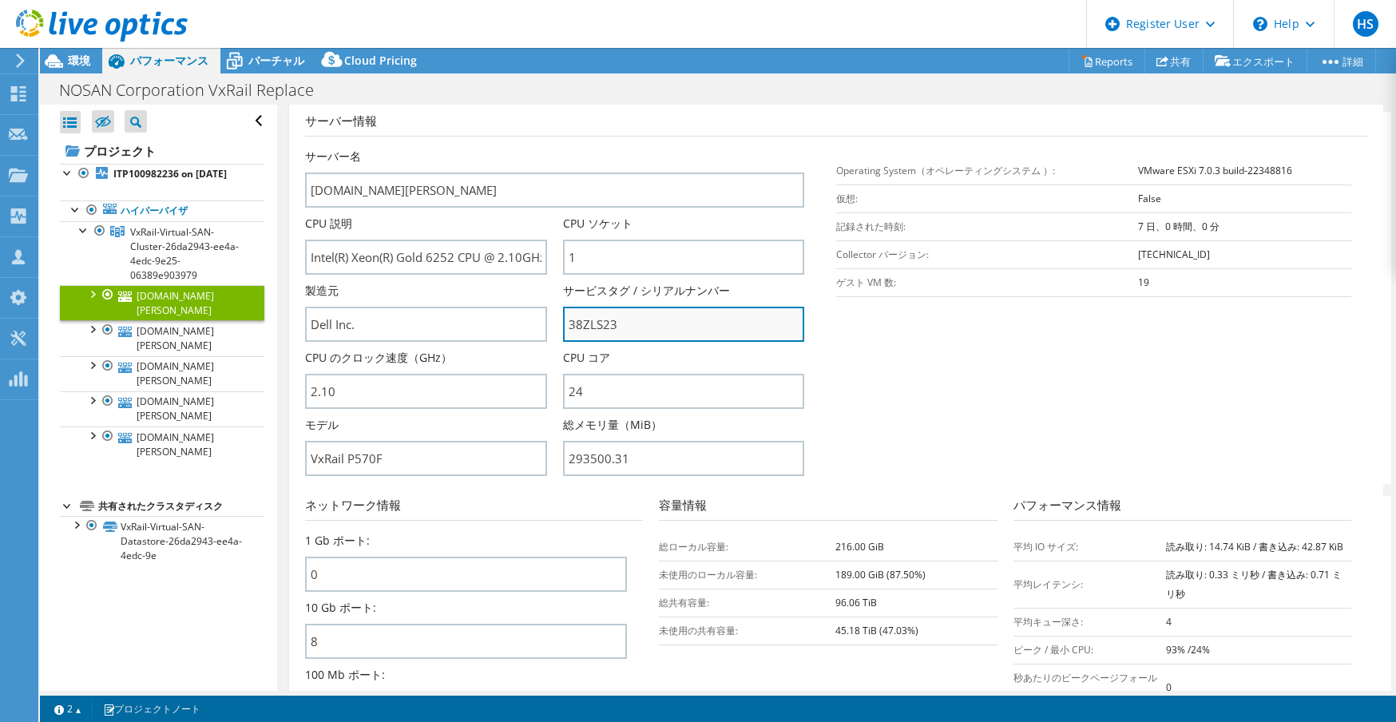
click at [597, 321] on input "38ZLS23" at bounding box center [683, 324] width 241 height 35
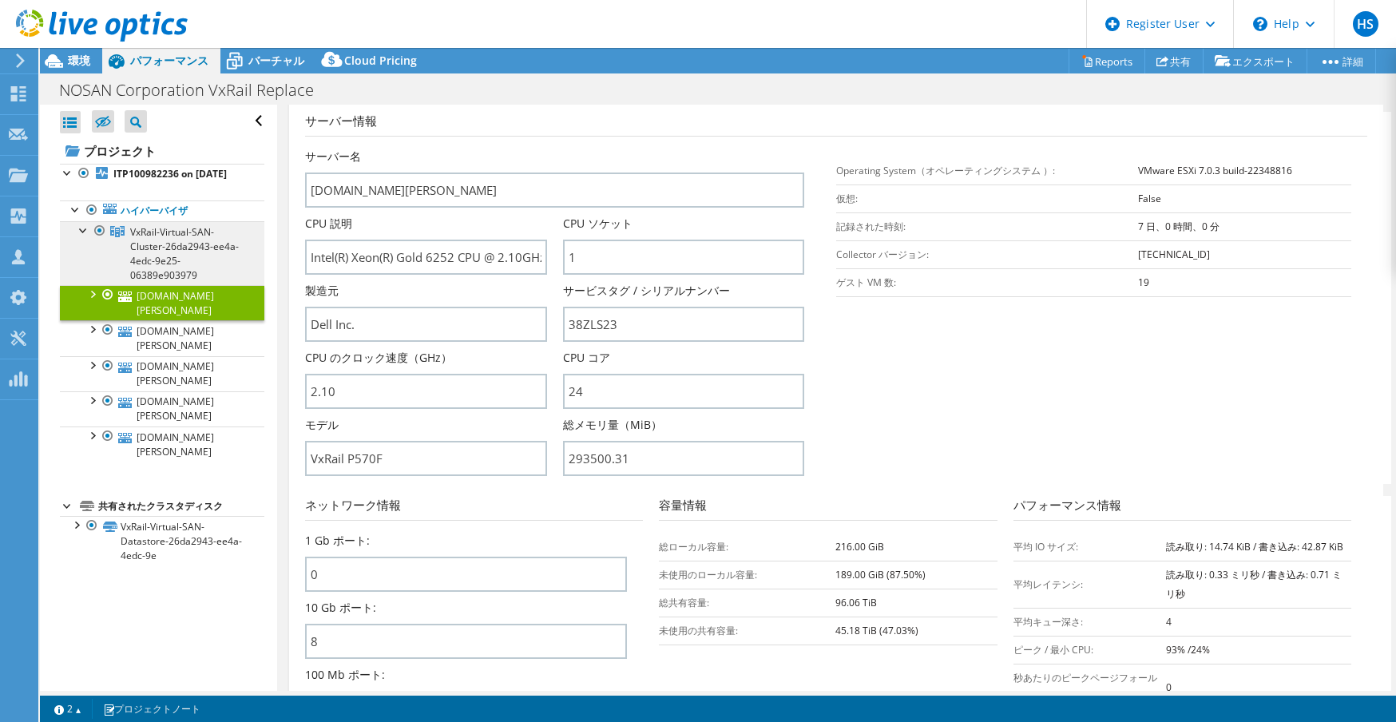
click at [155, 268] on span "VxRail-Virtual-SAN-Cluster-26da2943-ee4a-4edc-9e25-06389e903979" at bounding box center [184, 253] width 109 height 57
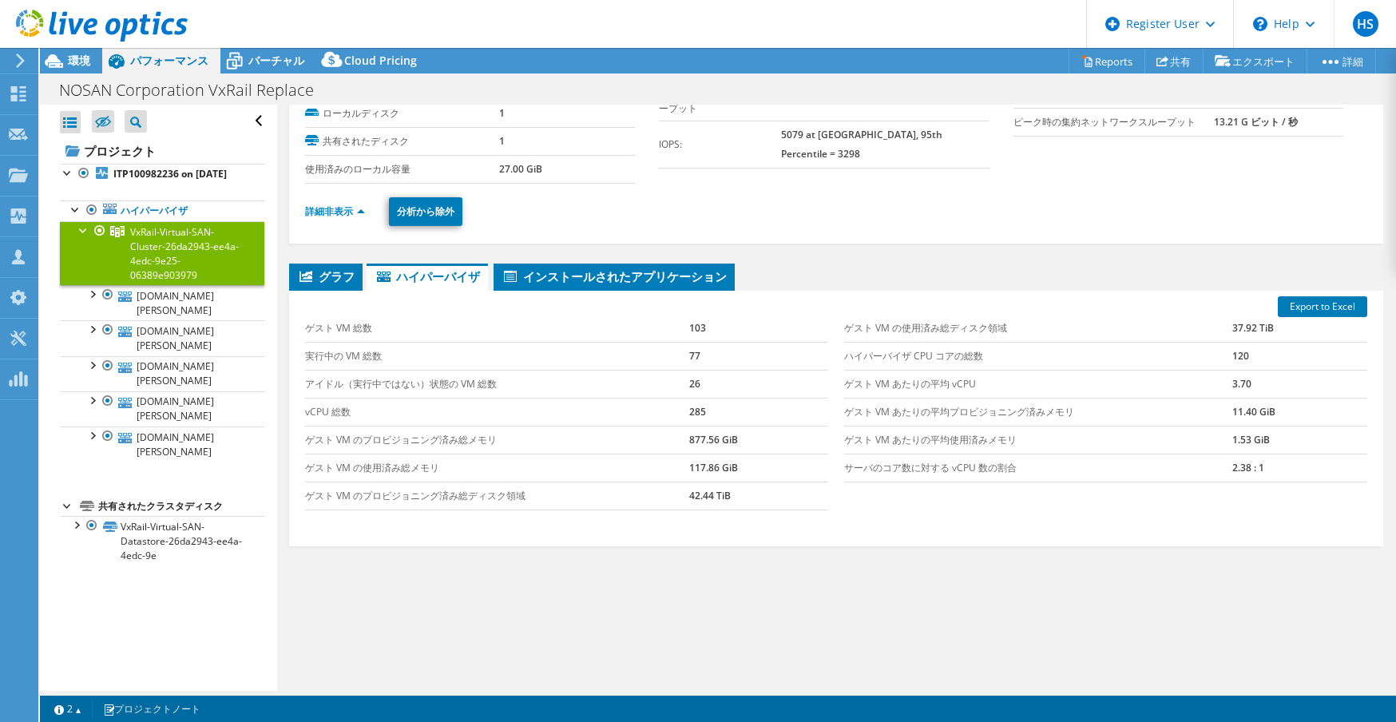
scroll to position [67, 0]
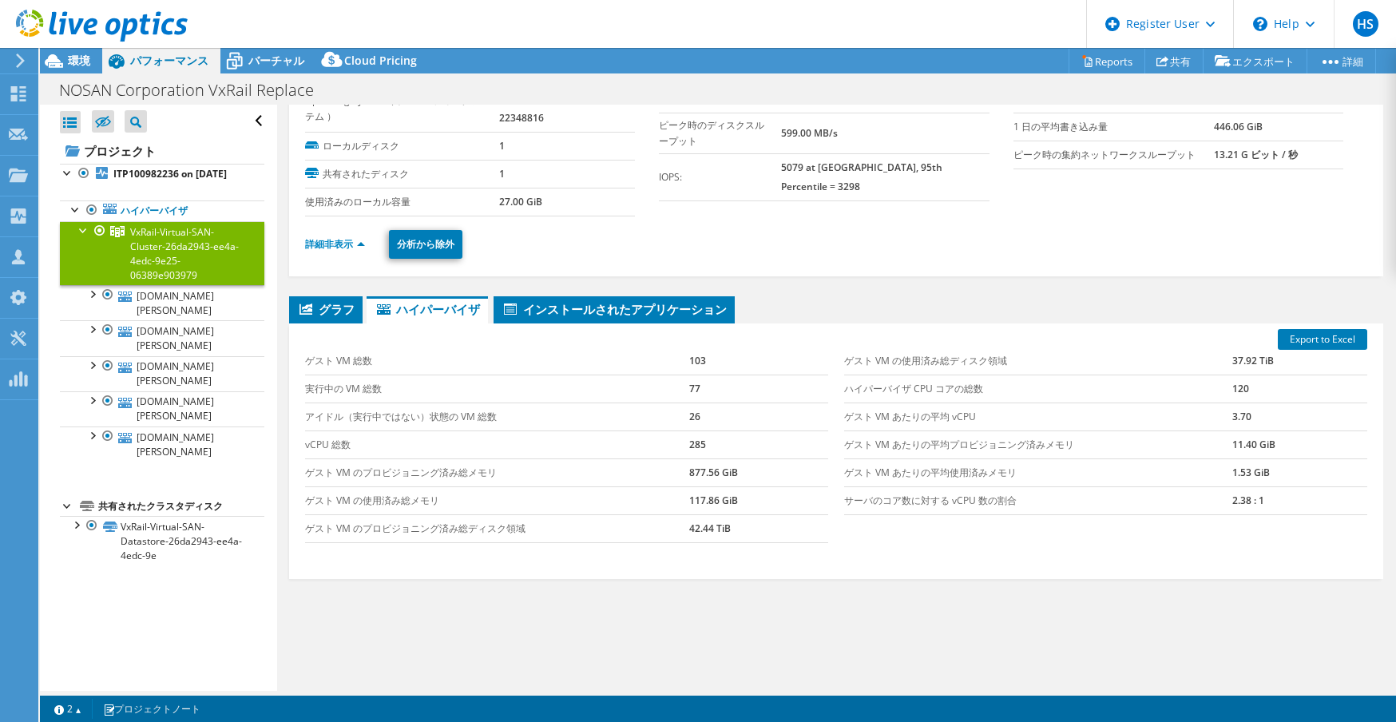
click at [339, 301] on span "グラフ" at bounding box center [325, 309] width 57 height 16
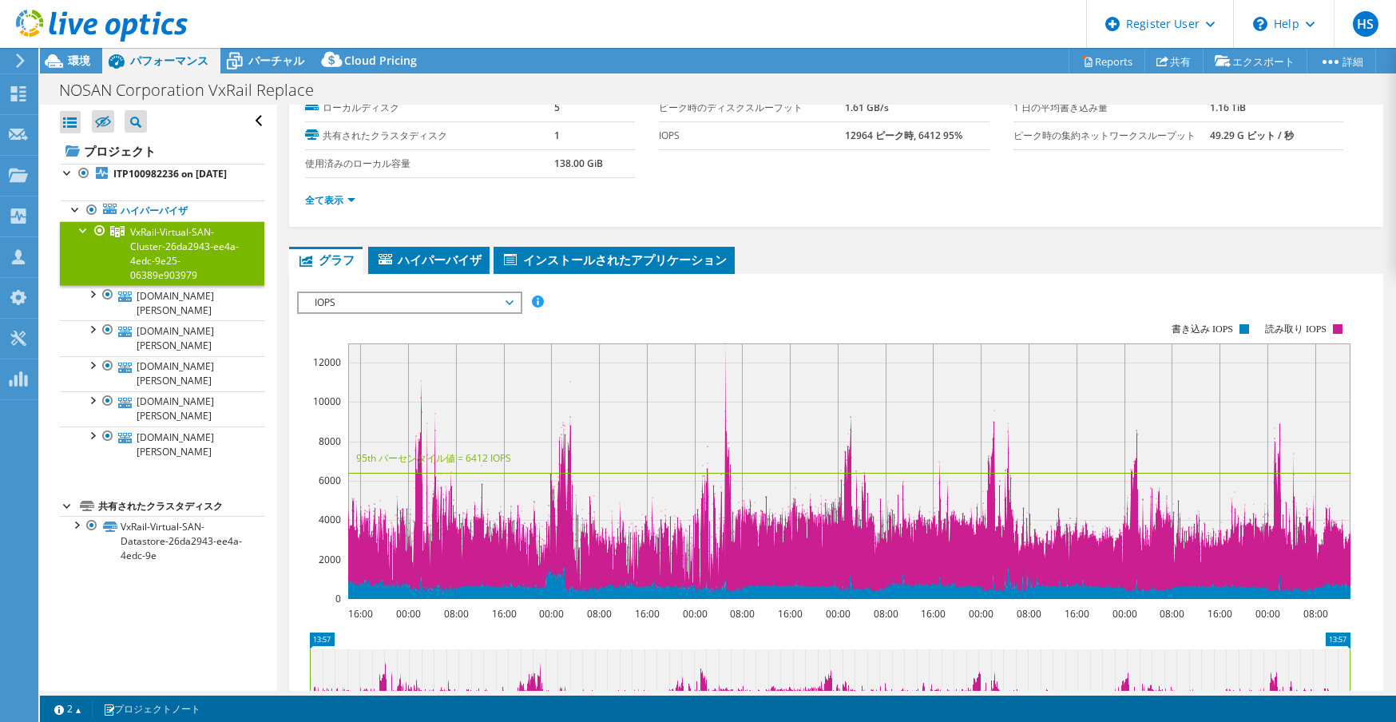
scroll to position [160, 0]
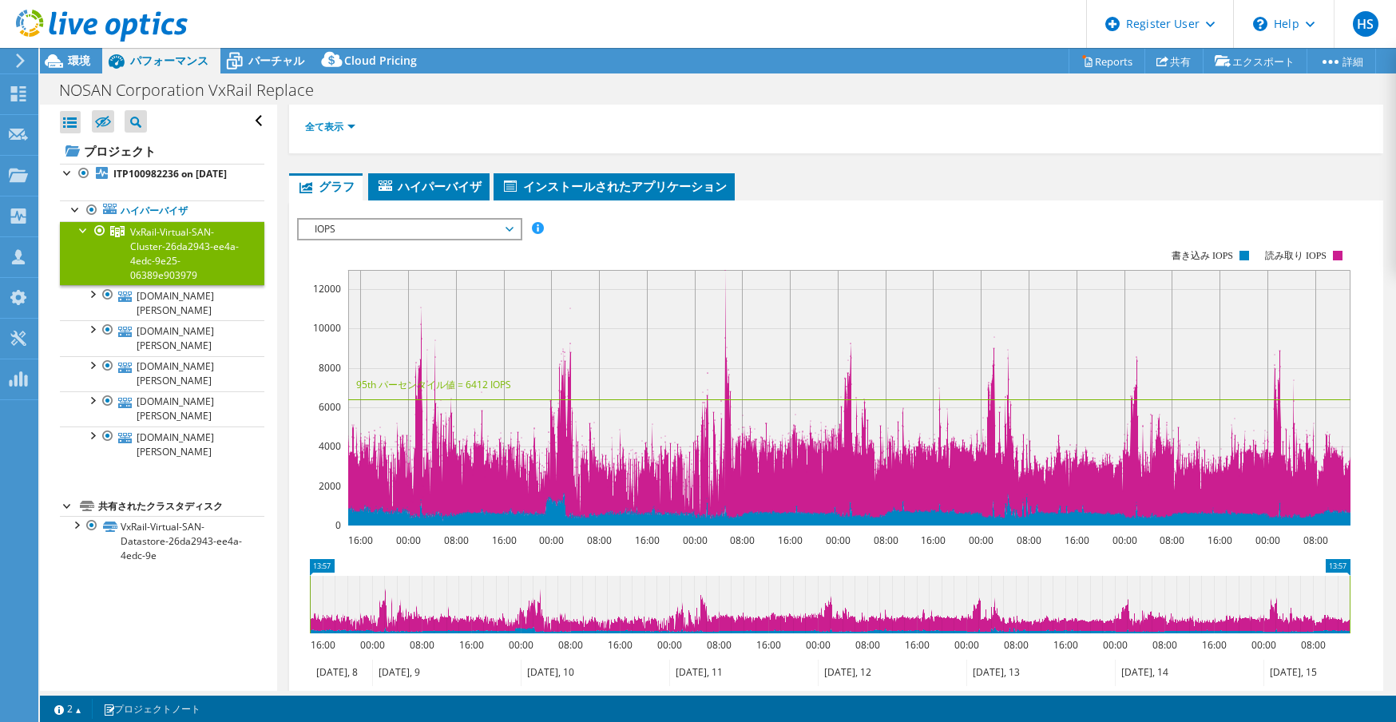
click at [442, 230] on span "IOPS" at bounding box center [409, 229] width 205 height 19
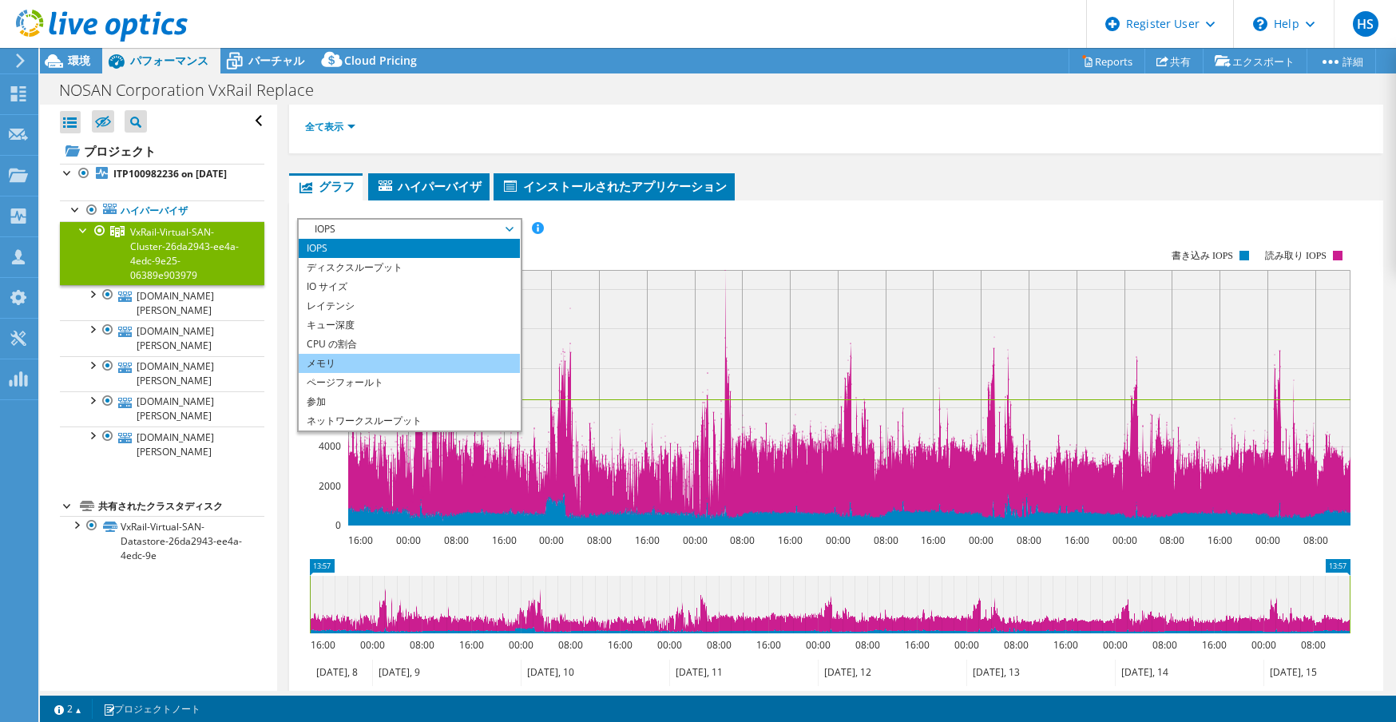
click at [383, 368] on li "メモリ" at bounding box center [409, 363] width 221 height 19
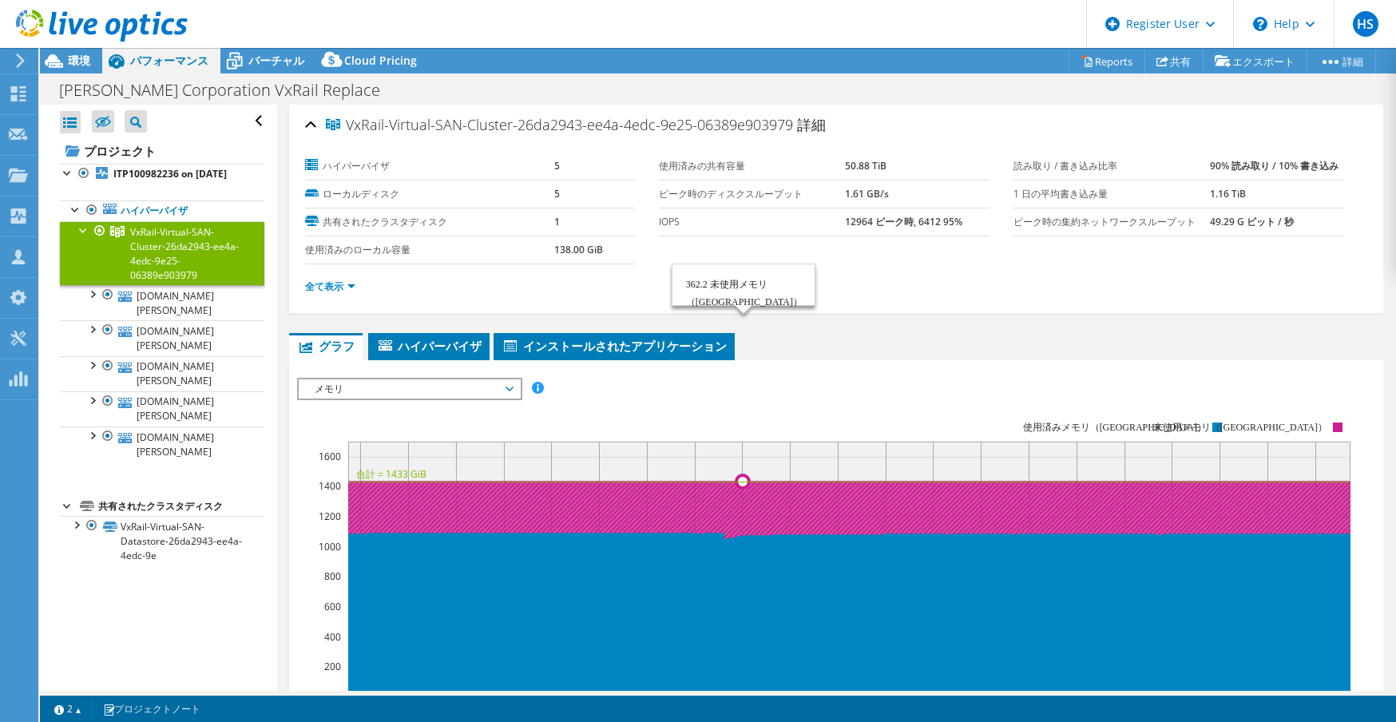
select select "USD"
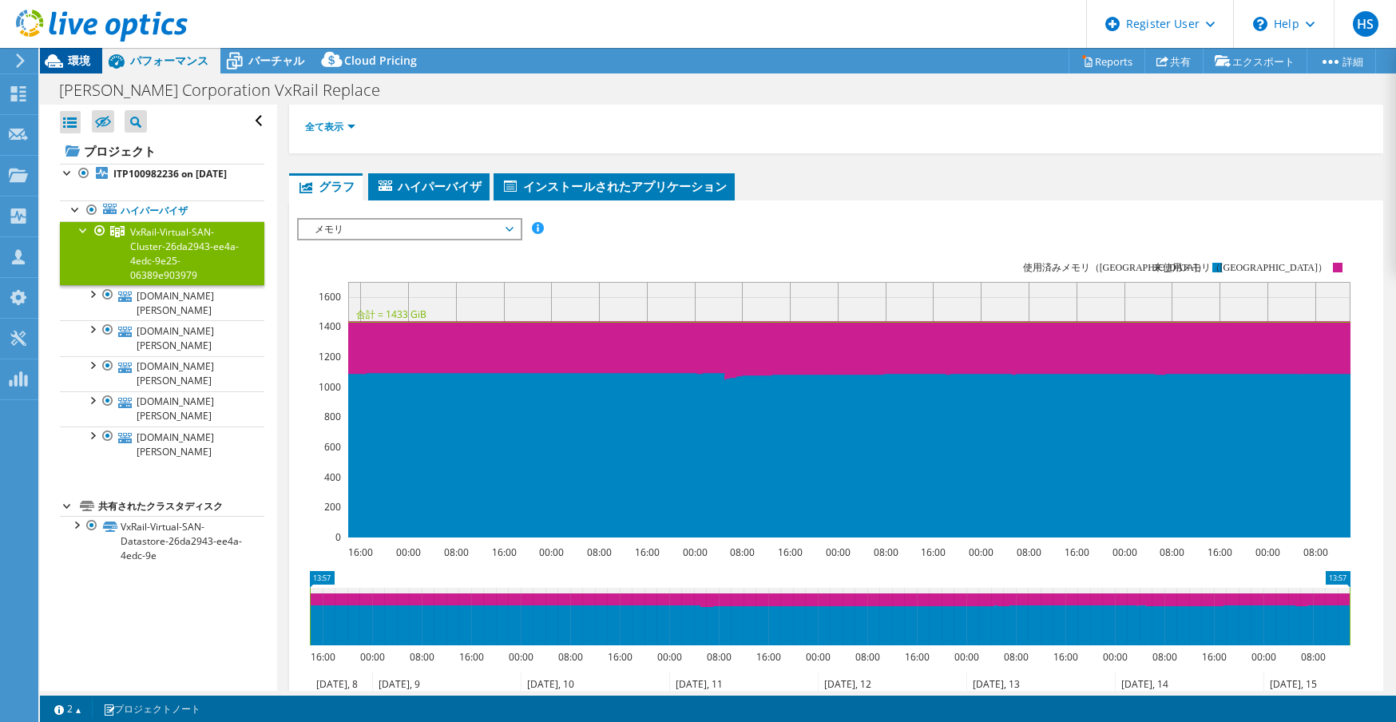
click at [69, 63] on span "環境" at bounding box center [79, 60] width 22 height 15
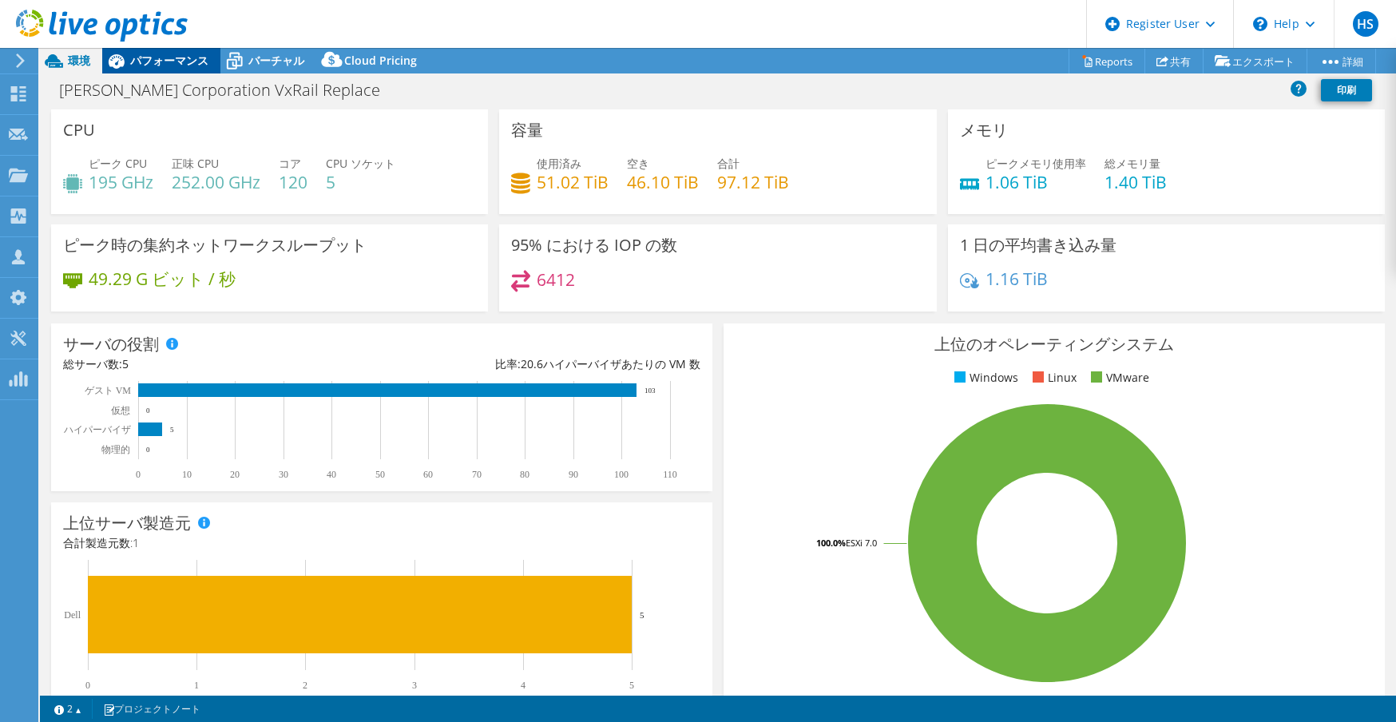
click at [142, 58] on span "パフォーマンス" at bounding box center [169, 60] width 78 height 15
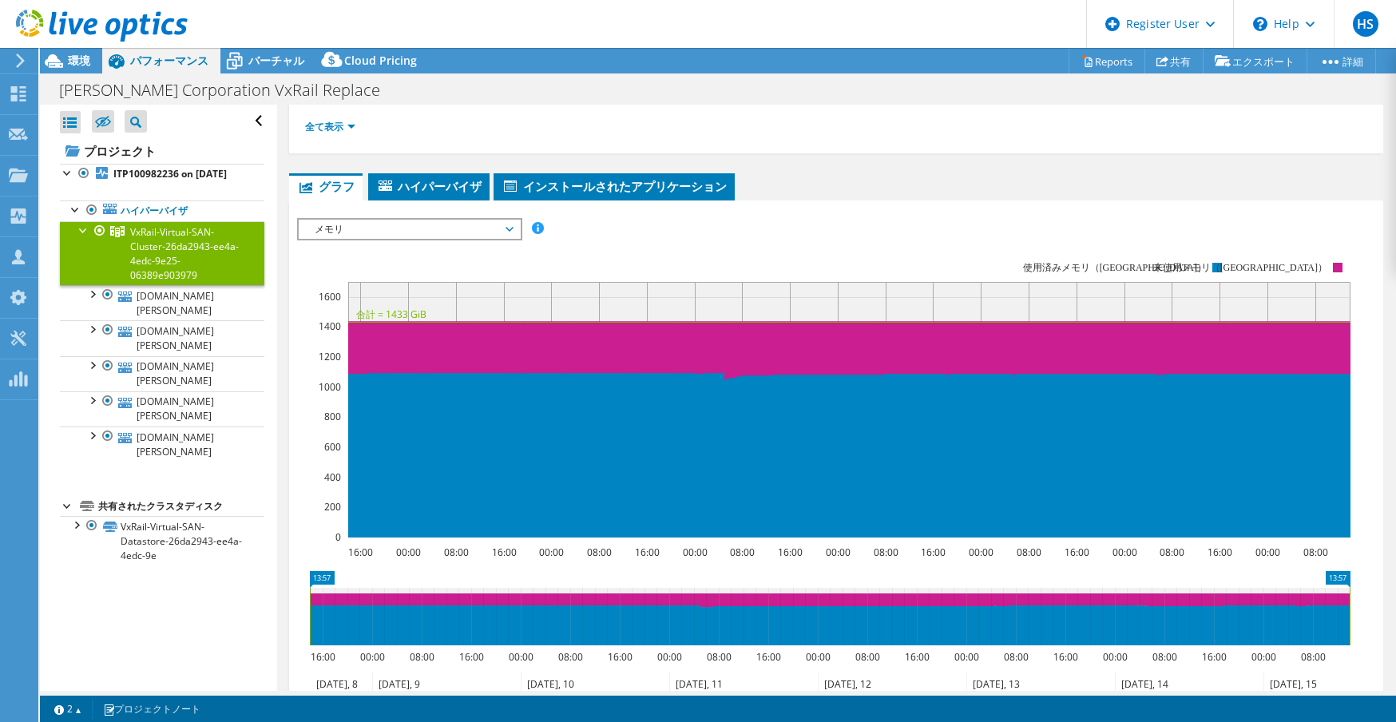
click at [466, 240] on rect at bounding box center [823, 399] width 1053 height 319
click at [462, 235] on span "メモリ" at bounding box center [409, 229] width 205 height 19
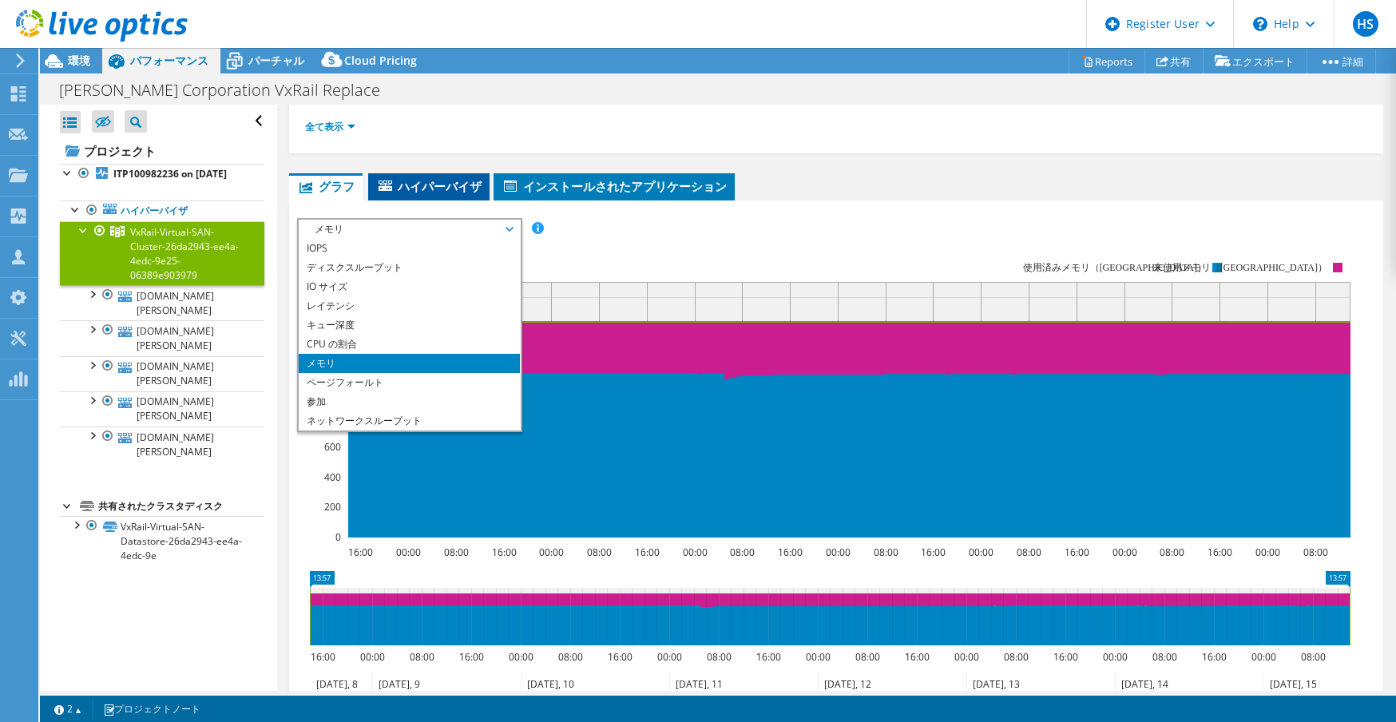
scroll to position [80, 0]
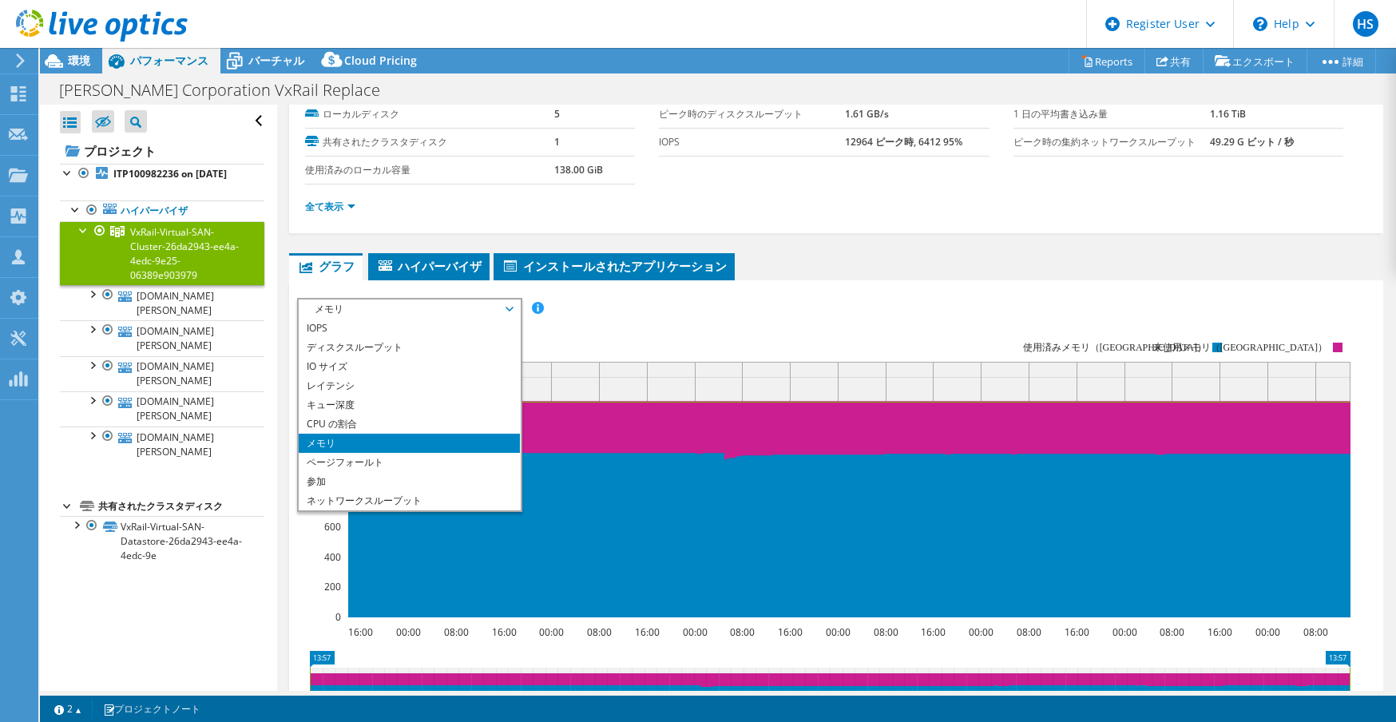
click at [672, 330] on rect at bounding box center [823, 478] width 1053 height 319
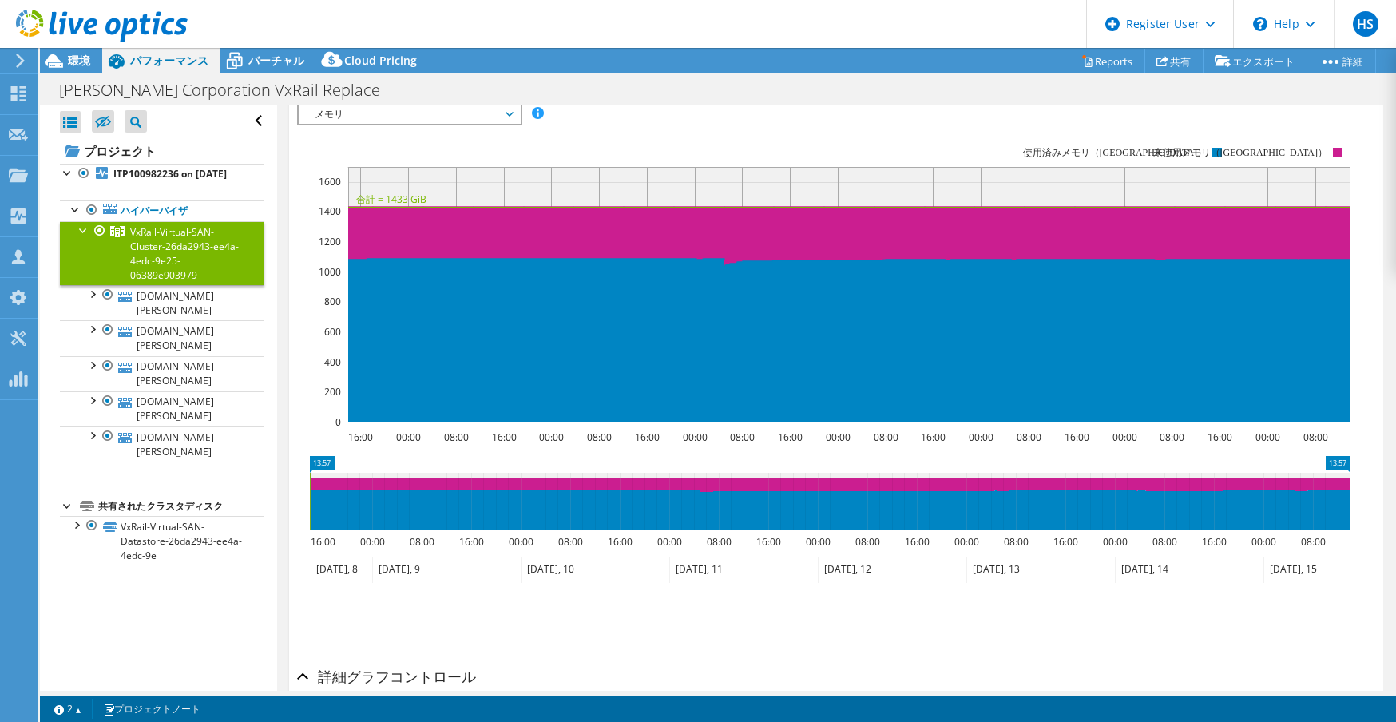
scroll to position [97, 0]
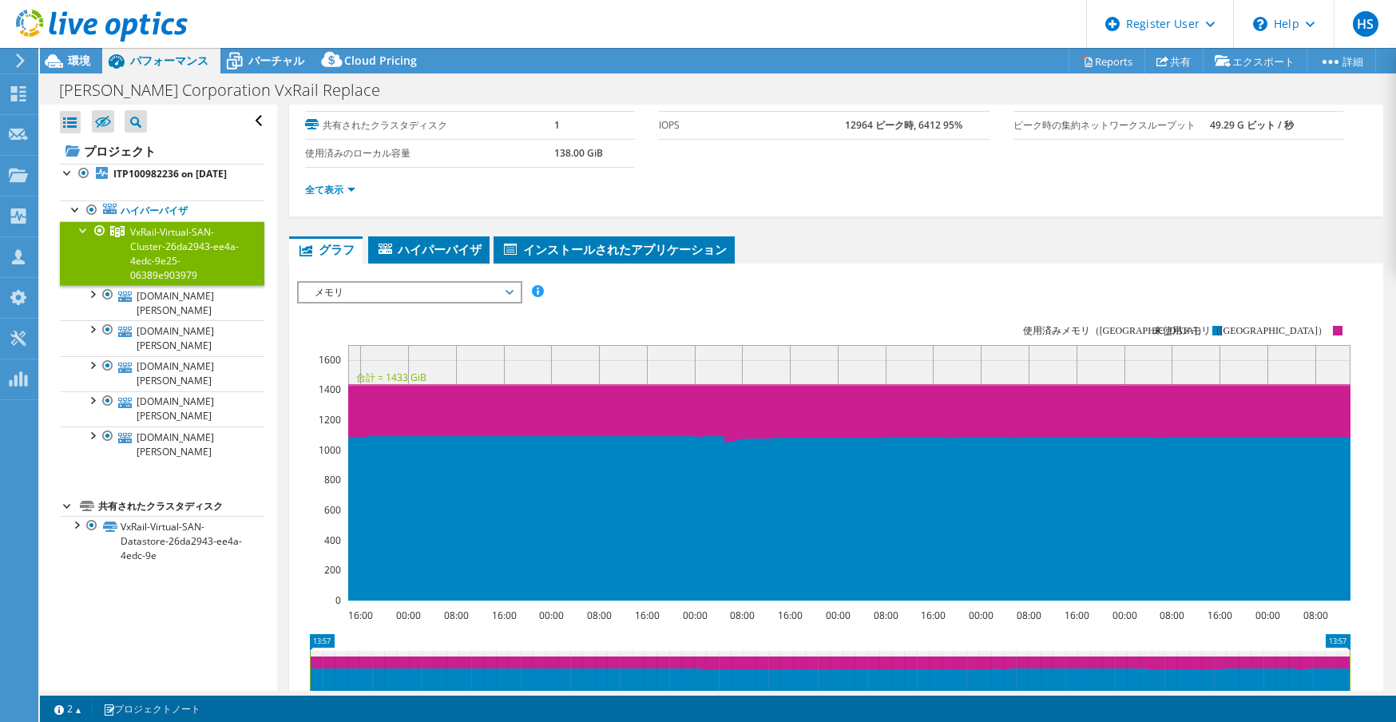
click at [378, 311] on rect at bounding box center [823, 462] width 1053 height 319
click at [375, 295] on span "メモリ" at bounding box center [409, 292] width 205 height 19
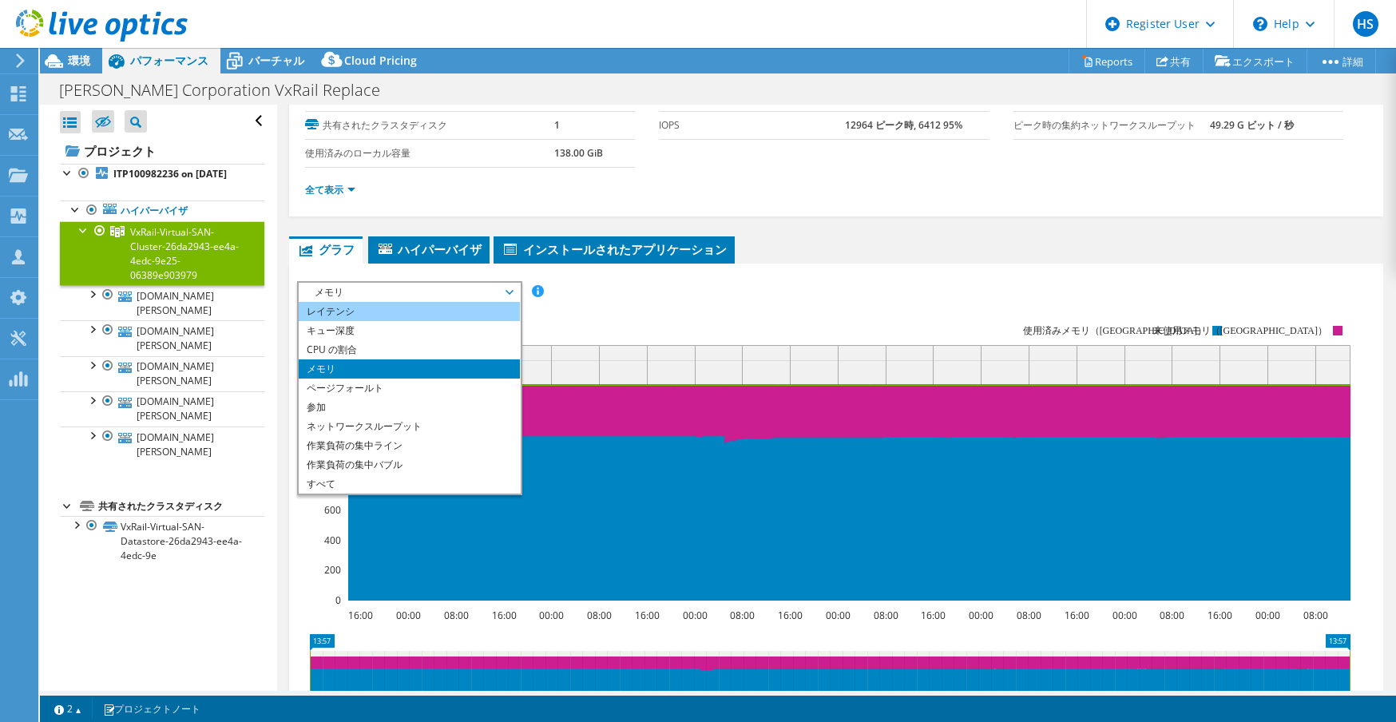
scroll to position [0, 0]
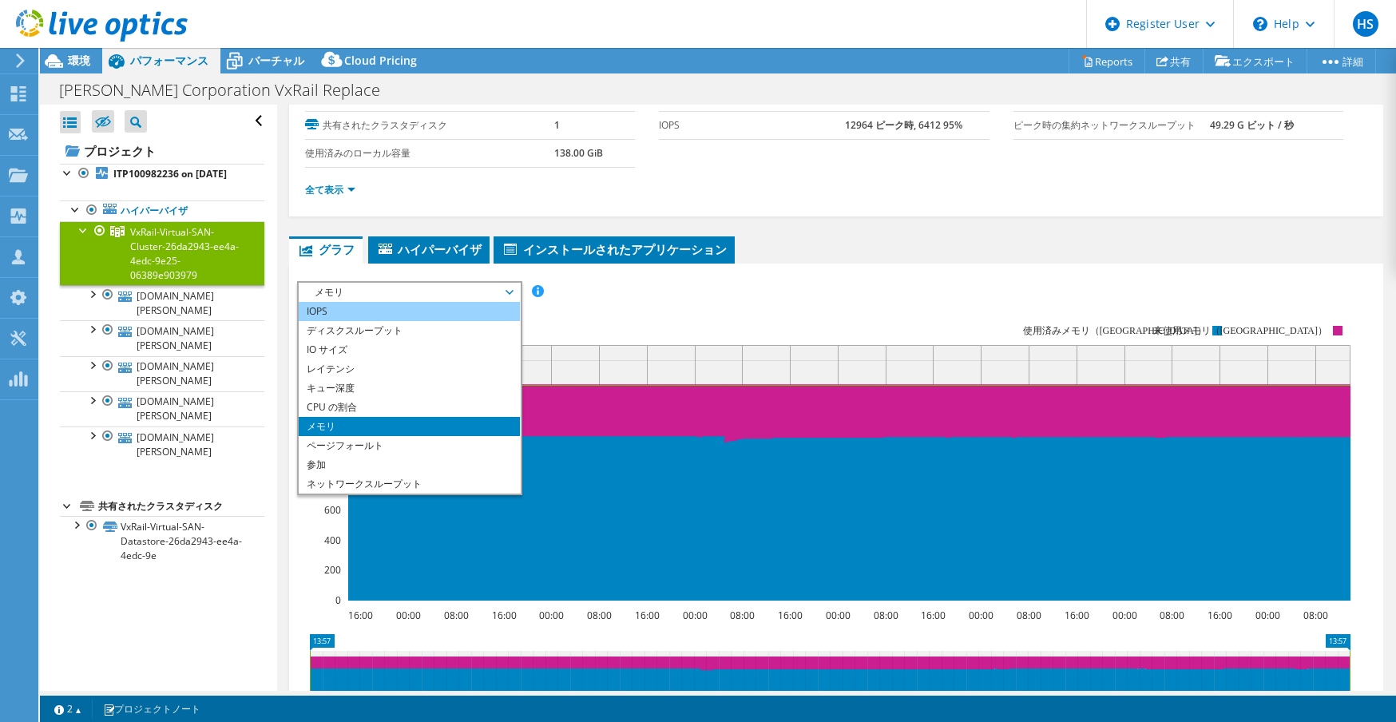
click at [357, 312] on li "IOPS" at bounding box center [409, 311] width 221 height 19
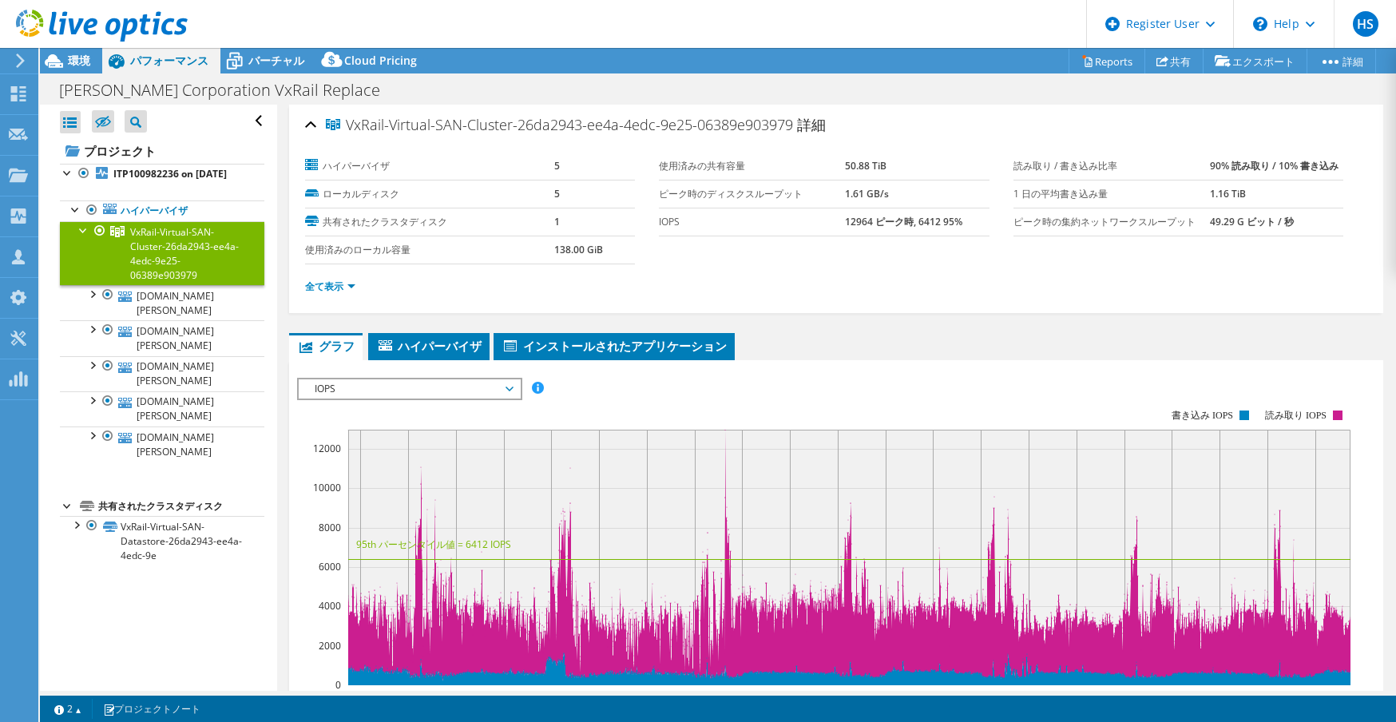
click at [80, 50] on div at bounding box center [94, 26] width 188 height 53
click at [75, 71] on div "環境" at bounding box center [71, 61] width 62 height 26
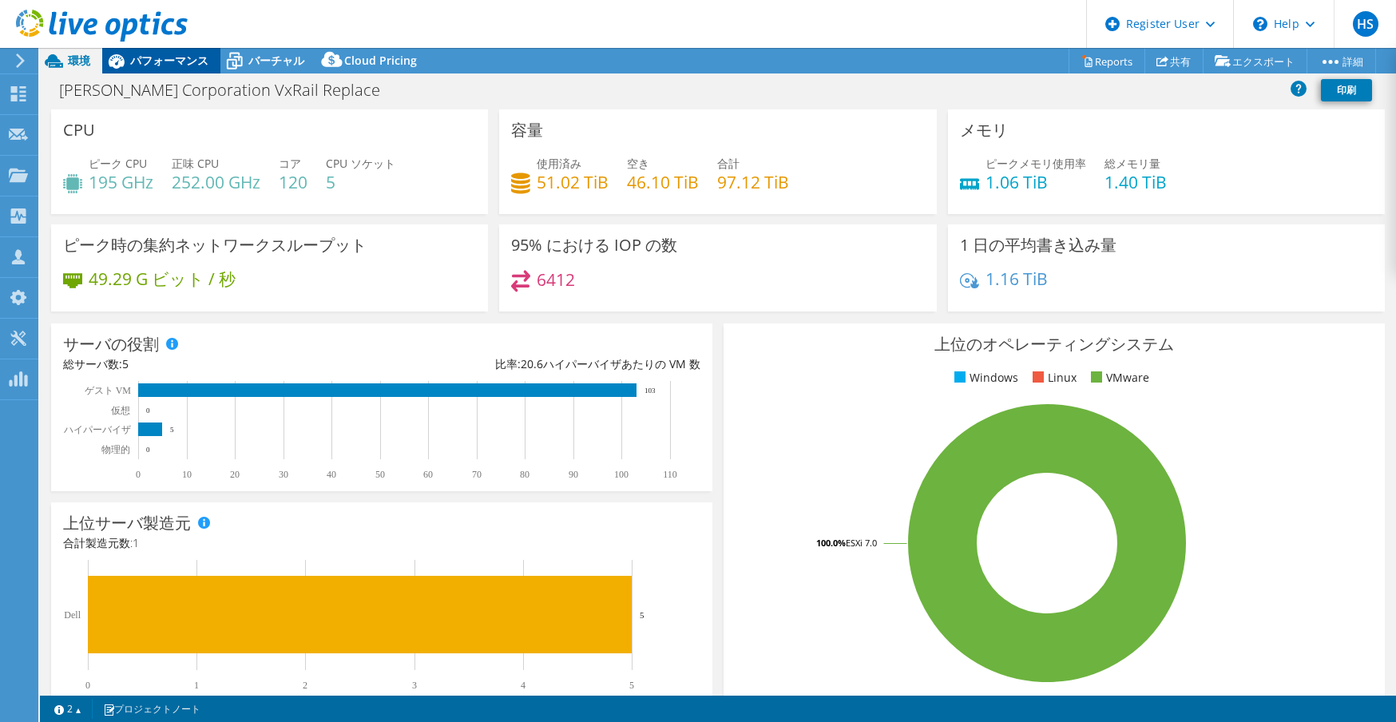
click at [176, 58] on span "パフォーマンス" at bounding box center [169, 60] width 78 height 15
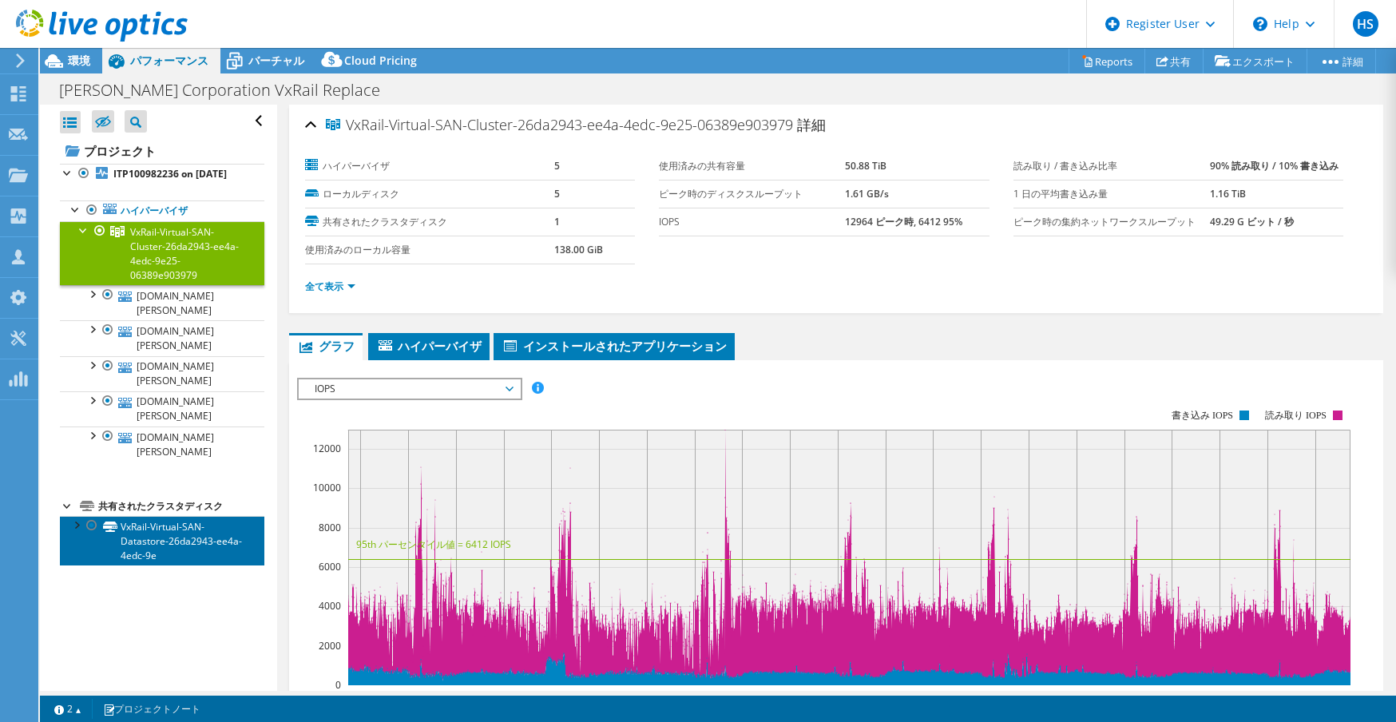
click at [147, 516] on link "VxRail-Virtual-SAN-Datastore-26da2943-ee4a-4edc-9e" at bounding box center [162, 541] width 204 height 50
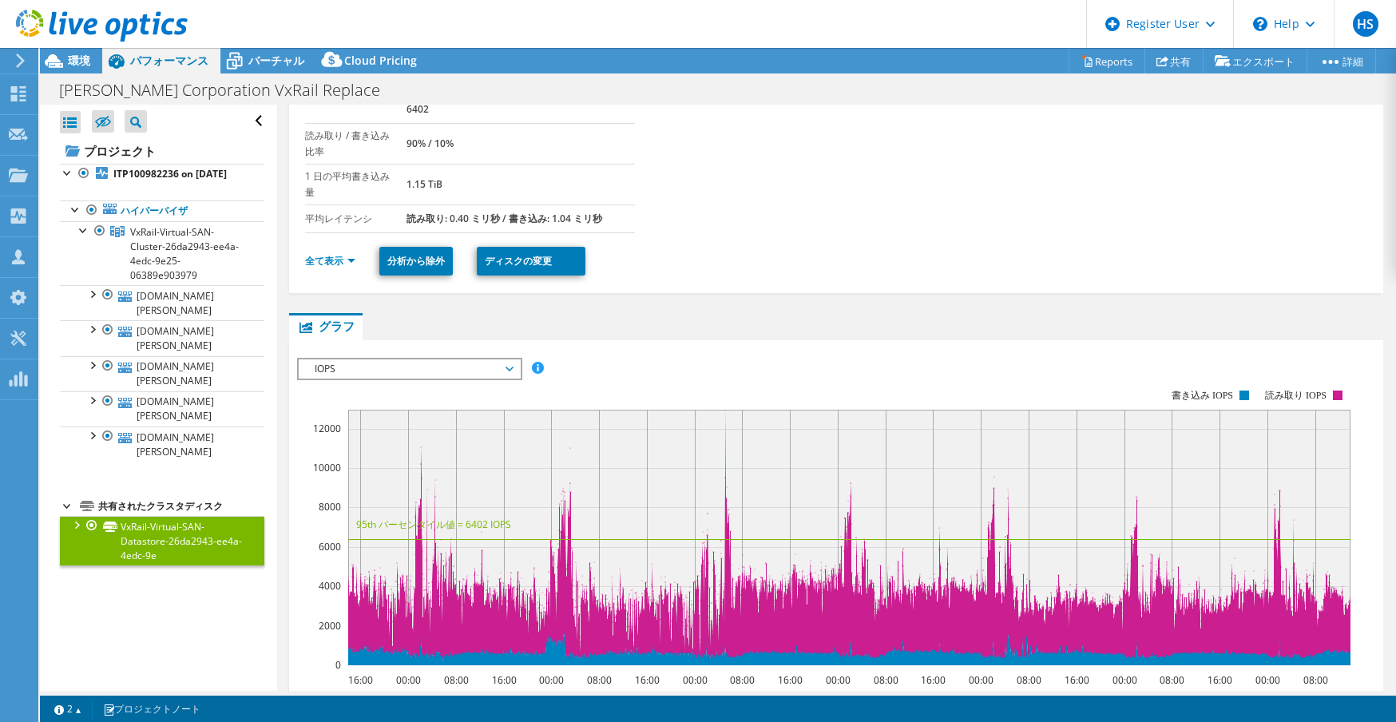
scroll to position [80, 0]
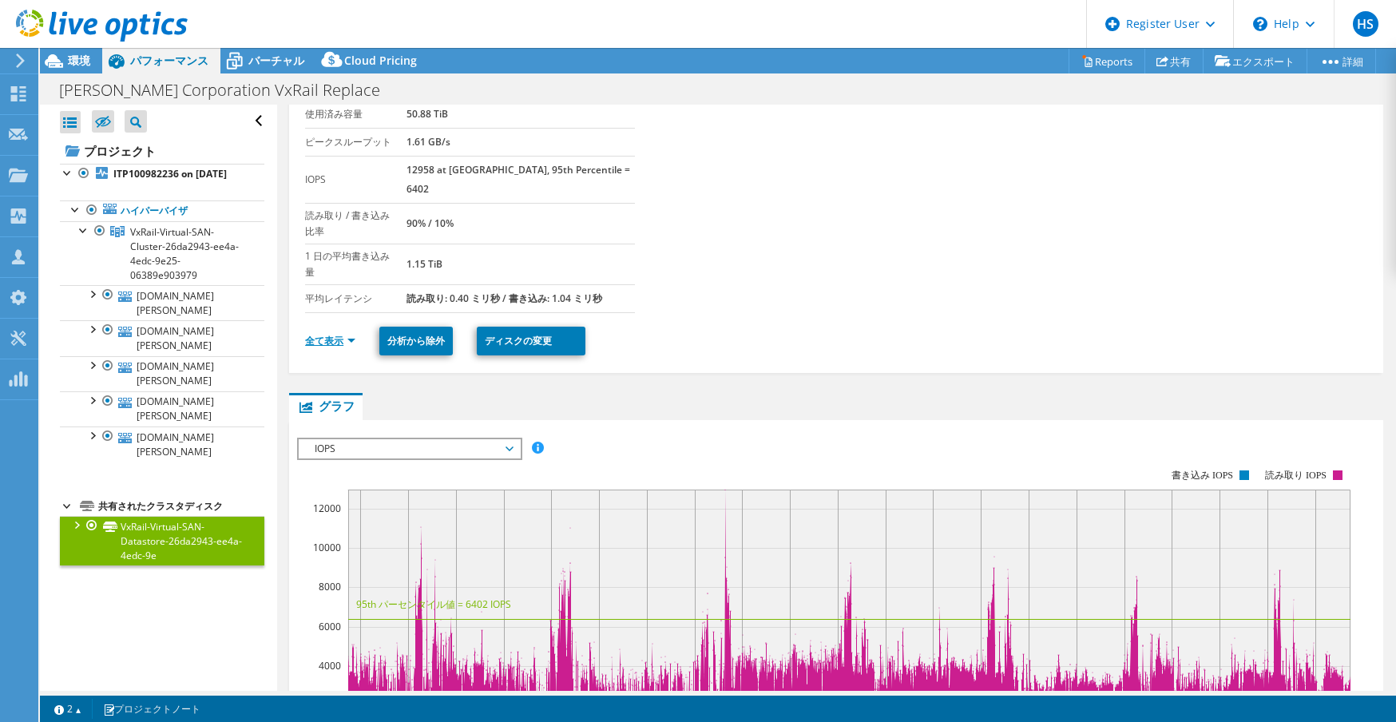
click at [340, 334] on link "全て表示" at bounding box center [330, 341] width 50 height 14
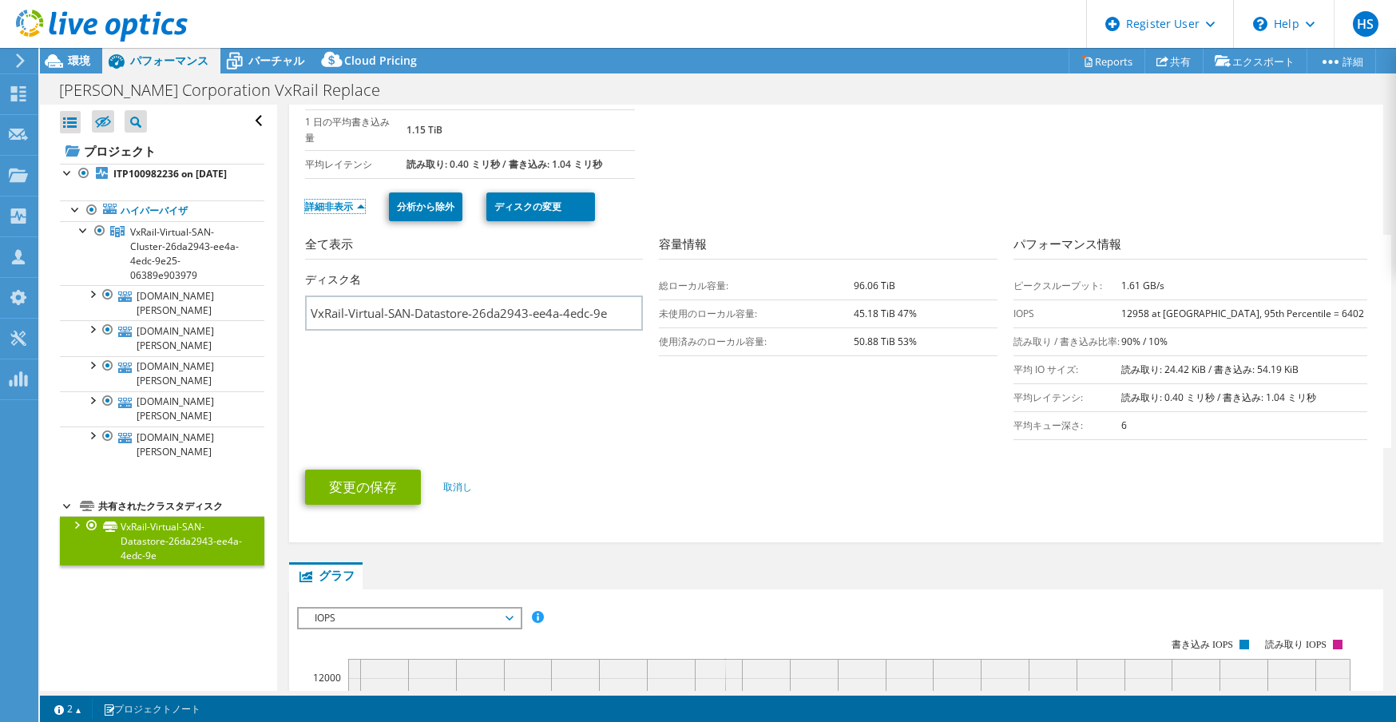
scroll to position [399, 0]
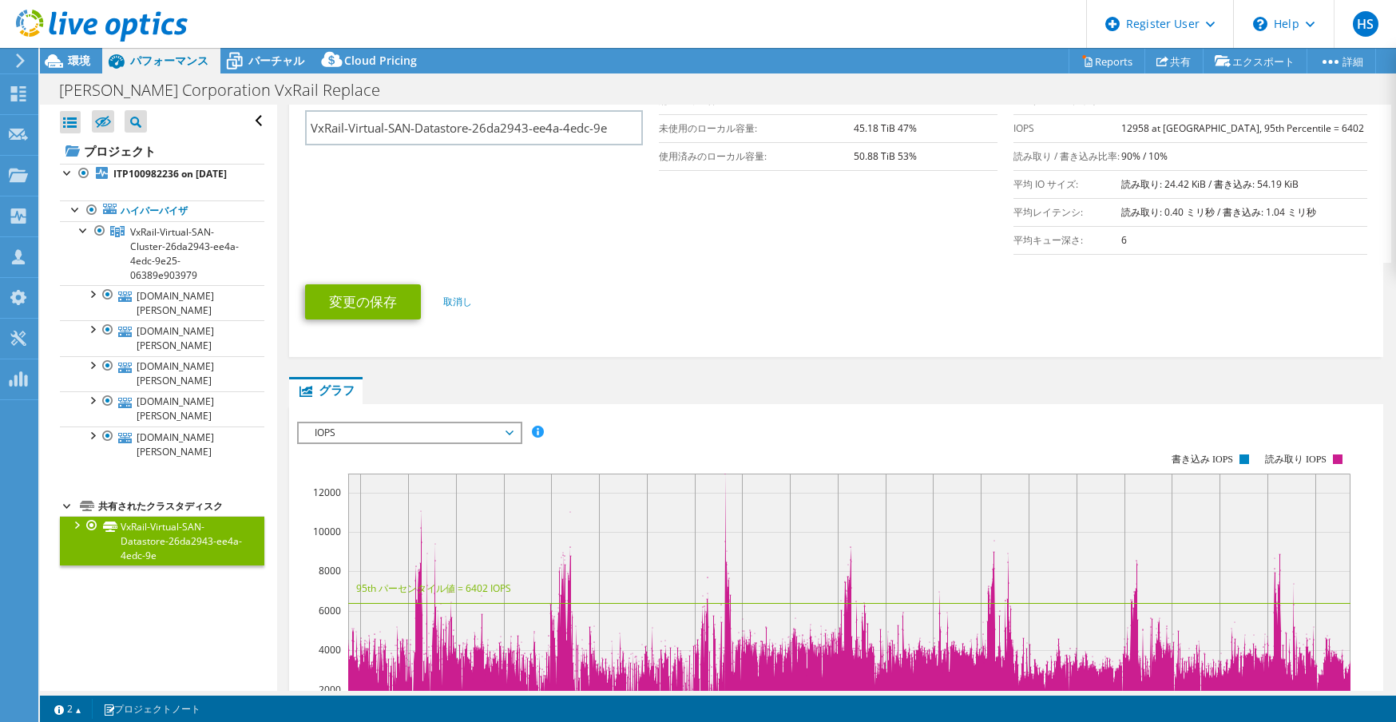
click at [418, 423] on span "IOPS" at bounding box center [409, 432] width 205 height 19
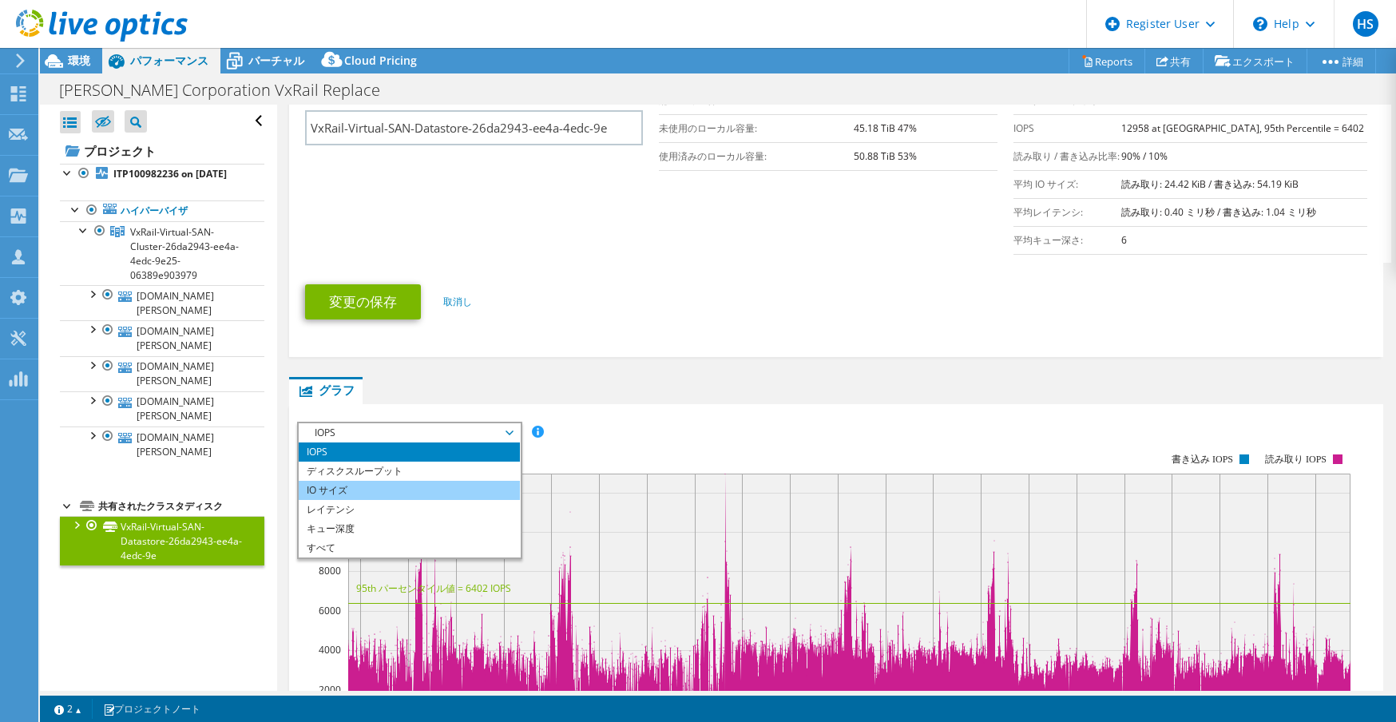
click at [397, 481] on li "IO サイズ" at bounding box center [409, 490] width 221 height 19
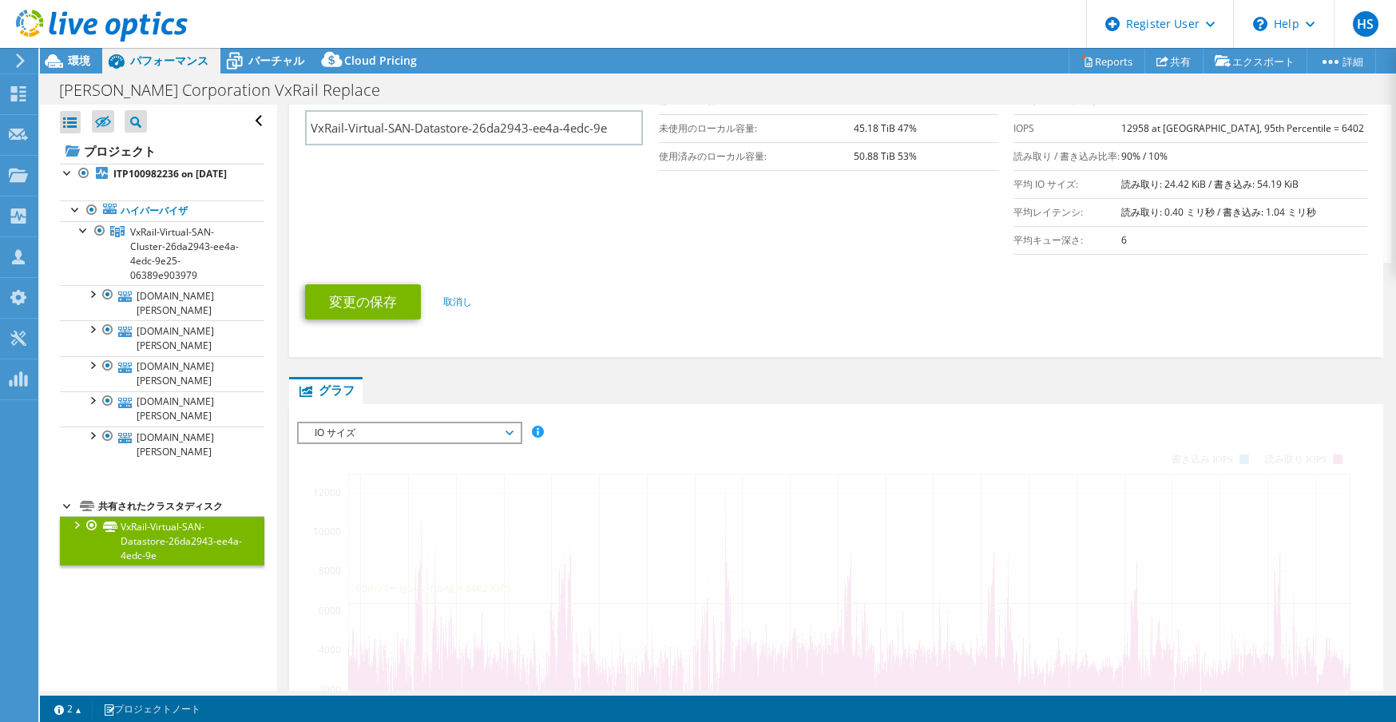
click at [398, 423] on span "IO サイズ" at bounding box center [409, 432] width 205 height 19
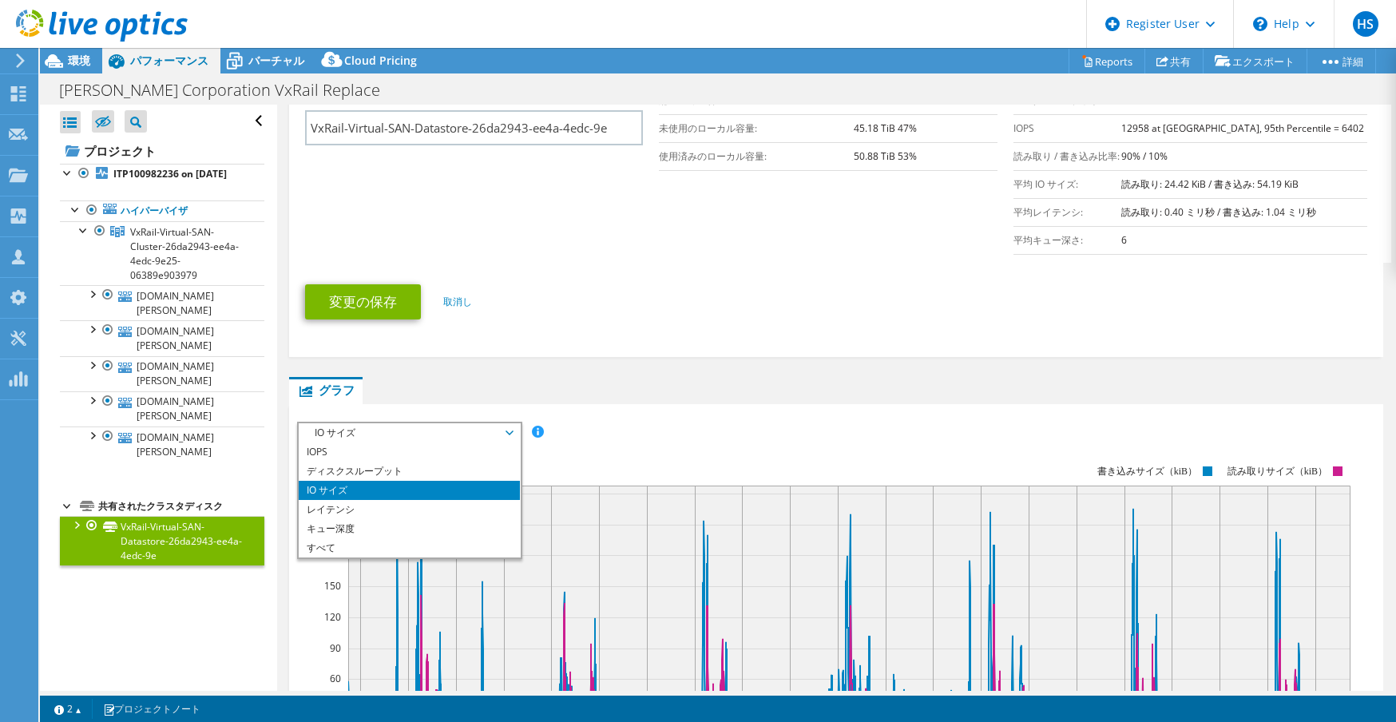
click at [854, 377] on ul "グラフ サーバー インベントリ ハイパーバイザ ディスク クラスタディスク" at bounding box center [836, 390] width 1094 height 27
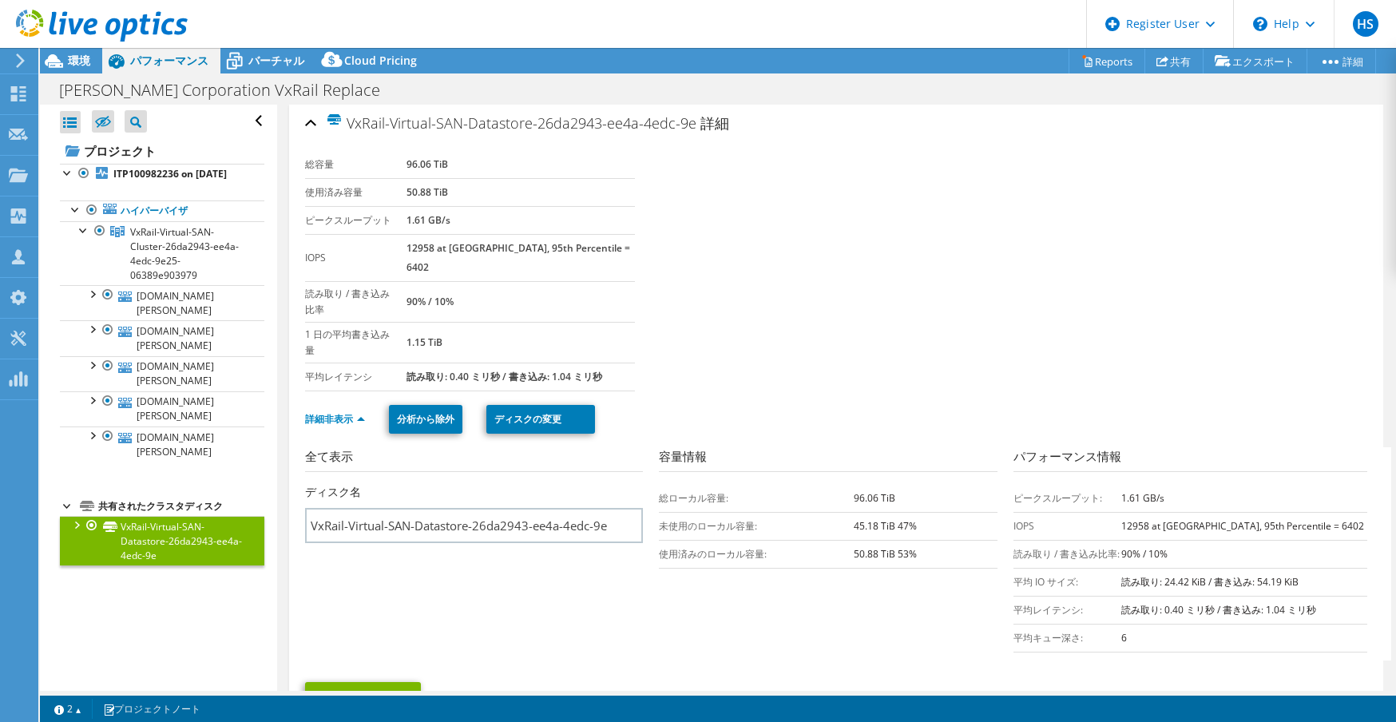
scroll to position [0, 0]
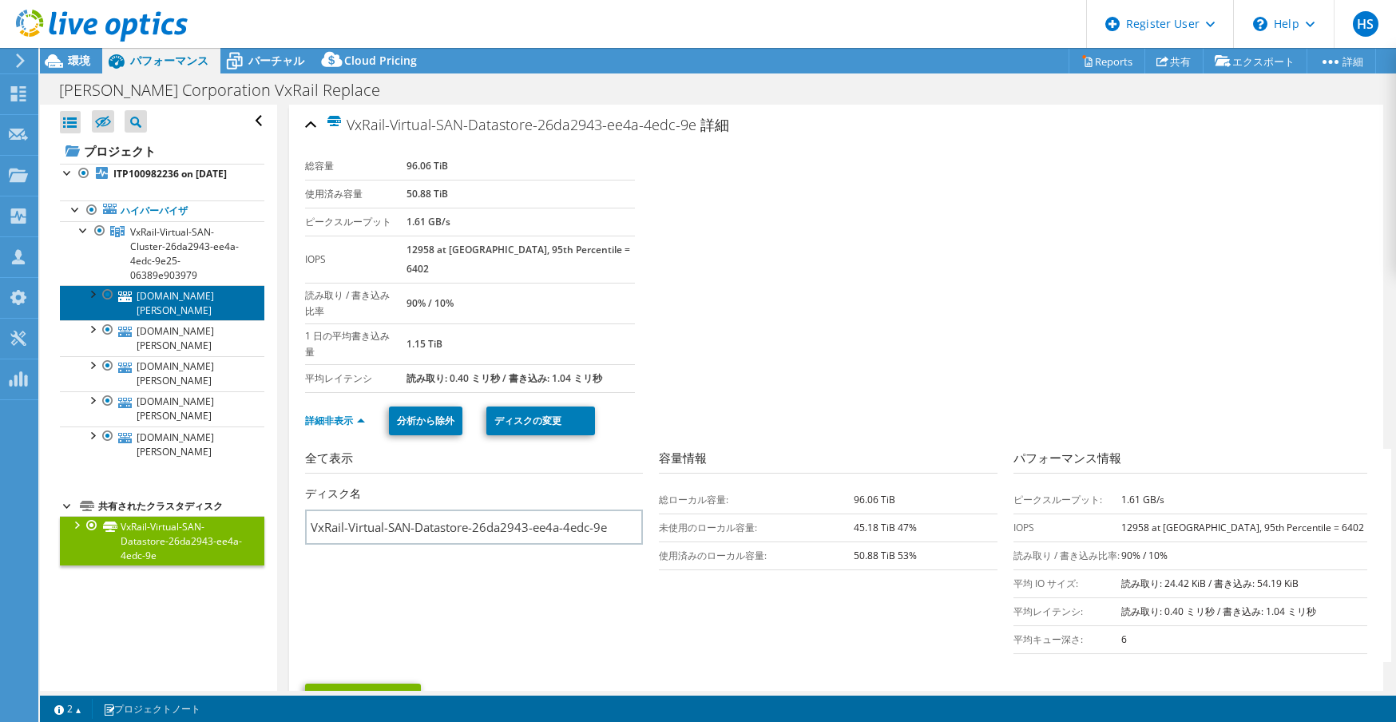
click at [184, 307] on link "vxrail04.nosan.co.jp" at bounding box center [162, 302] width 204 height 35
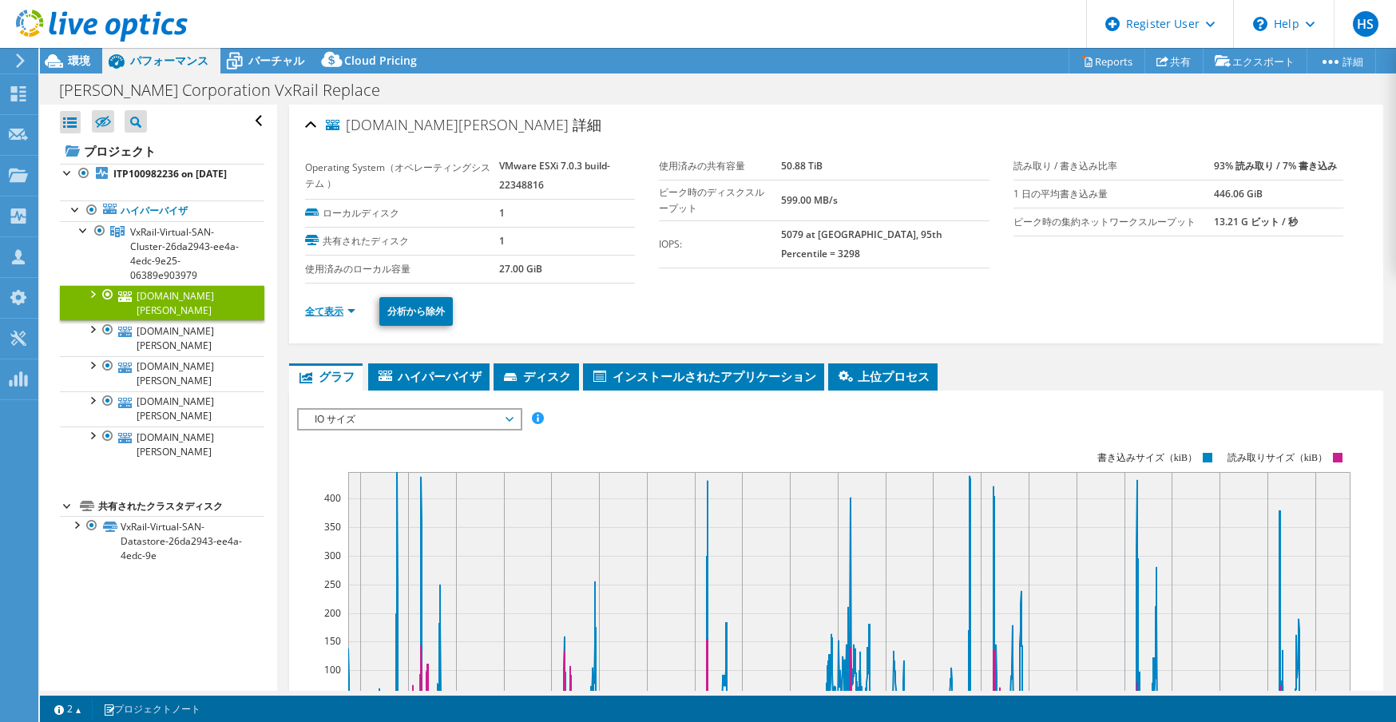
click at [319, 307] on link "全て表示" at bounding box center [330, 311] width 50 height 14
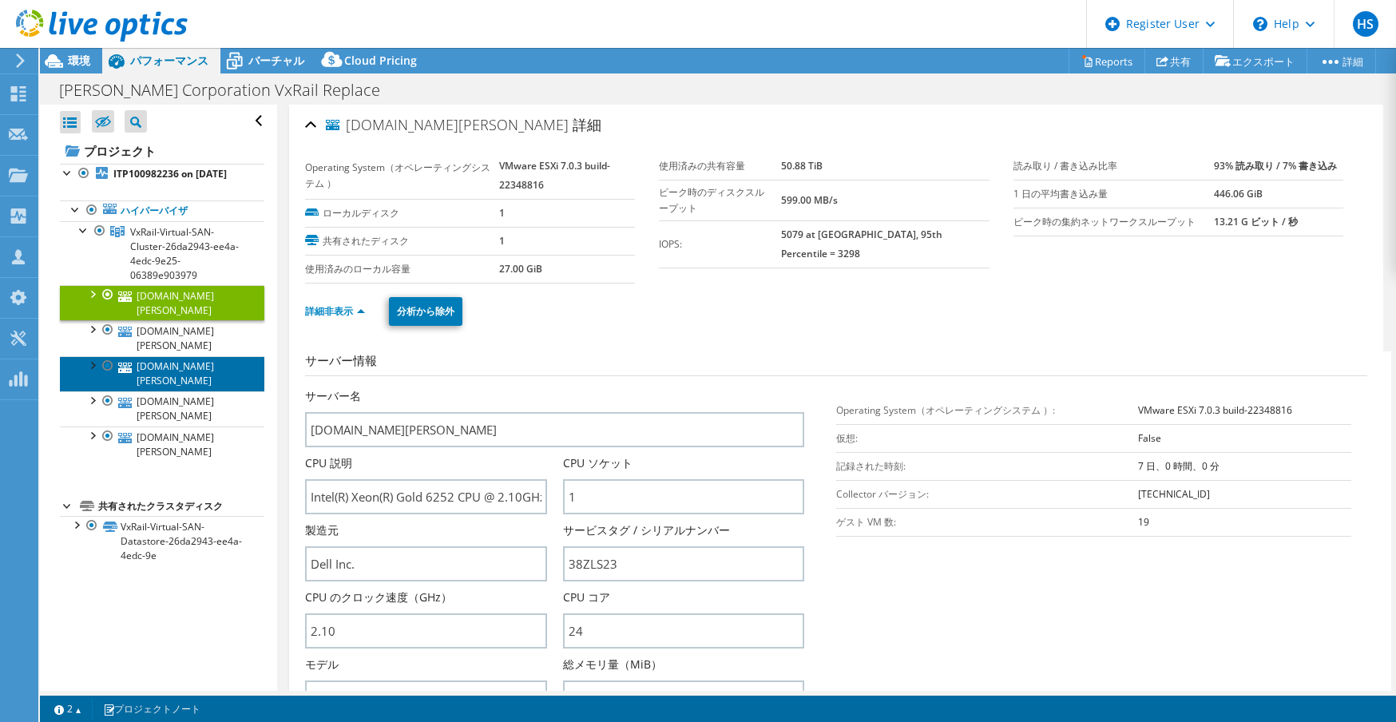
click at [156, 356] on link "vxrail03.nosan.co.jp" at bounding box center [162, 373] width 204 height 35
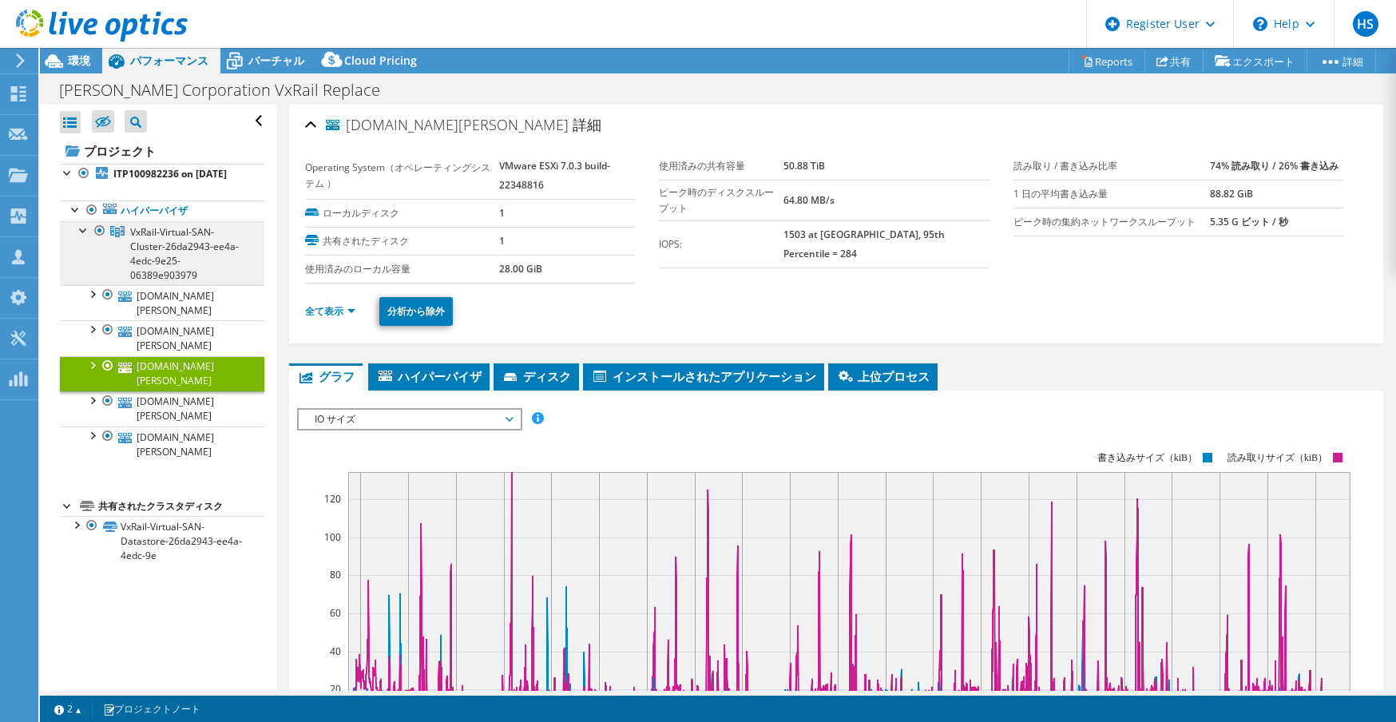
click at [160, 256] on span "VxRail-Virtual-SAN-Cluster-26da2943-ee4a-4edc-9e25-06389e903979" at bounding box center [184, 253] width 109 height 57
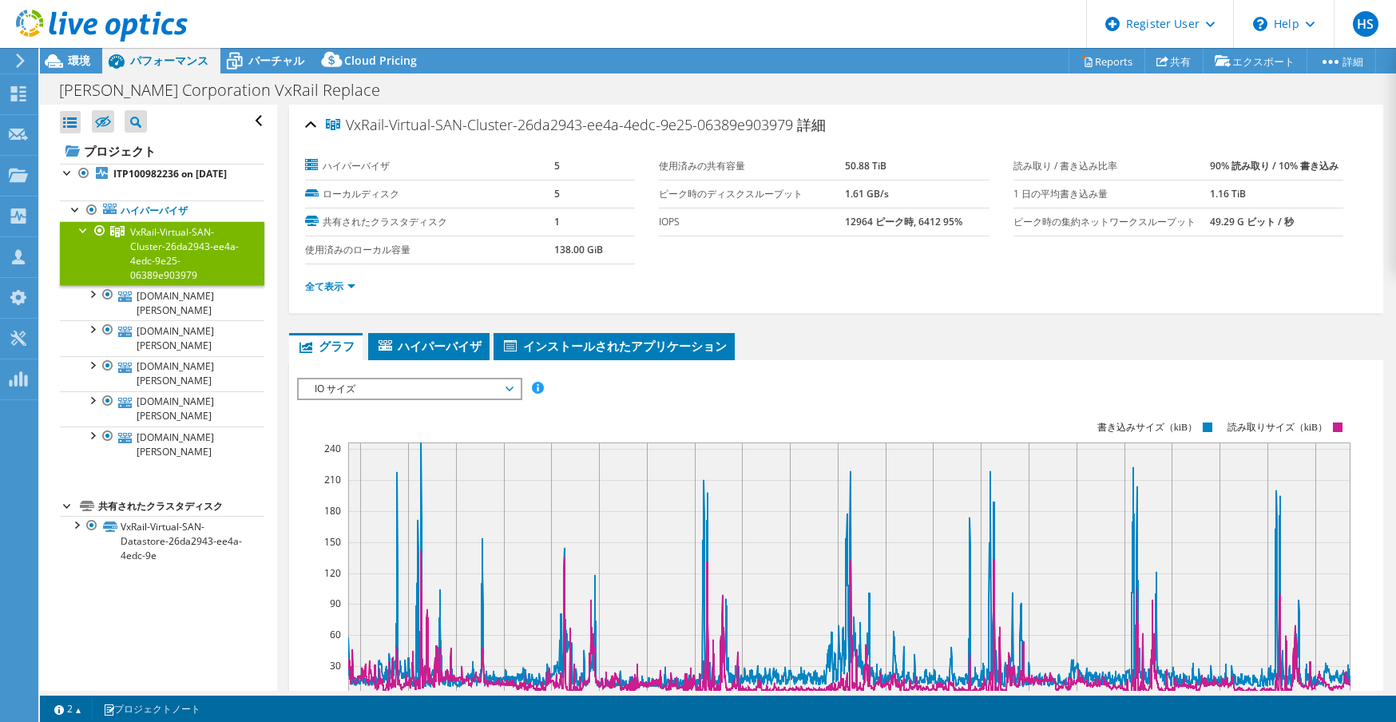
click at [157, 255] on span "VxRail-Virtual-SAN-Cluster-26da2943-ee4a-4edc-9e25-06389e903979" at bounding box center [184, 253] width 109 height 57
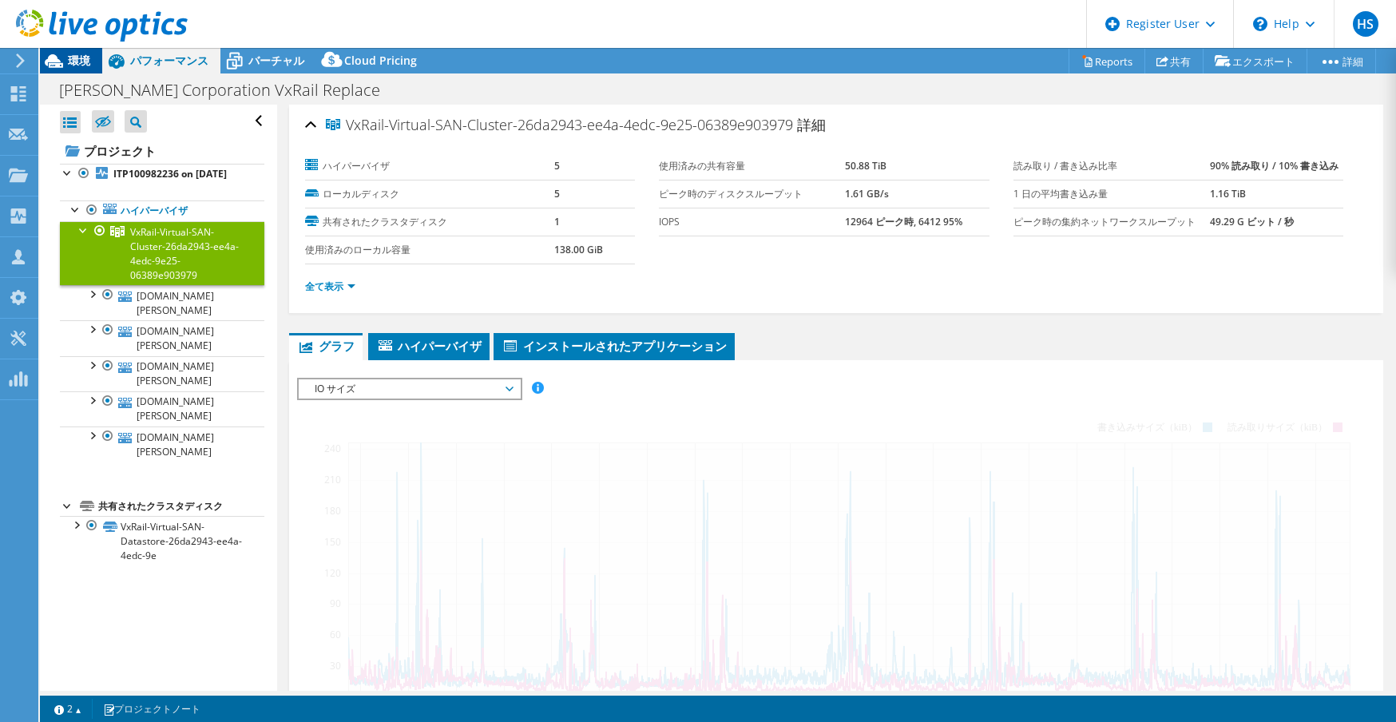
click at [96, 61] on div "環境" at bounding box center [71, 61] width 62 height 26
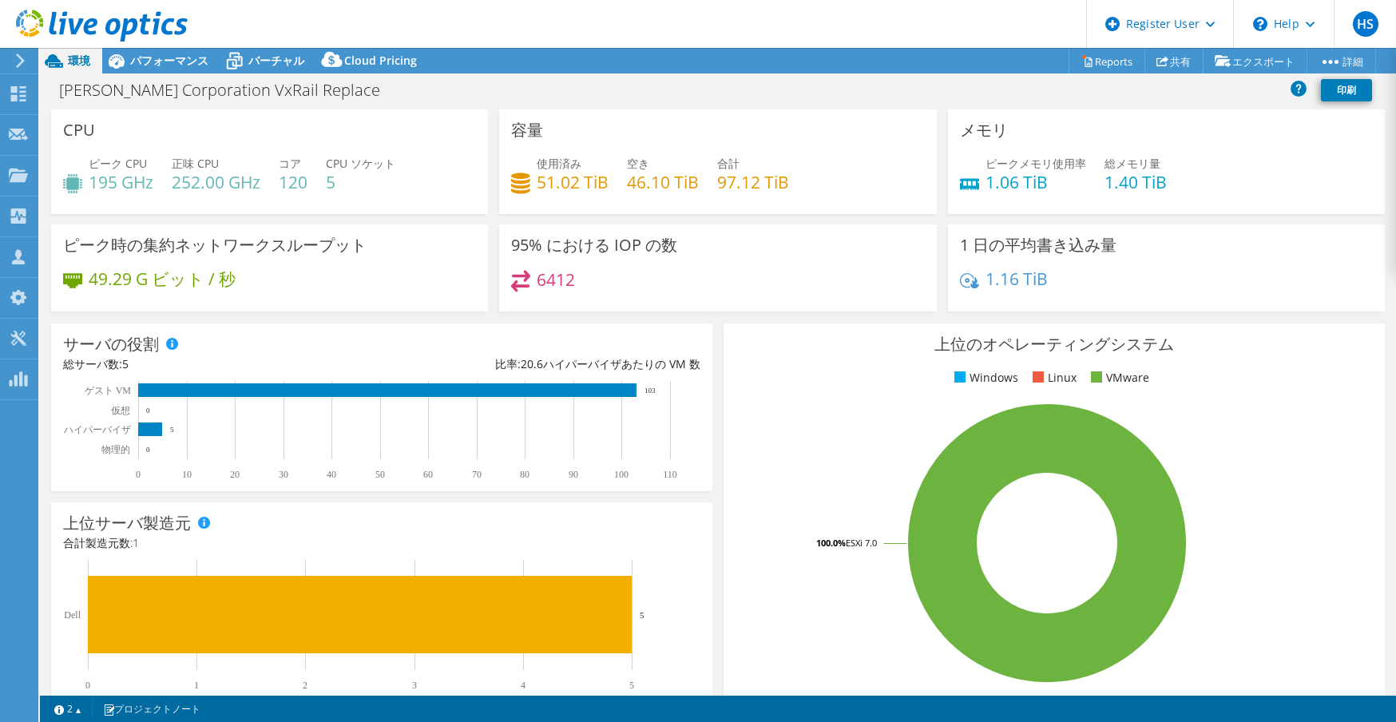
click at [811, 218] on div "容量 使用済み 51.02 TiB 空き 46.10 TiB 合計 97.12 TiB" at bounding box center [717, 166] width 448 height 115
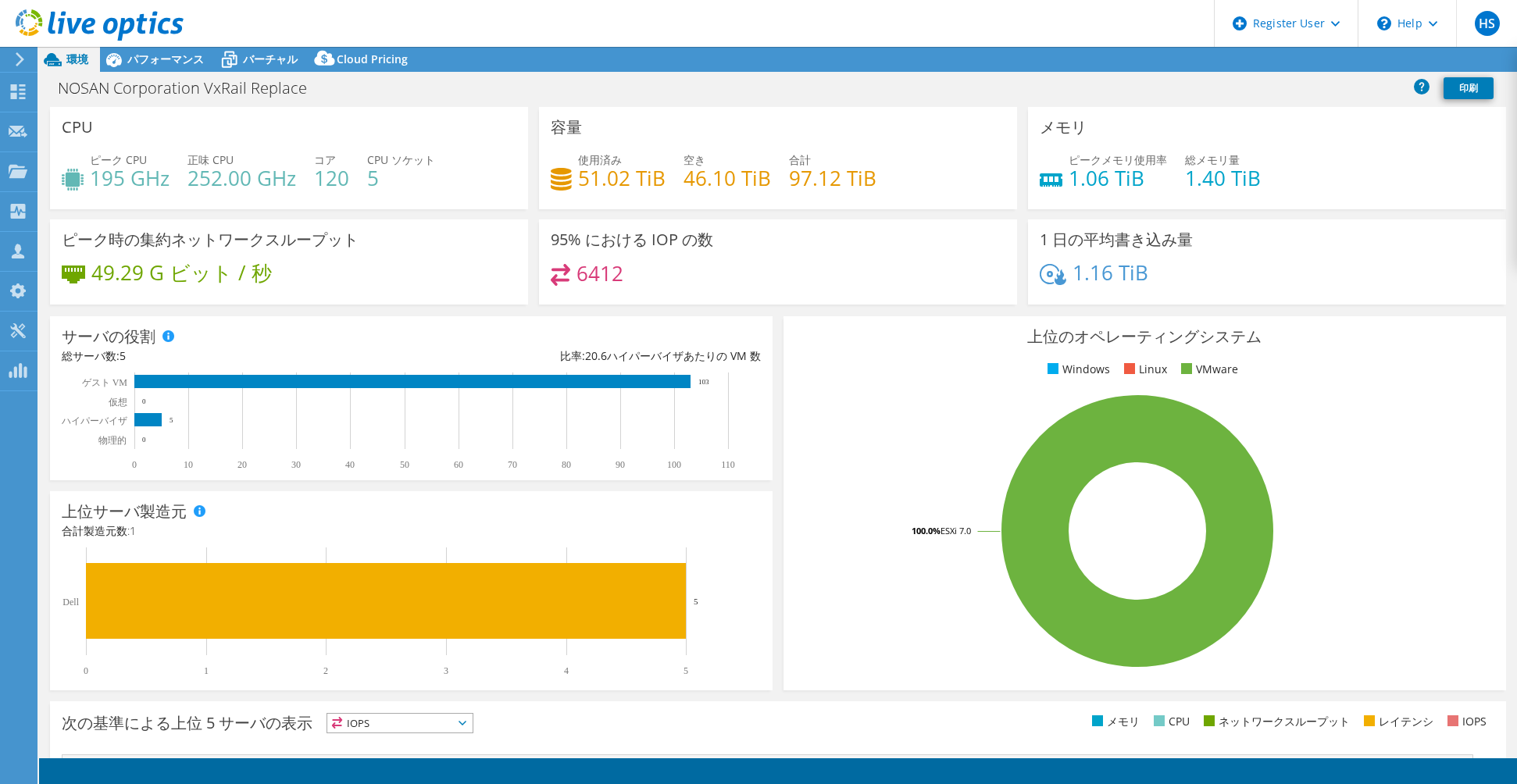
select select "USD"
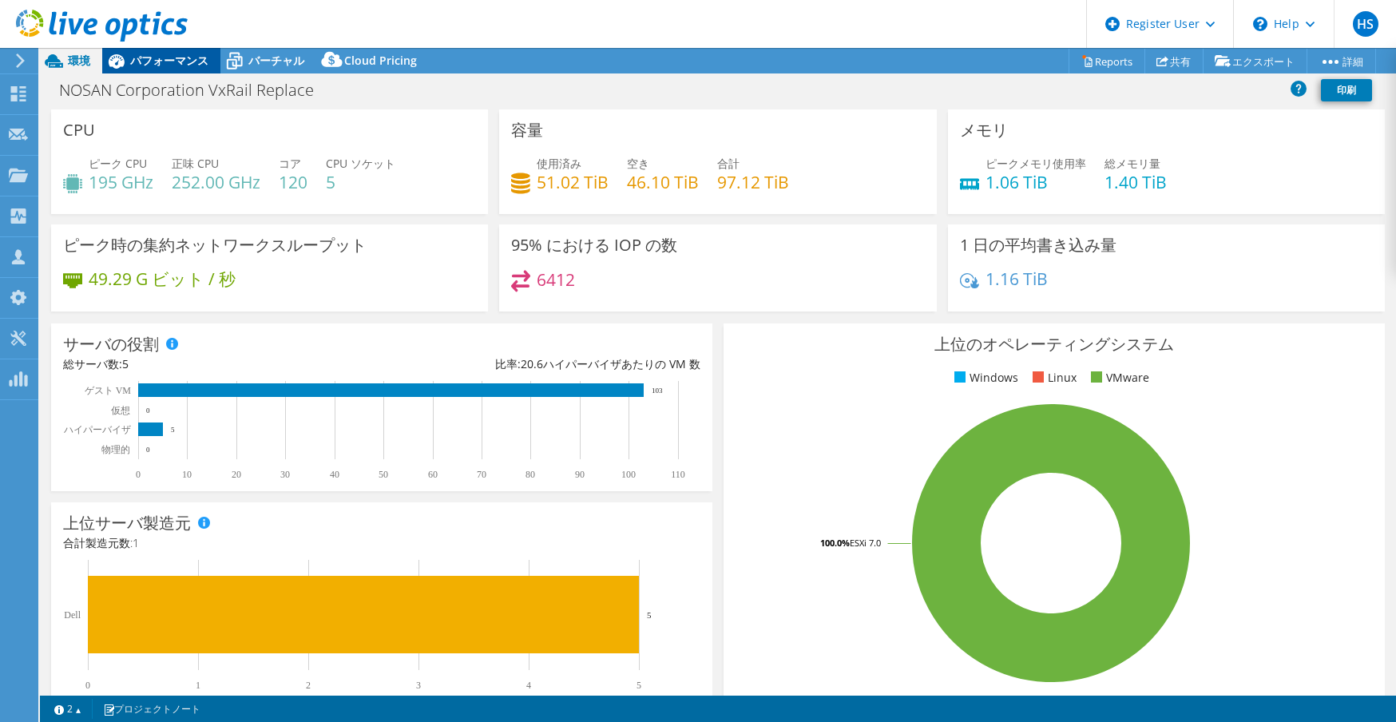
click at [179, 70] on div "パフォーマンス" at bounding box center [161, 61] width 118 height 26
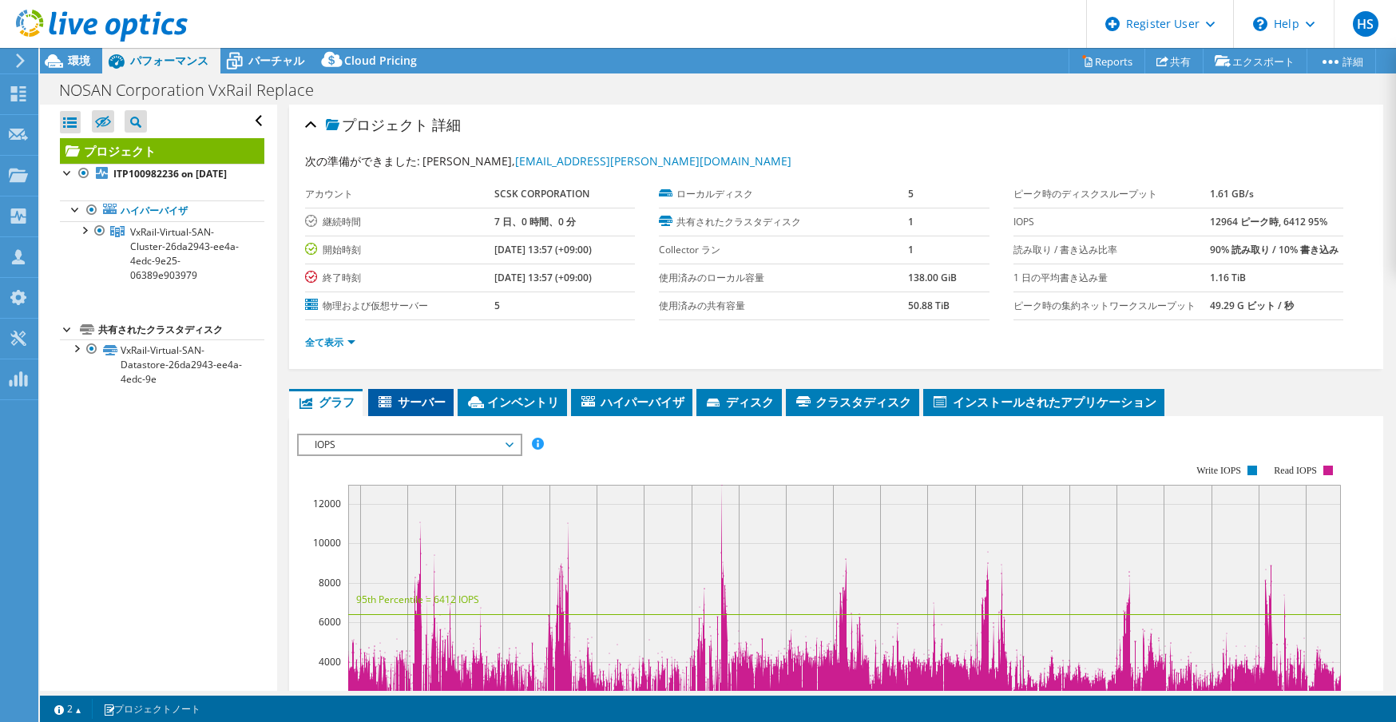
click at [406, 403] on span "サーバー" at bounding box center [410, 402] width 69 height 16
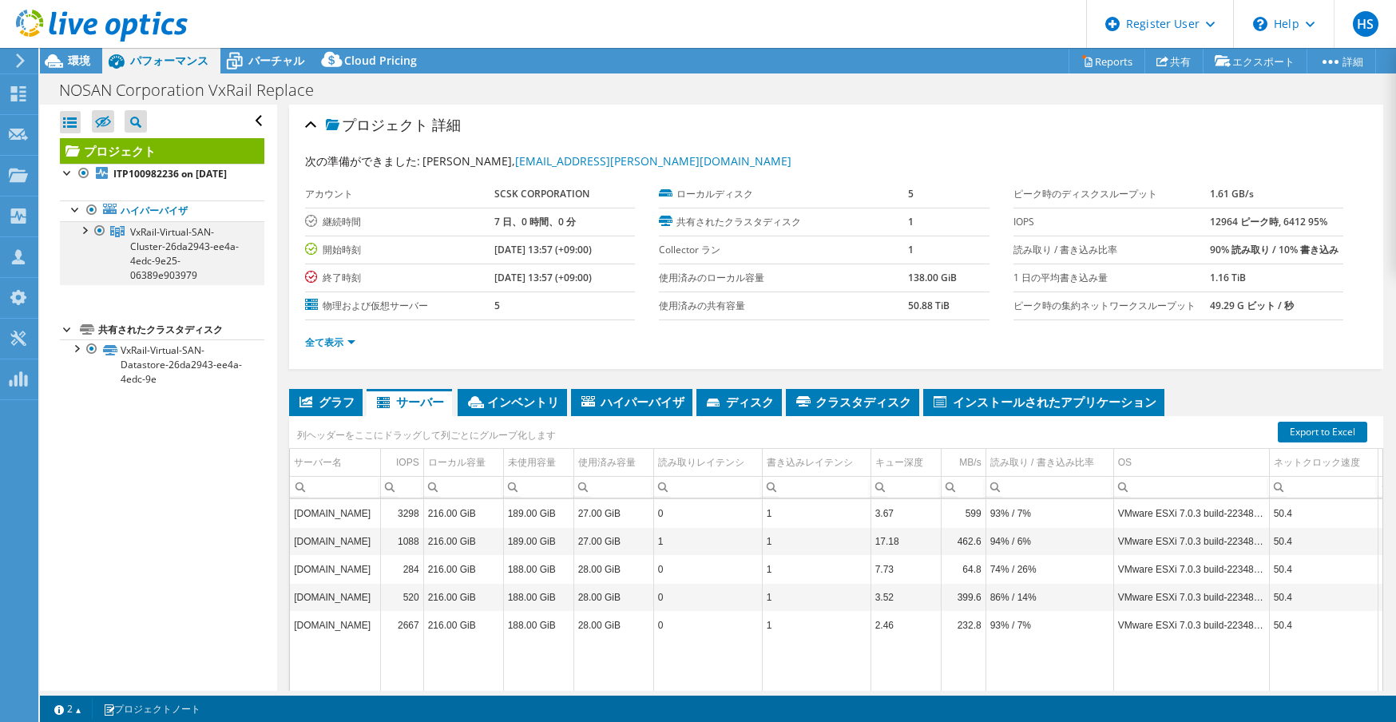
click at [85, 237] on div at bounding box center [84, 229] width 16 height 16
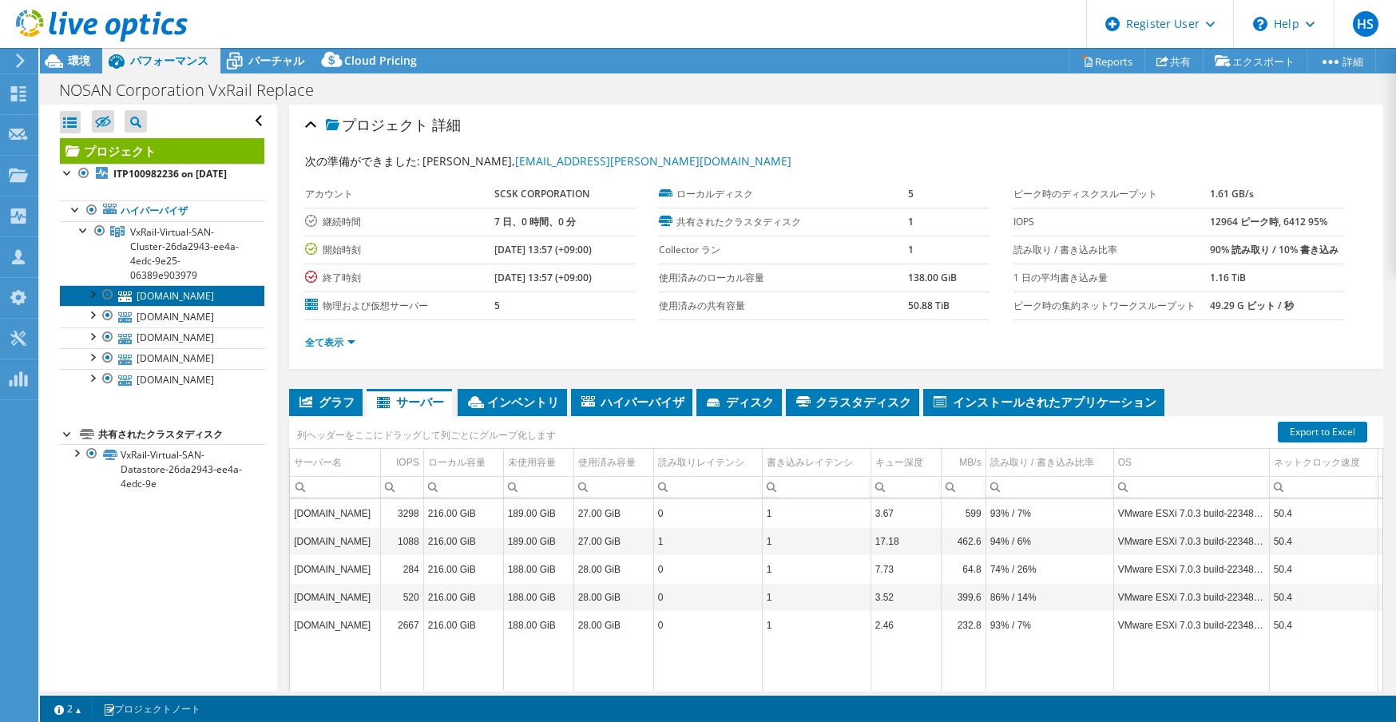
click at [160, 306] on link "vxrail04.nosan.co.jp" at bounding box center [162, 295] width 204 height 21
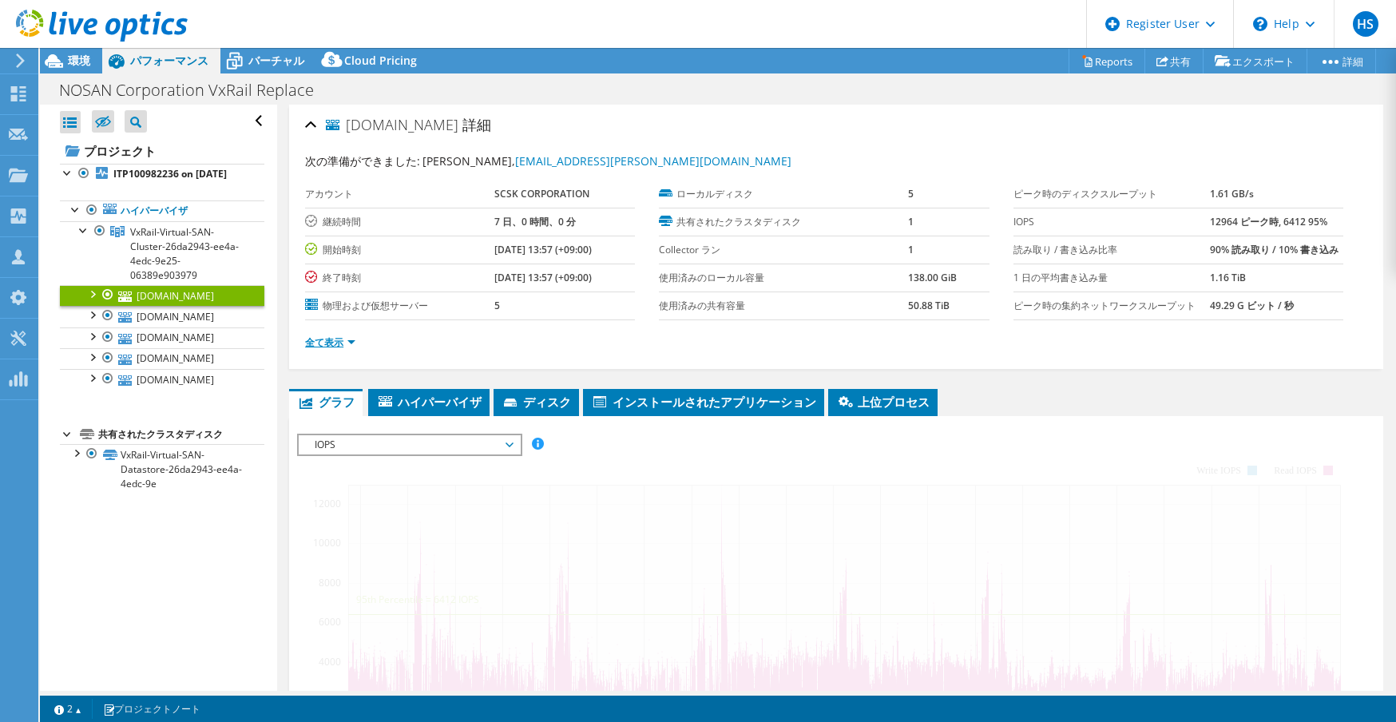
click at [335, 338] on link "全て表示" at bounding box center [330, 342] width 50 height 14
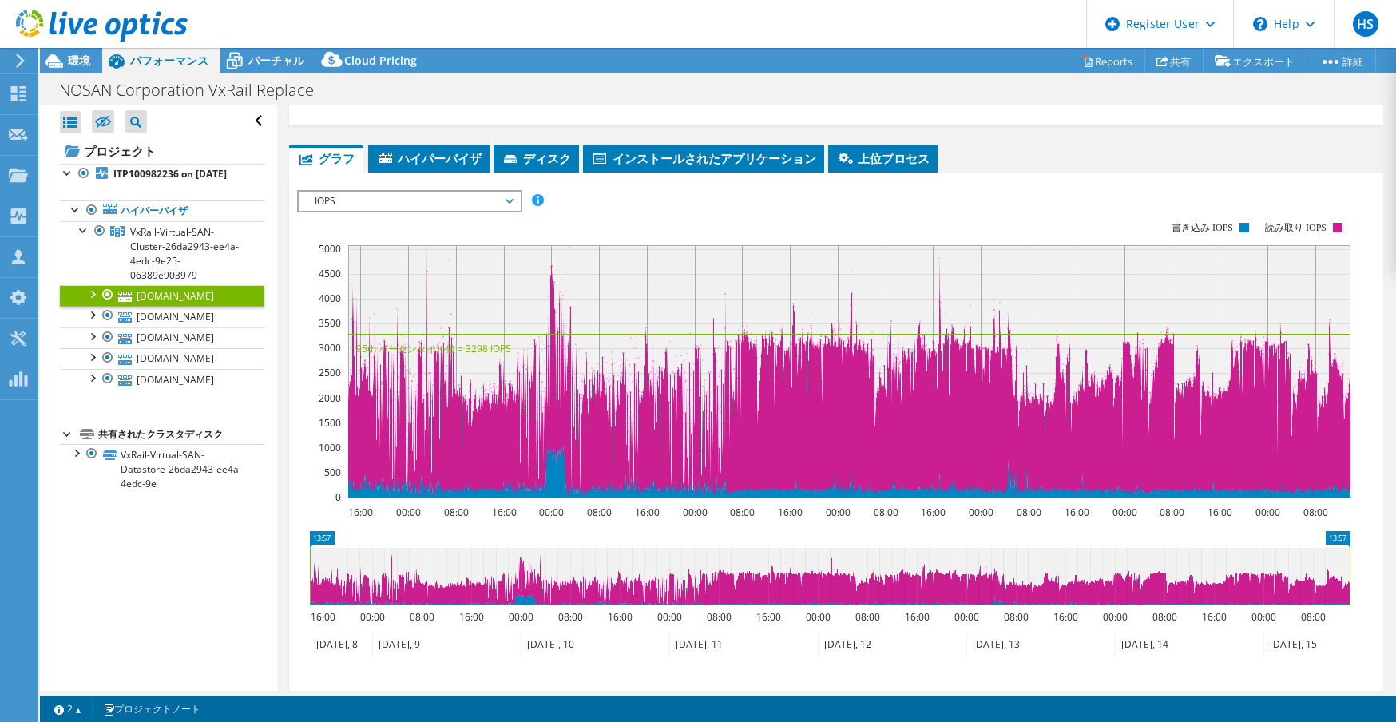
scroll to position [958, 0]
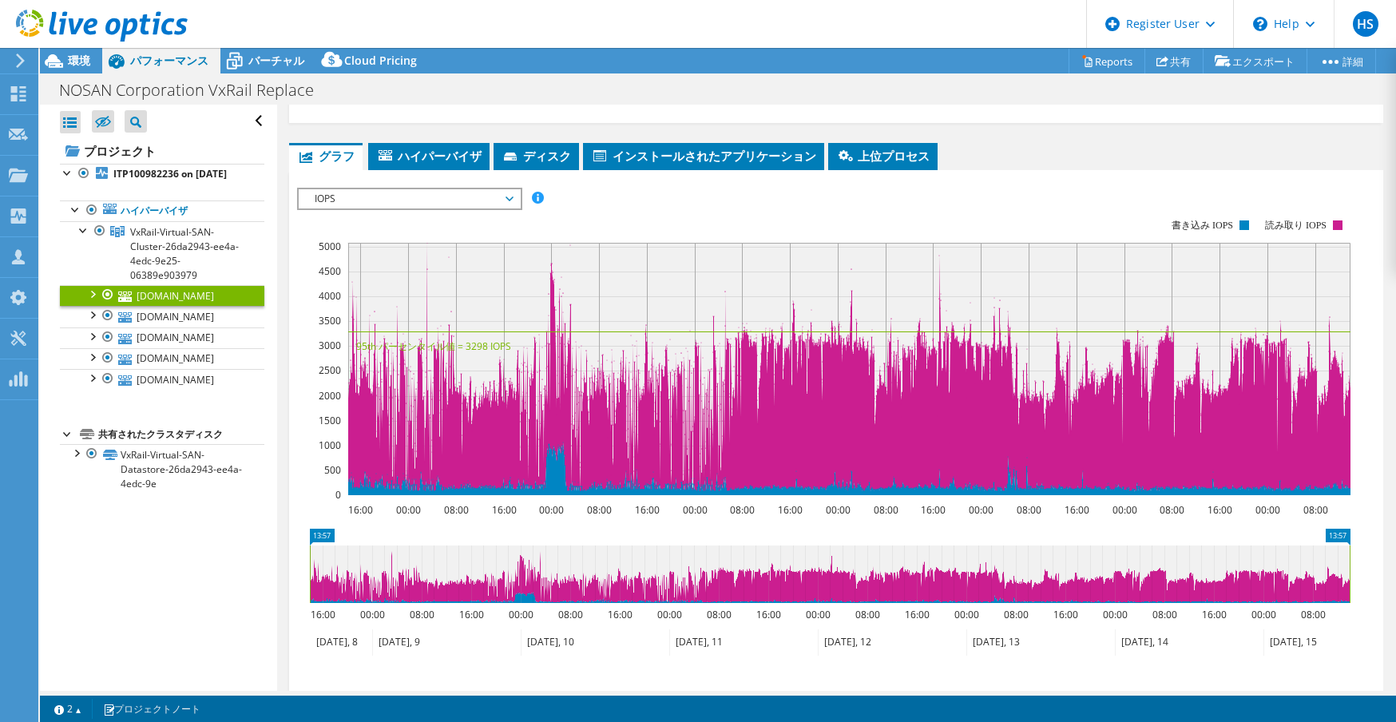
click at [457, 198] on span "IOPS" at bounding box center [409, 198] width 205 height 19
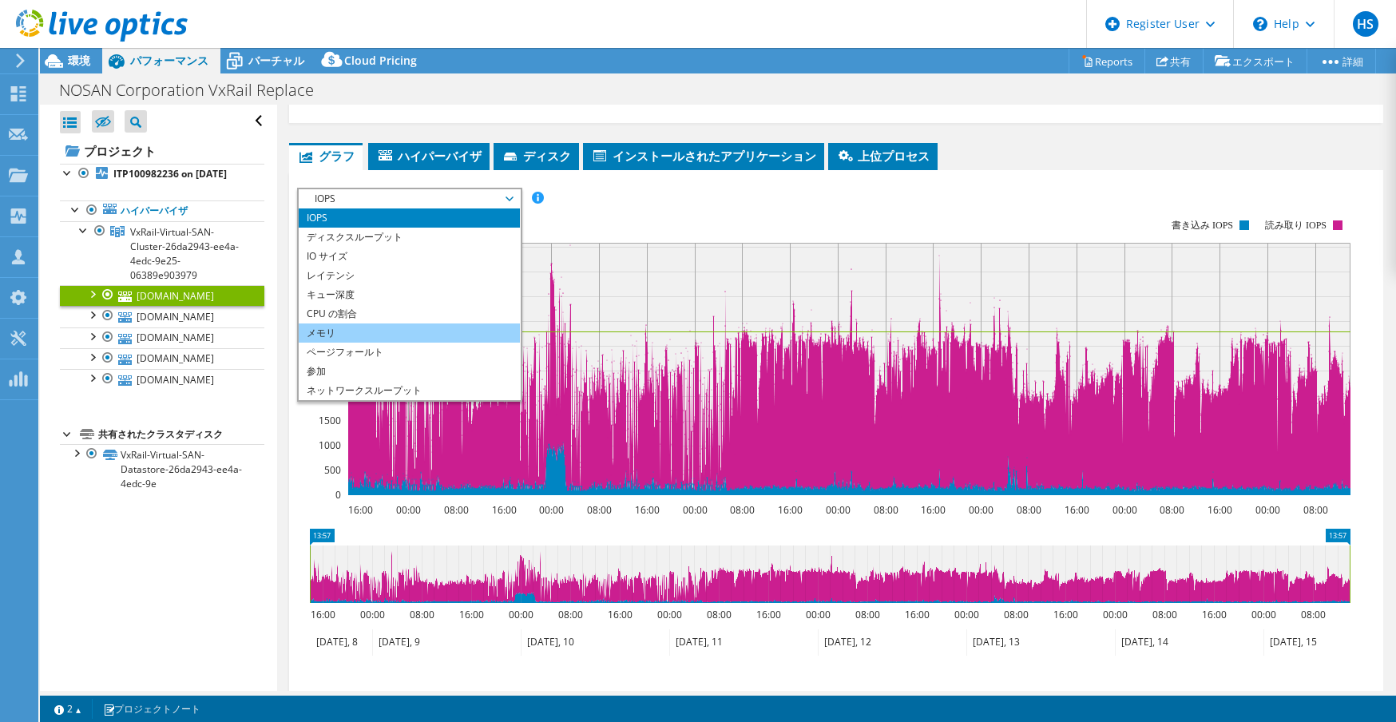
click at [402, 327] on li "メモリ" at bounding box center [409, 332] width 221 height 19
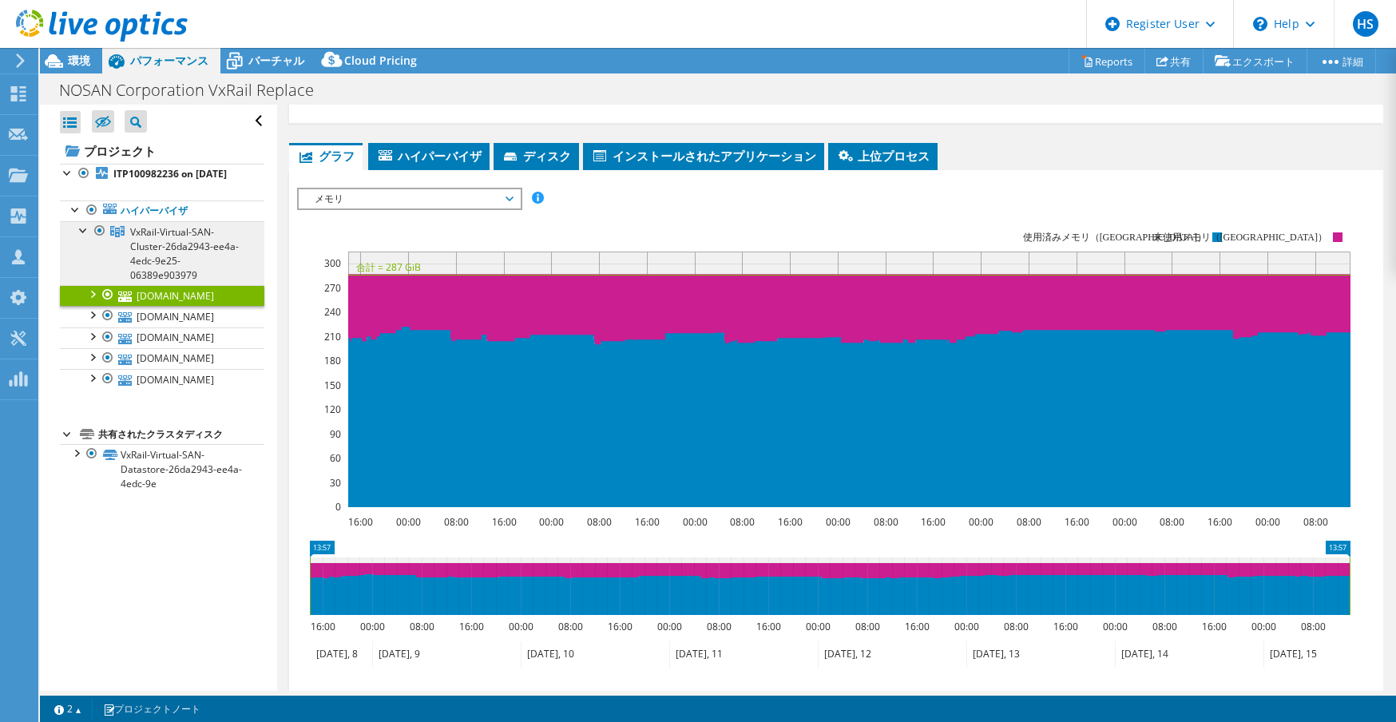
click at [209, 263] on span "VxRail-Virtual-SAN-Cluster-26da2943-ee4a-4edc-9e25-06389e903979" at bounding box center [184, 253] width 109 height 57
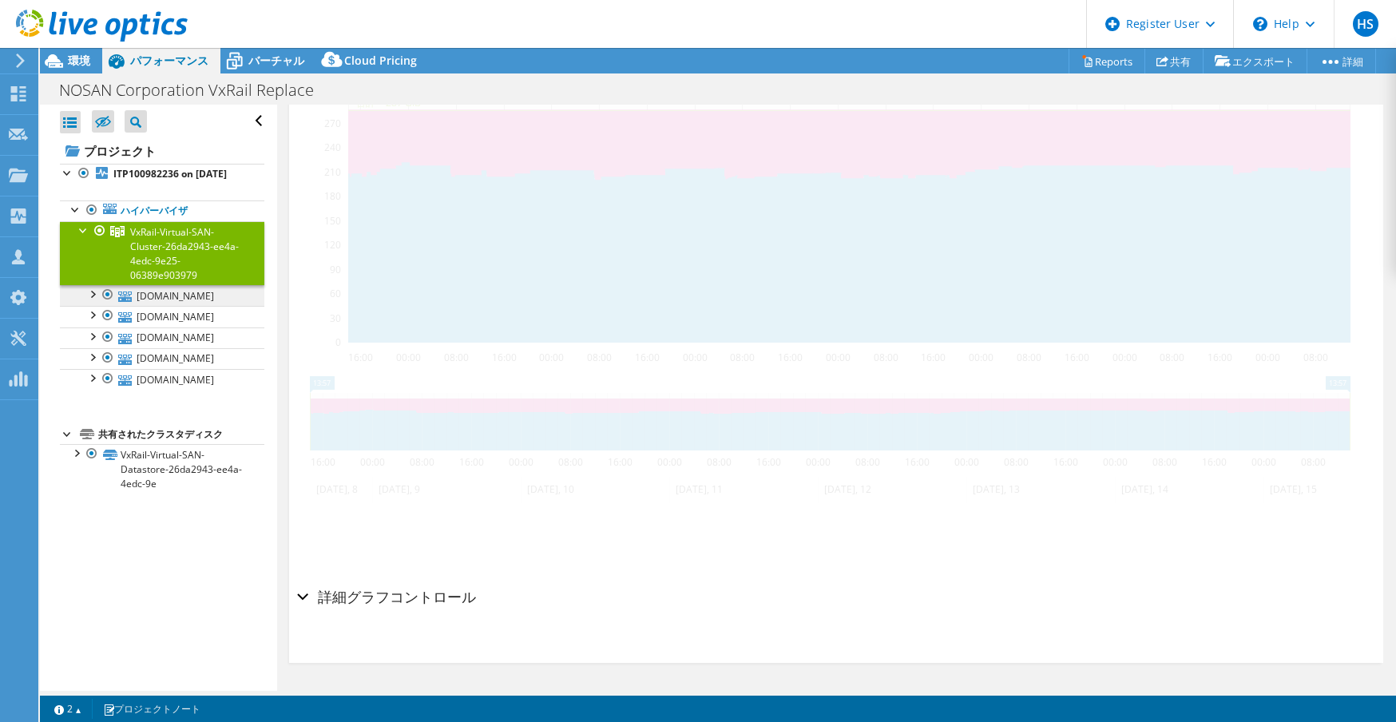
scroll to position [351, 0]
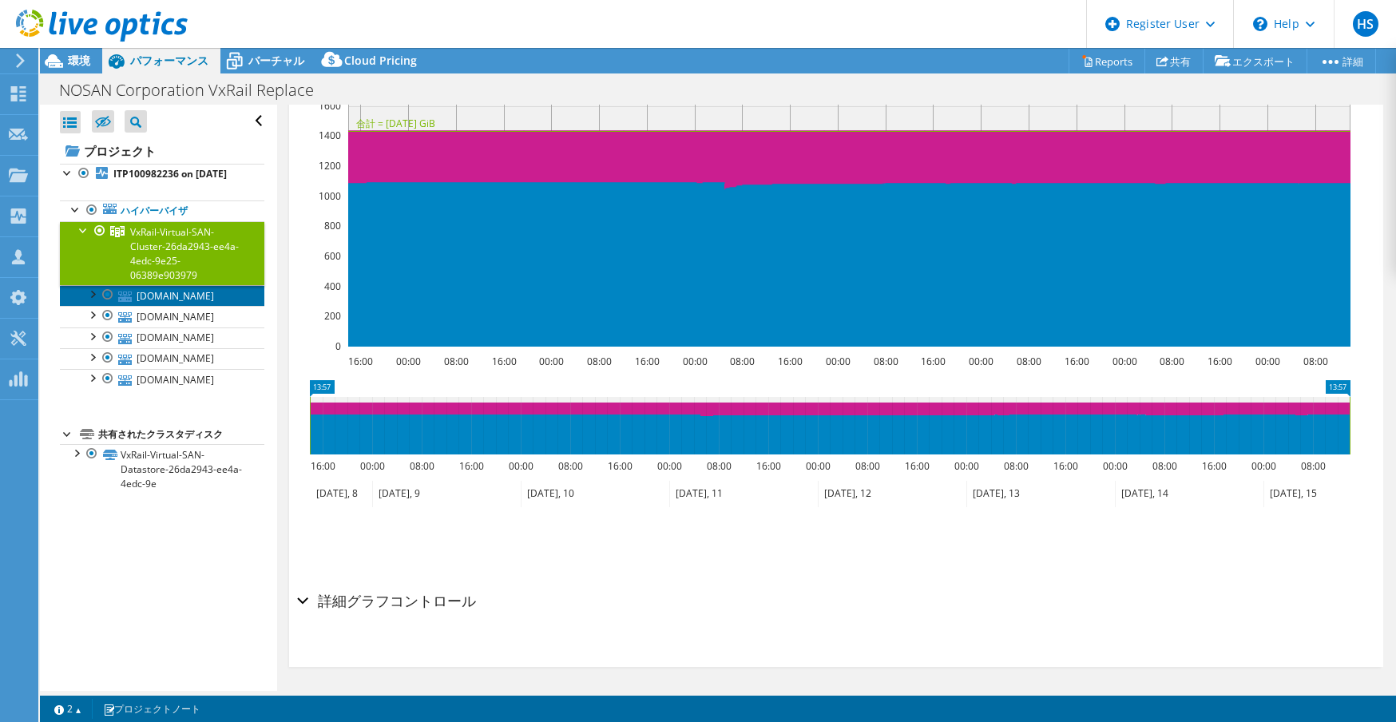
click at [202, 306] on link "vxrail04.nosan.co.jp" at bounding box center [162, 295] width 204 height 21
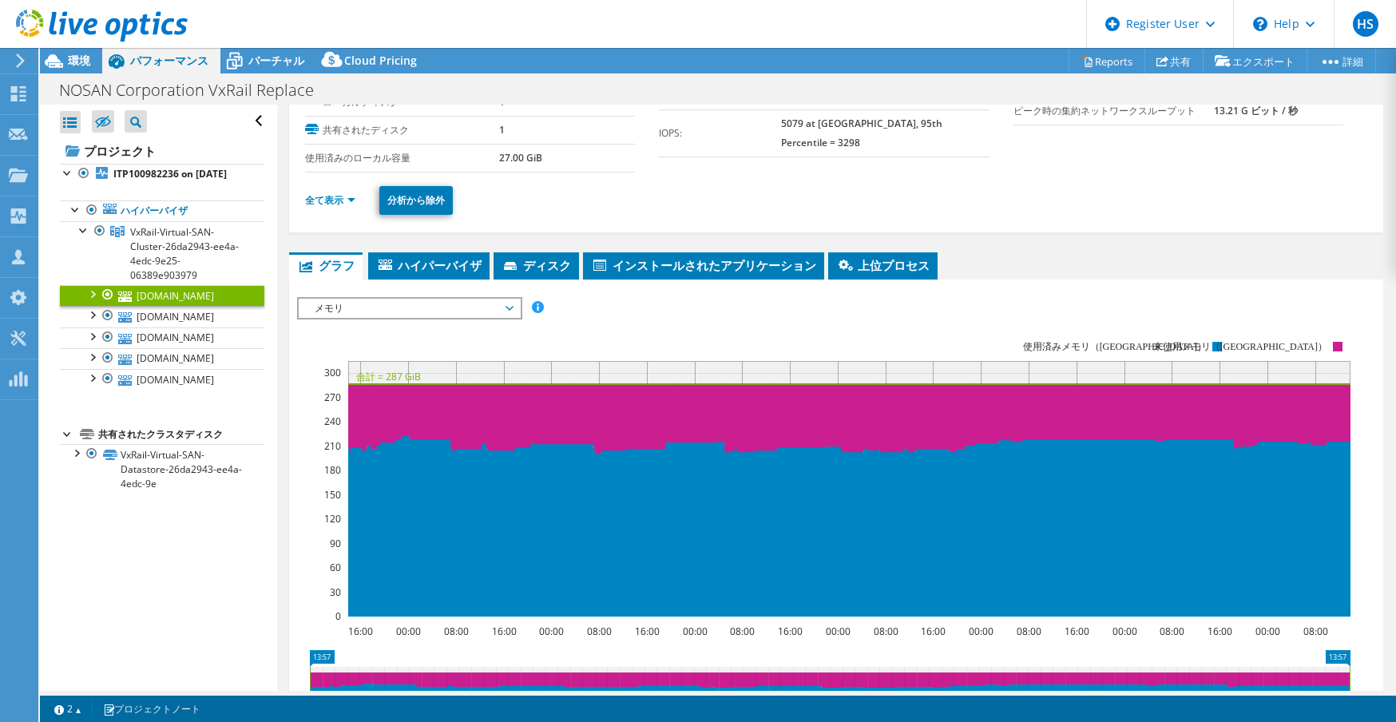
click at [361, 301] on span "メモリ" at bounding box center [409, 308] width 205 height 19
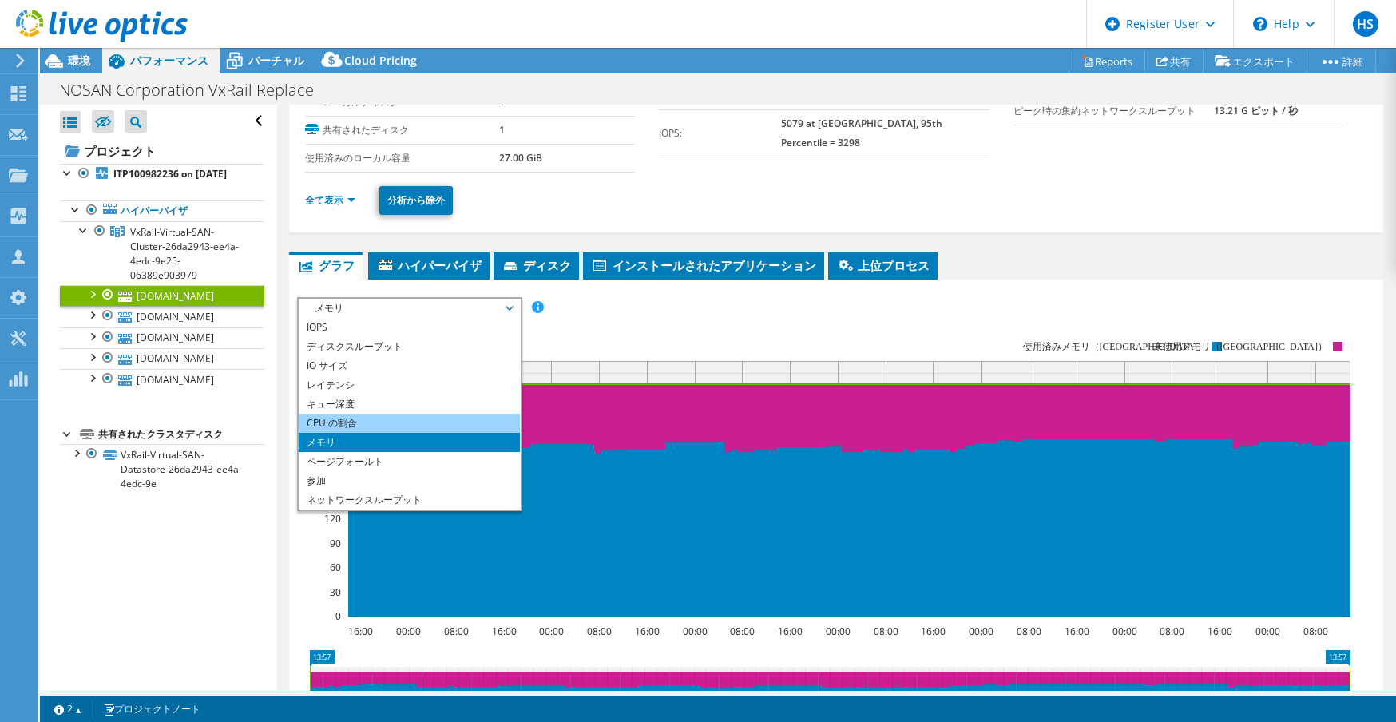
click at [351, 422] on li "CPU の割合" at bounding box center [409, 423] width 221 height 19
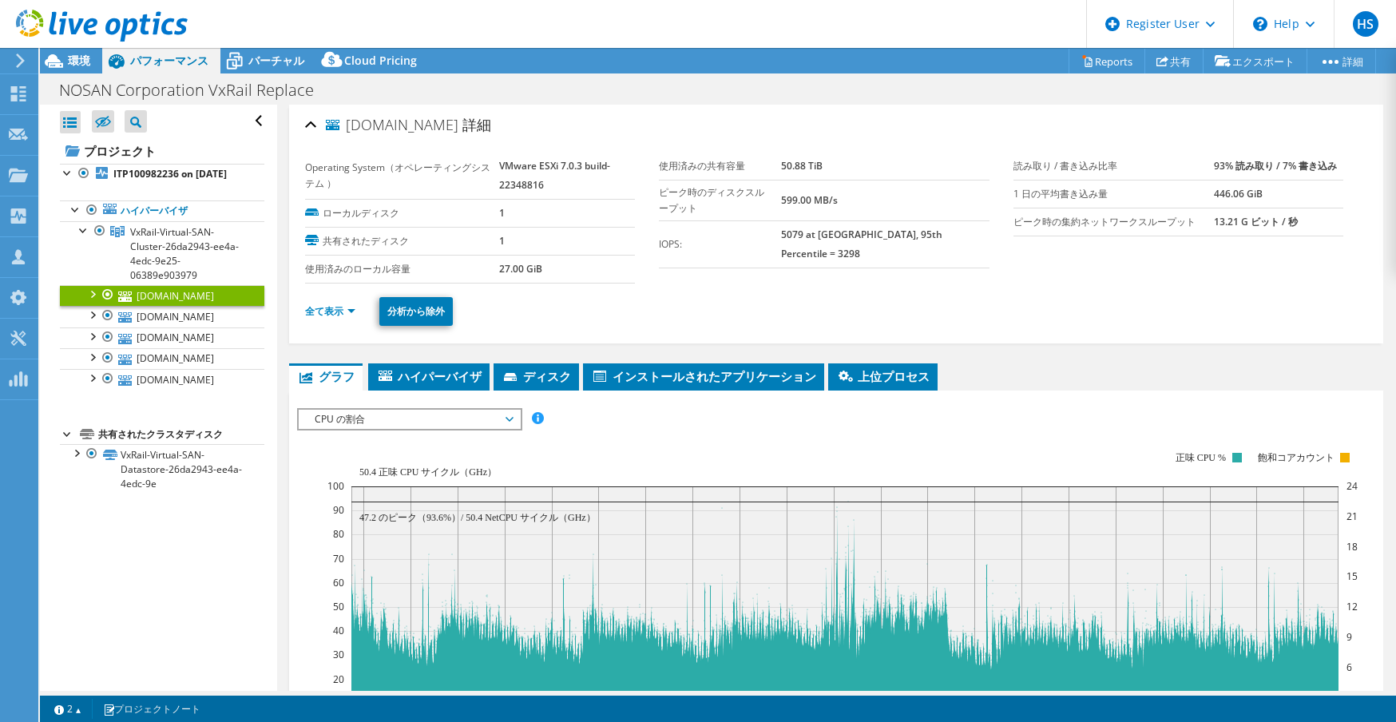
scroll to position [240, 0]
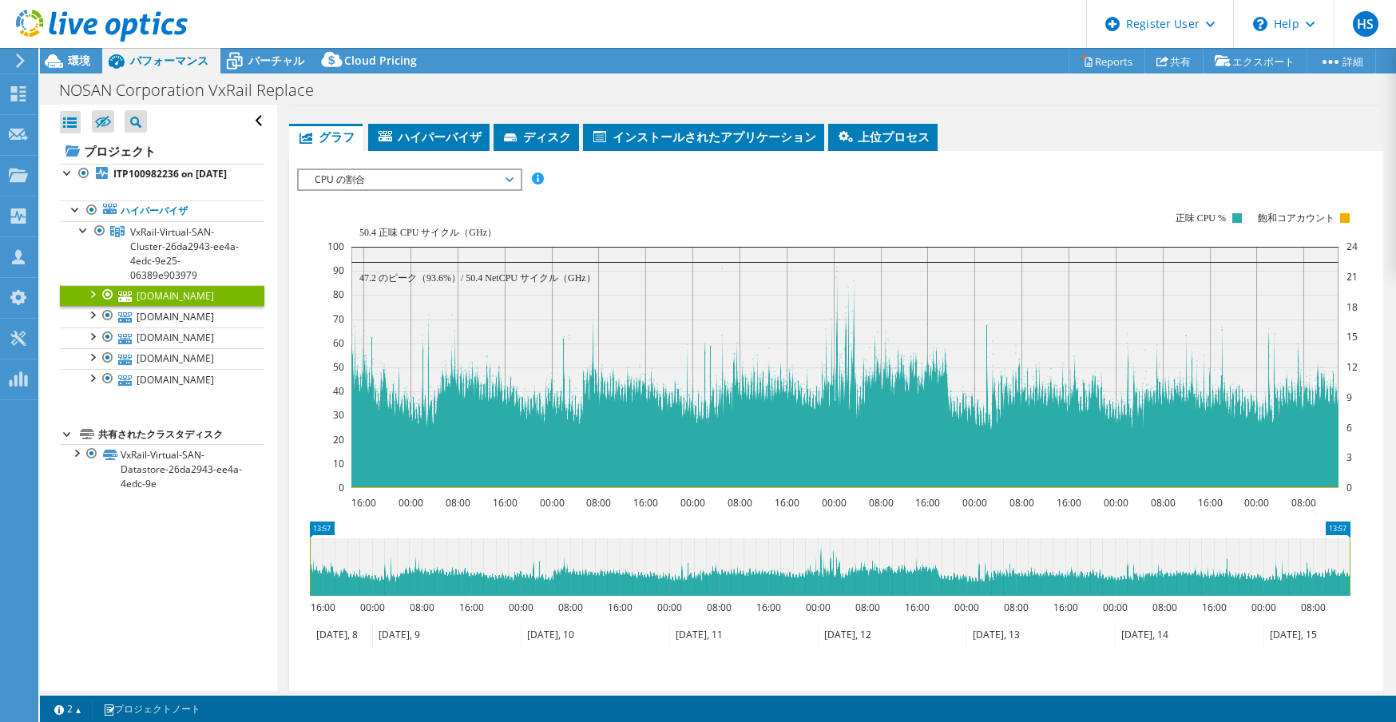
click at [431, 181] on span "CPU の割合" at bounding box center [409, 179] width 205 height 19
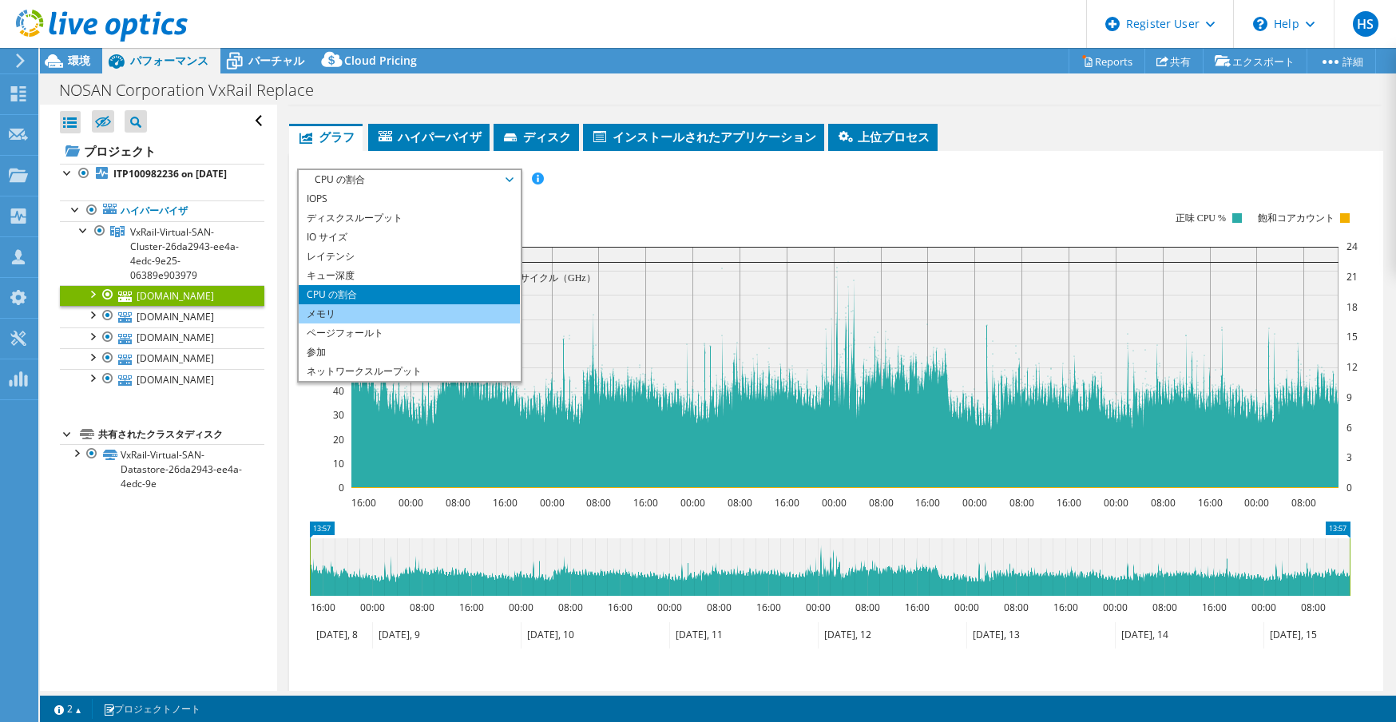
click at [390, 308] on li "メモリ" at bounding box center [409, 313] width 221 height 19
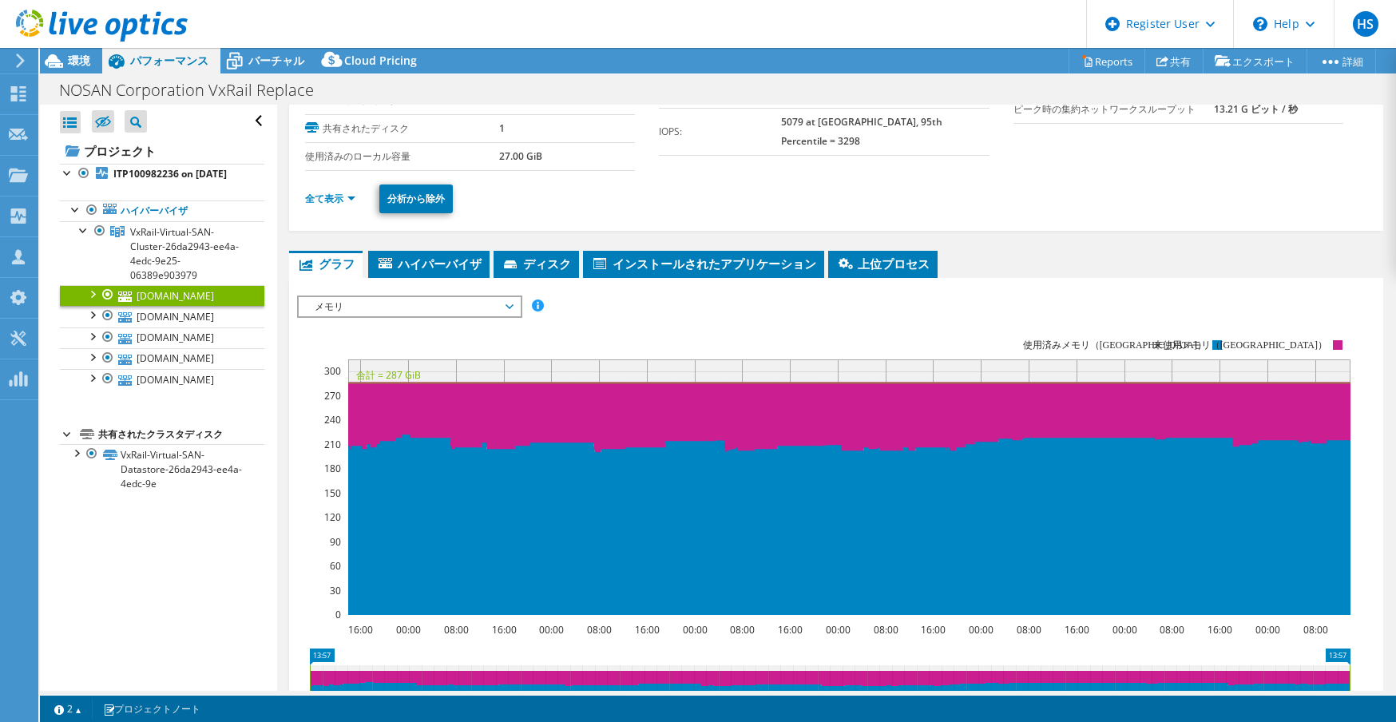
scroll to position [80, 0]
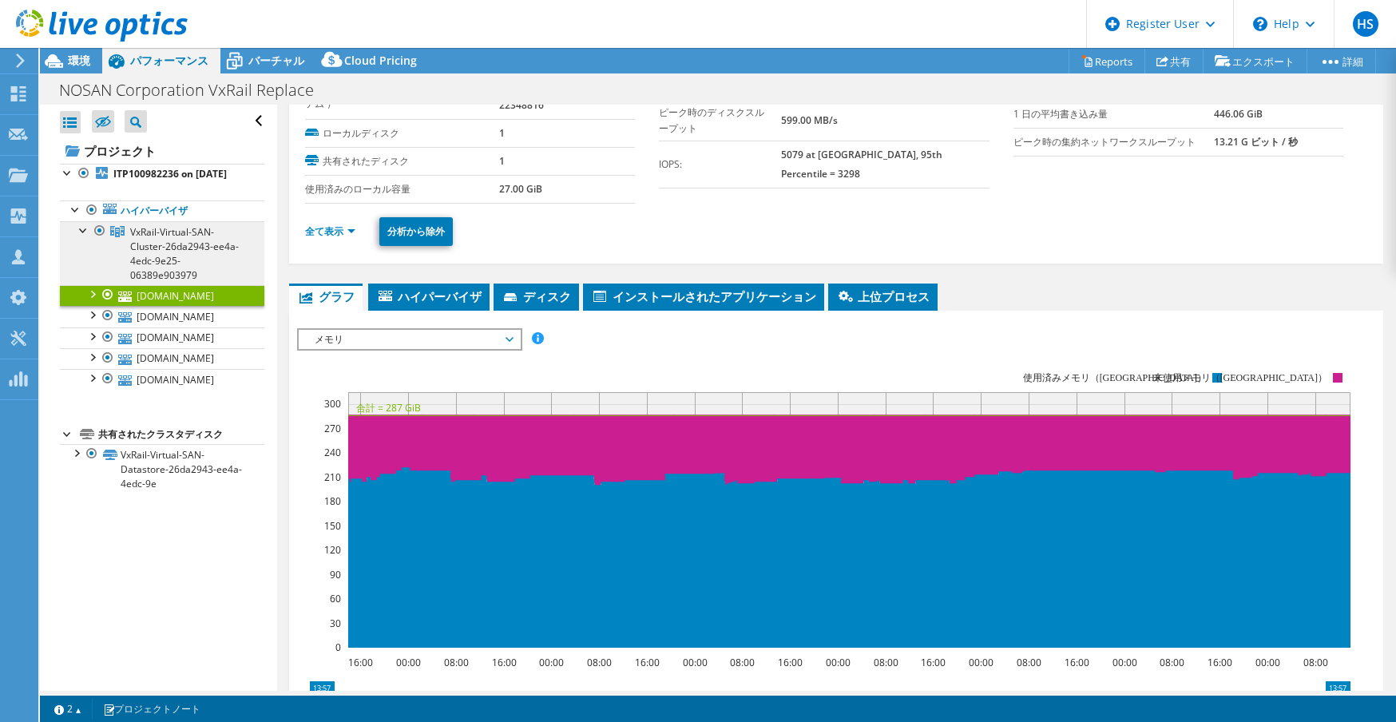
click at [192, 266] on span "VxRail-Virtual-SAN-Cluster-26da2943-ee4a-4edc-9e25-06389e903979" at bounding box center [184, 253] width 109 height 57
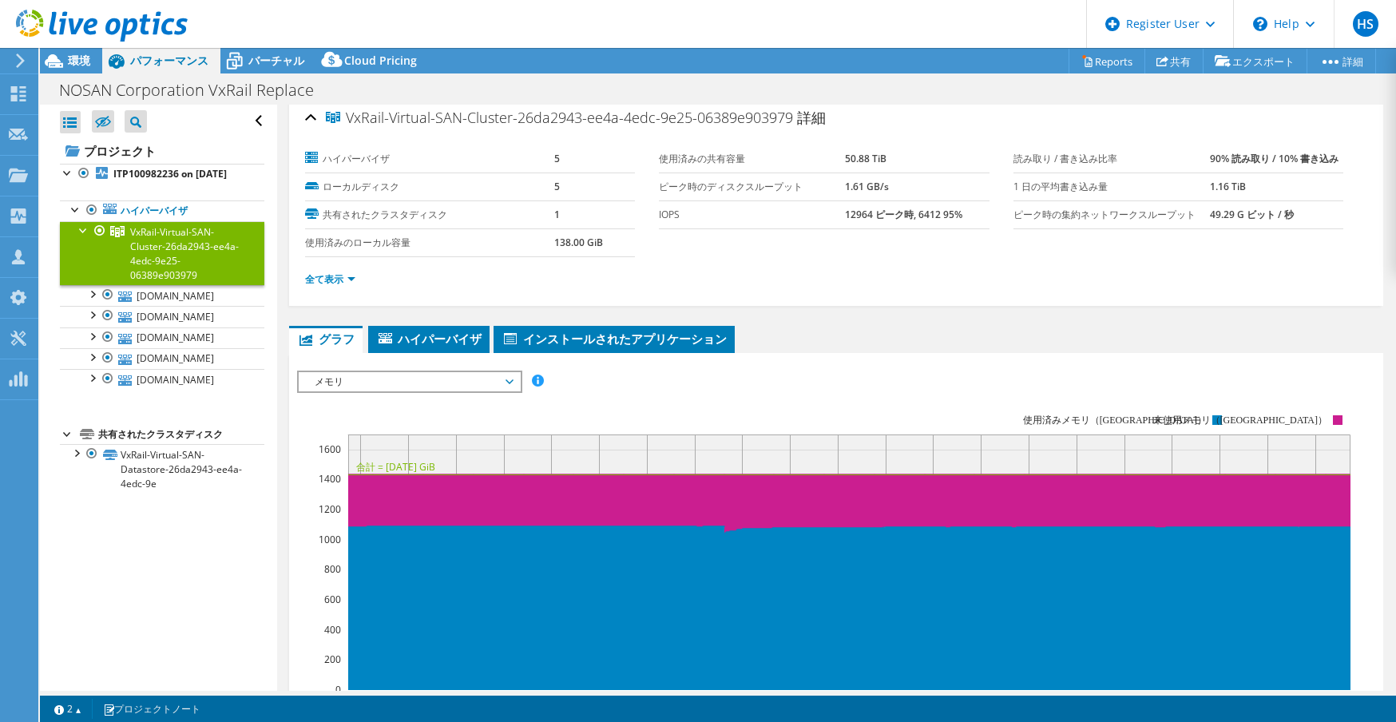
scroll to position [0, 0]
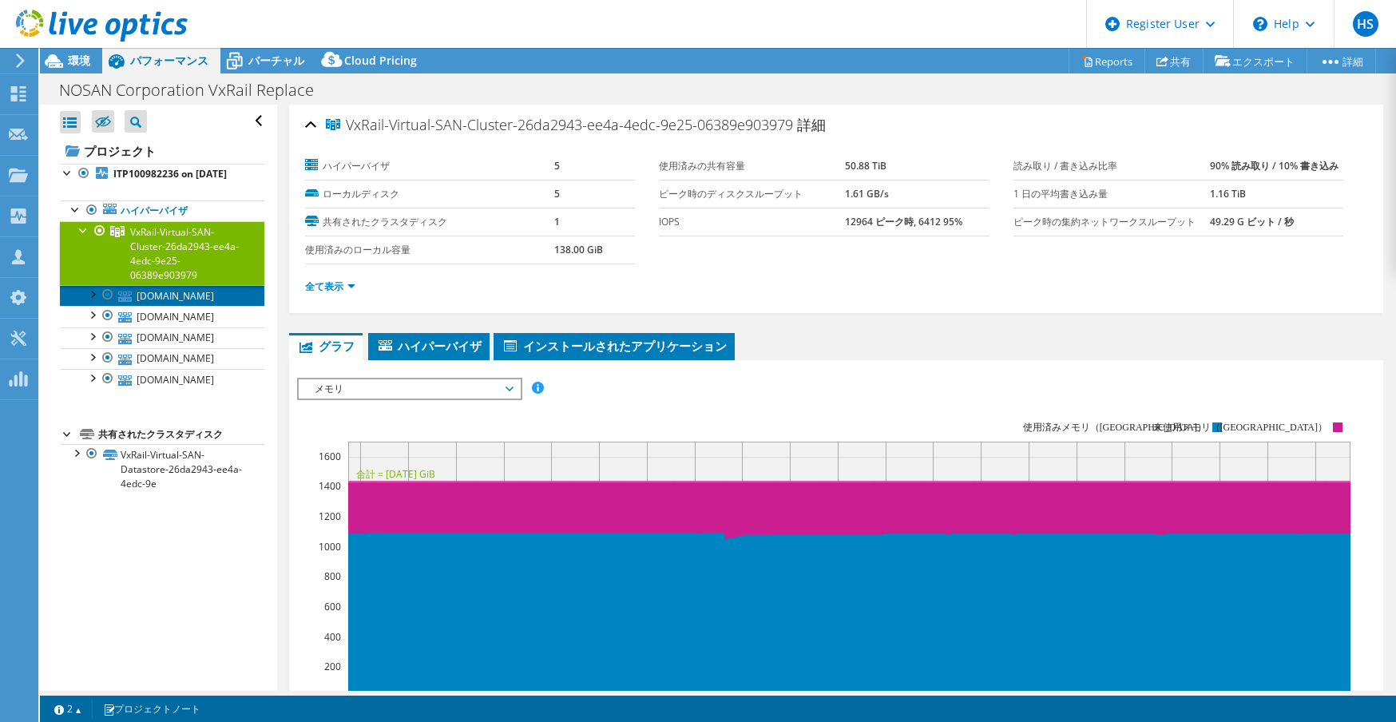
click at [162, 306] on link "vxrail04.nosan.co.jp" at bounding box center [162, 295] width 204 height 21
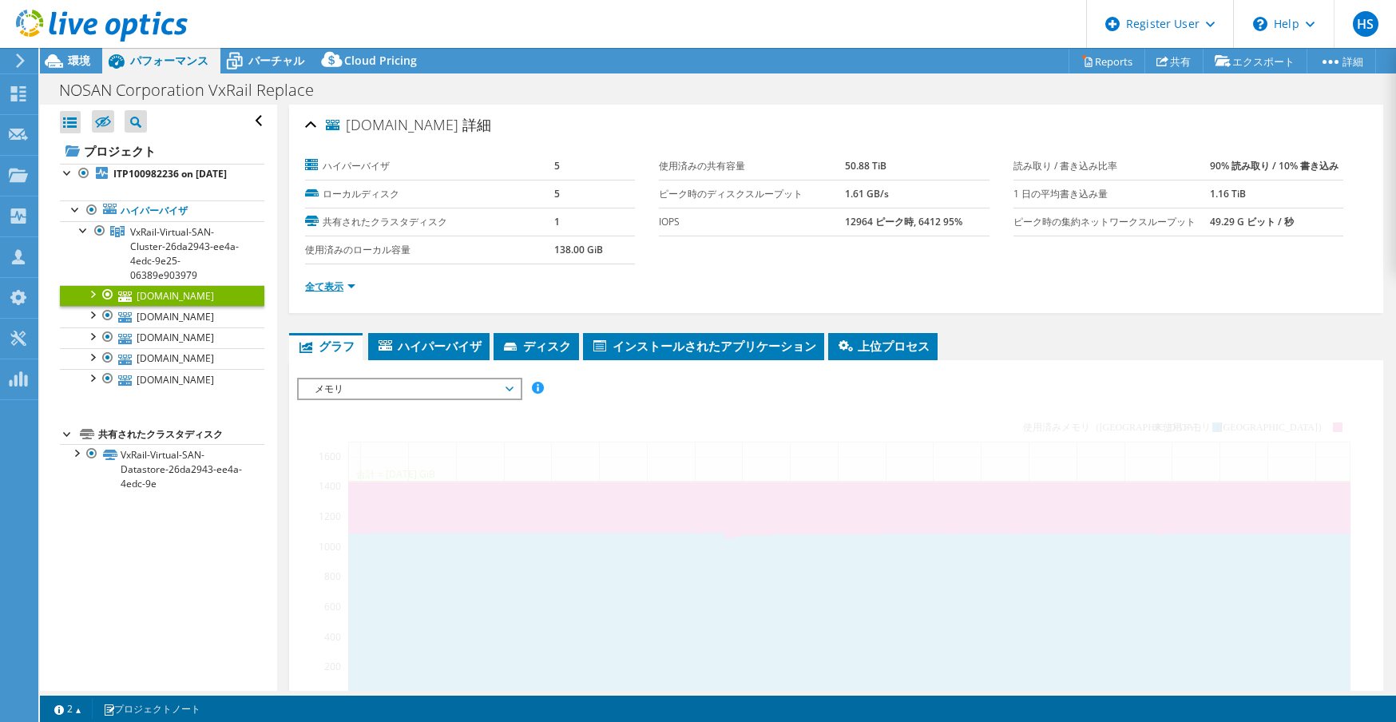
click at [353, 285] on link "全て表示" at bounding box center [330, 286] width 50 height 14
click at [339, 285] on link "全て表示" at bounding box center [330, 286] width 50 height 14
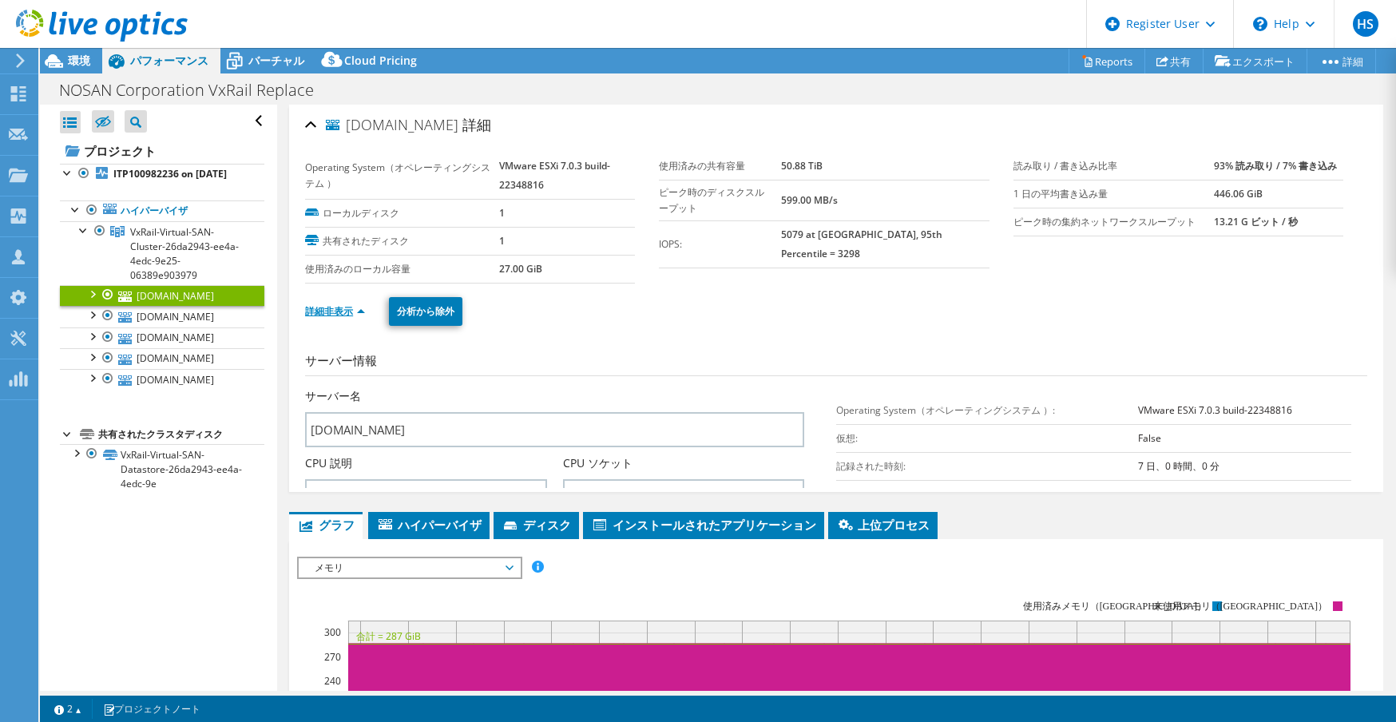
click at [329, 311] on link "詳細非表示" at bounding box center [335, 311] width 60 height 14
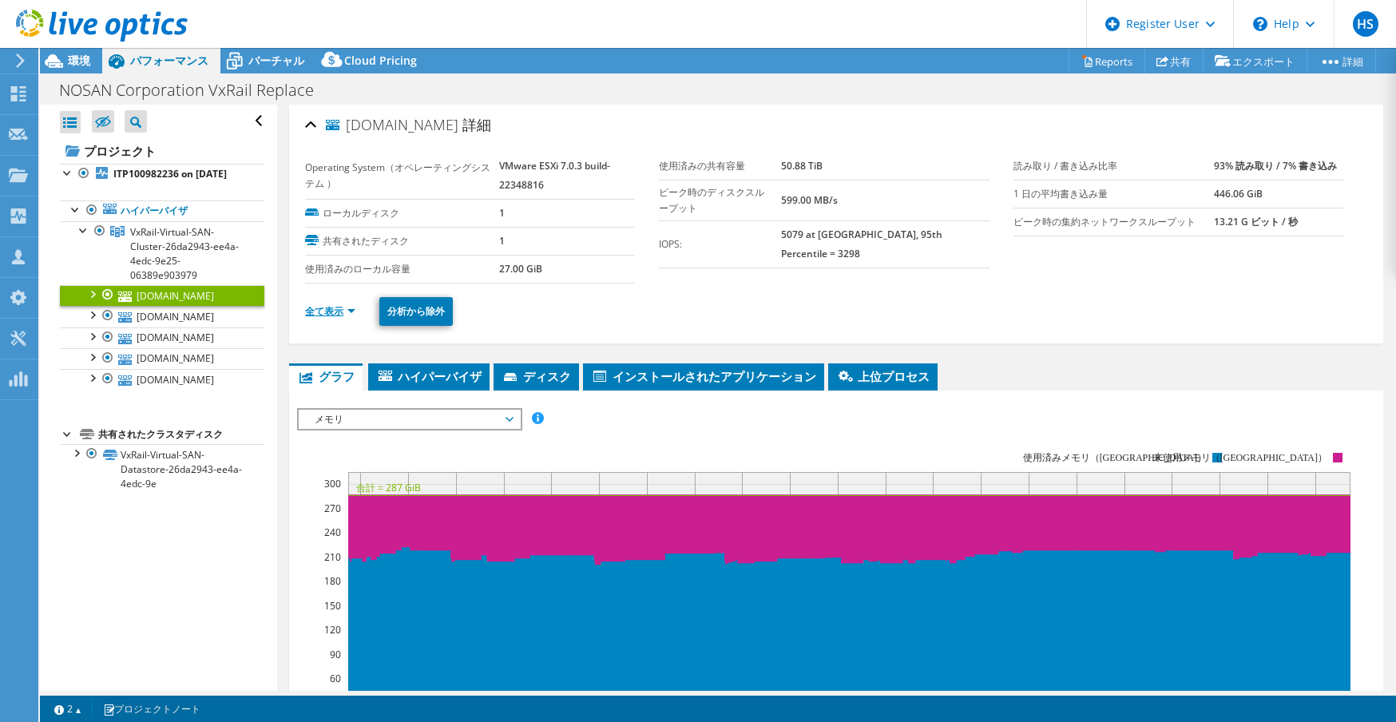
click at [306, 310] on link "全て表示" at bounding box center [330, 311] width 50 height 14
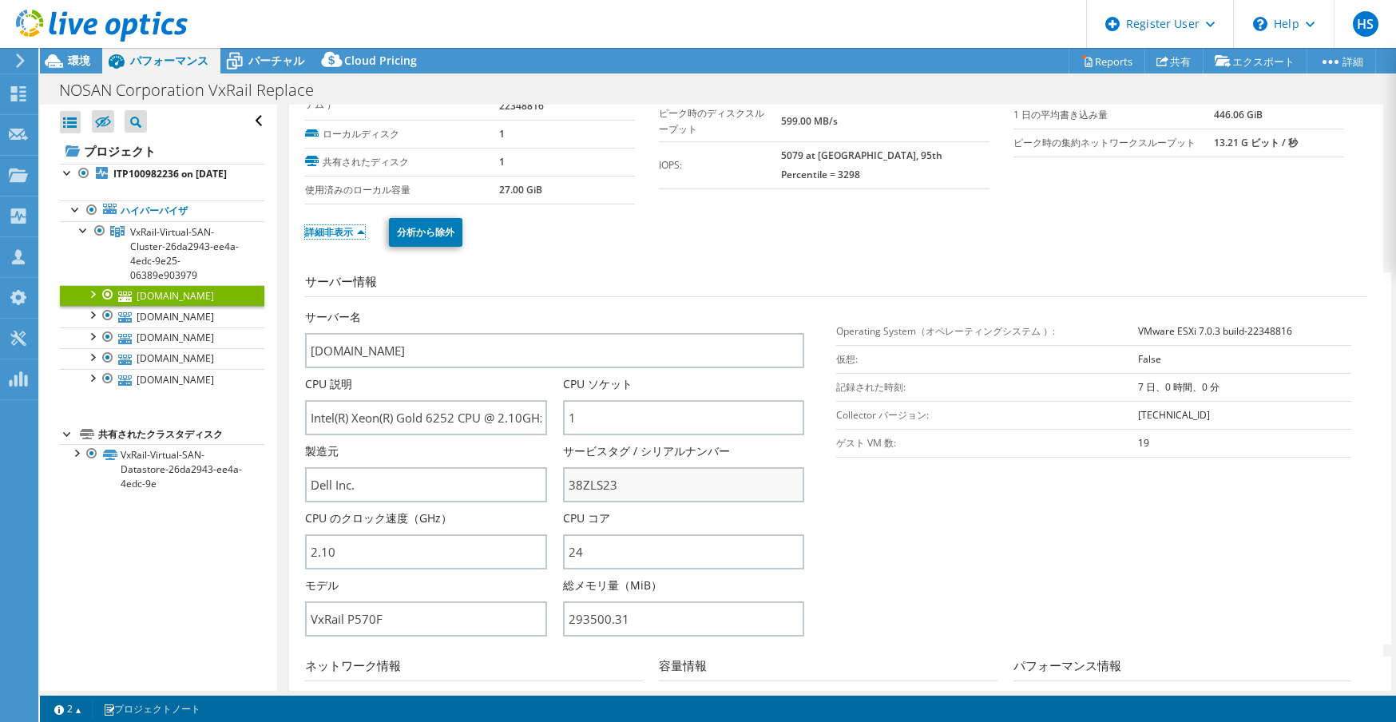
scroll to position [160, 0]
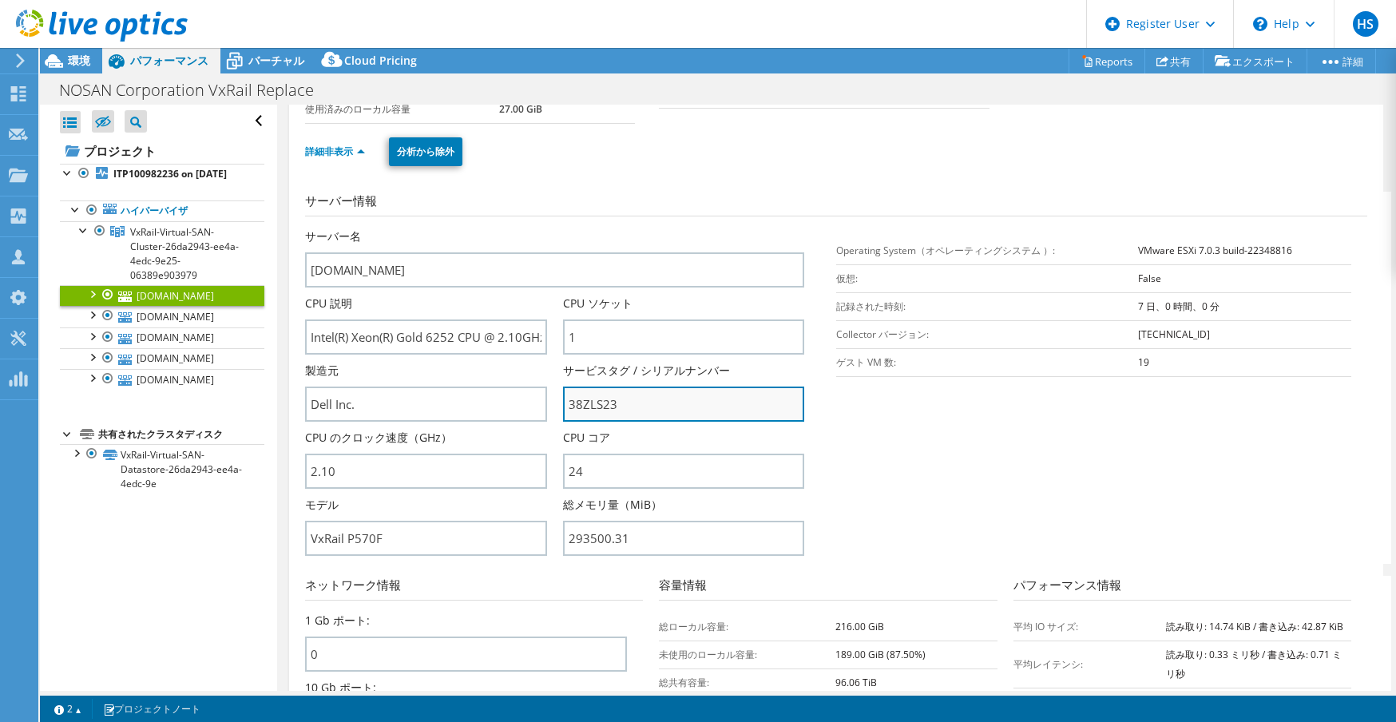
click at [638, 402] on input "38ZLS23" at bounding box center [683, 403] width 241 height 35
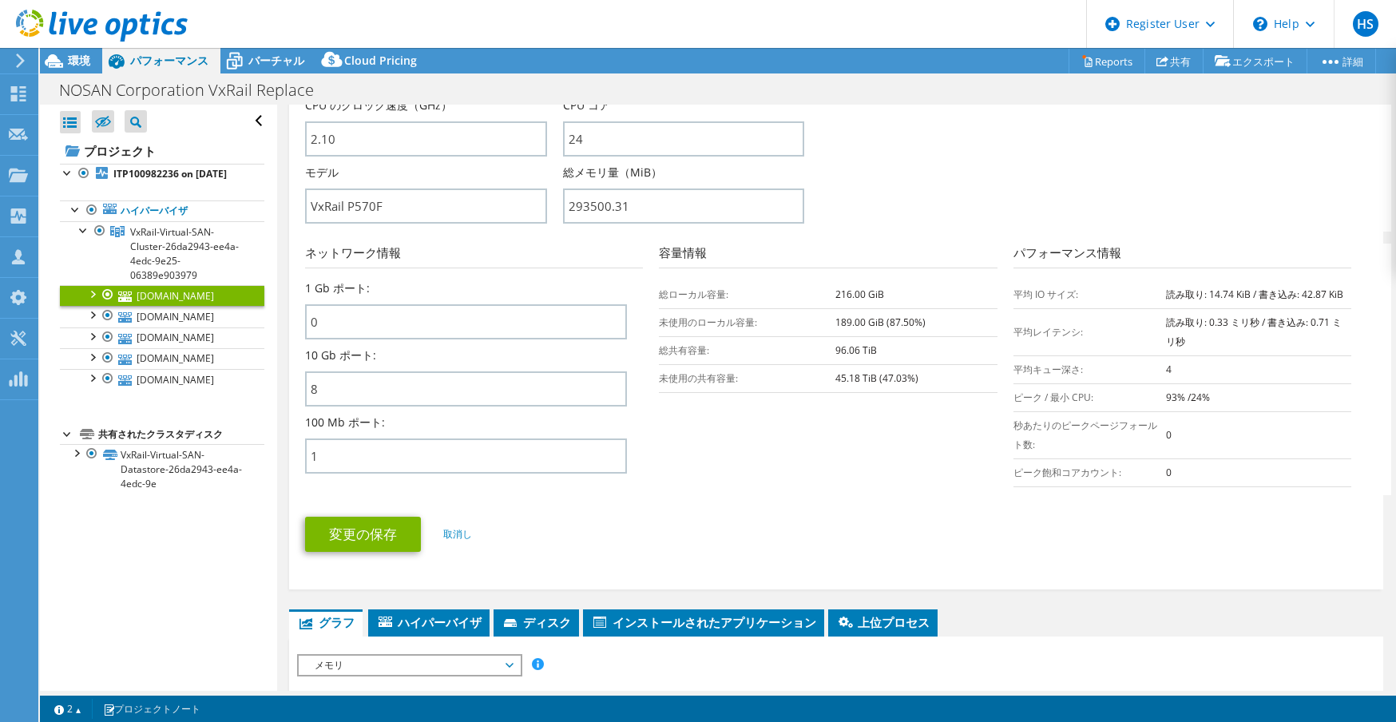
scroll to position [399, 0]
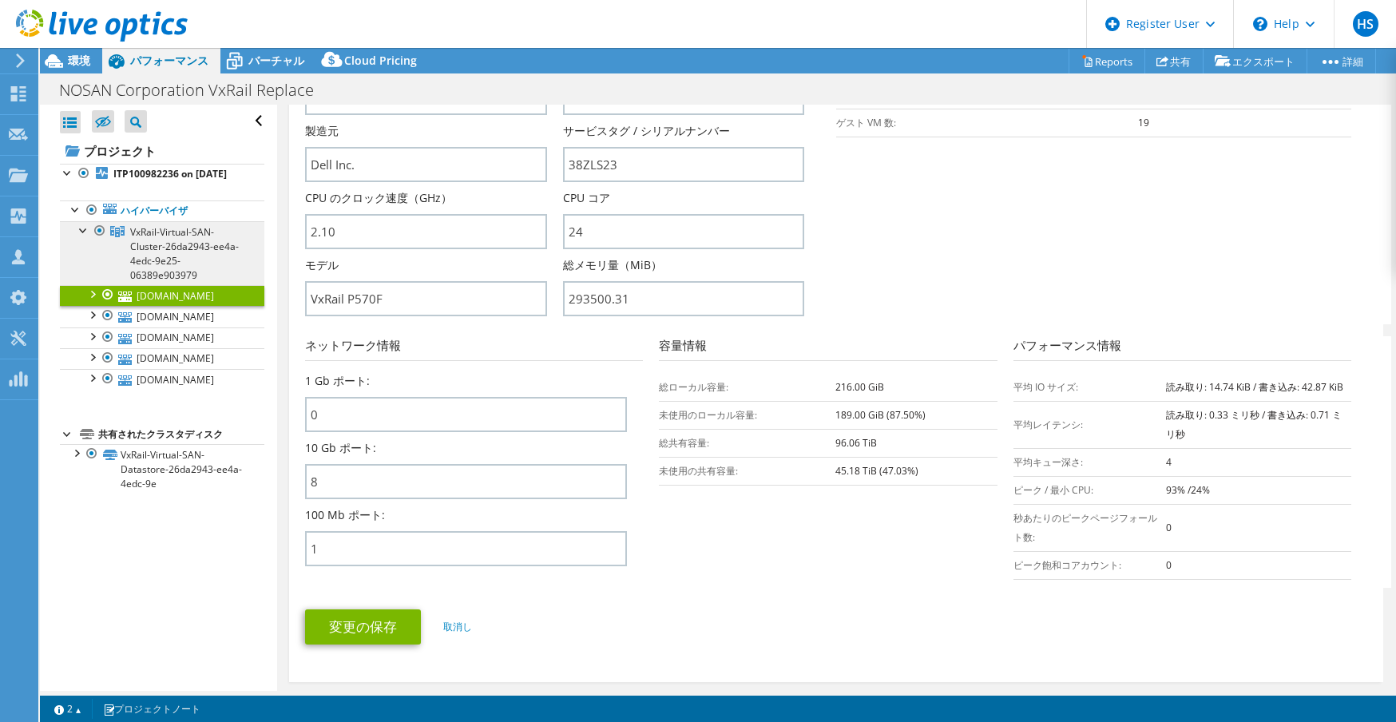
click at [157, 267] on span "VxRail-Virtual-SAN-Cluster-26da2943-ee4a-4edc-9e25-06389e903979" at bounding box center [184, 253] width 109 height 57
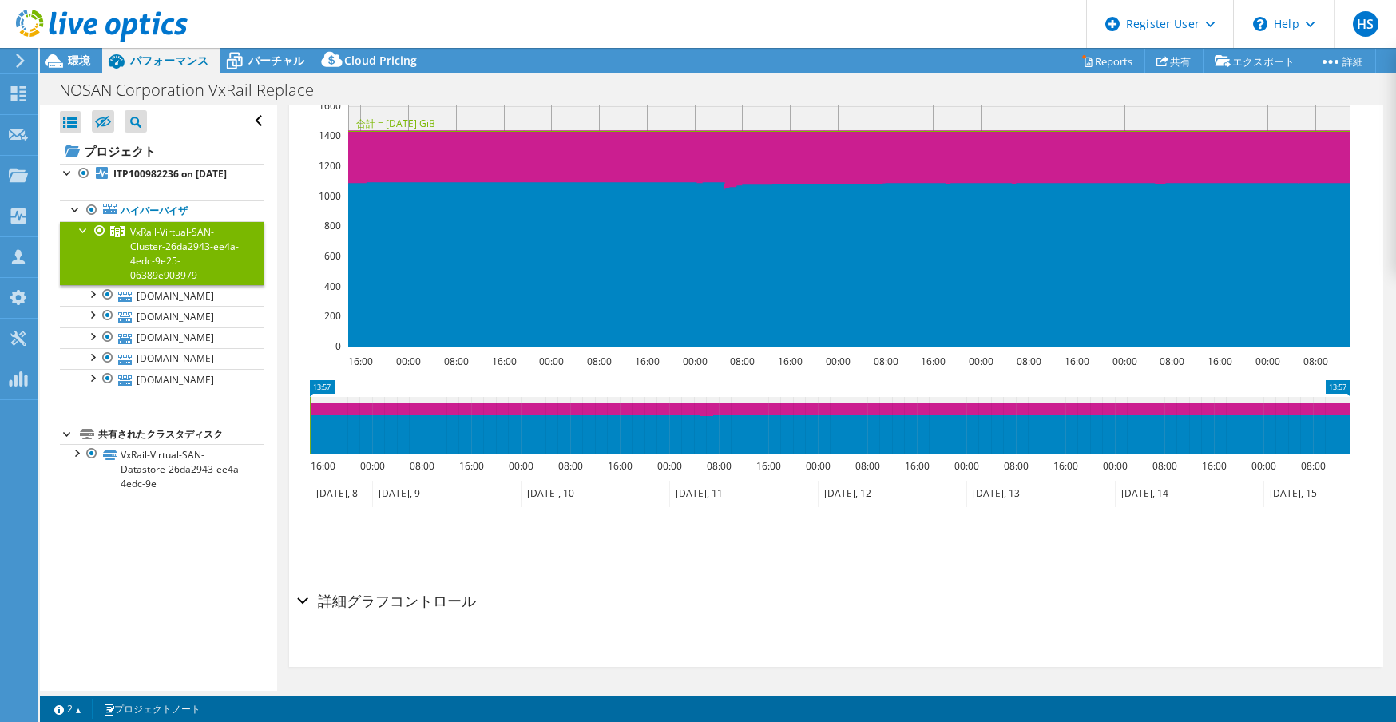
scroll to position [191, 0]
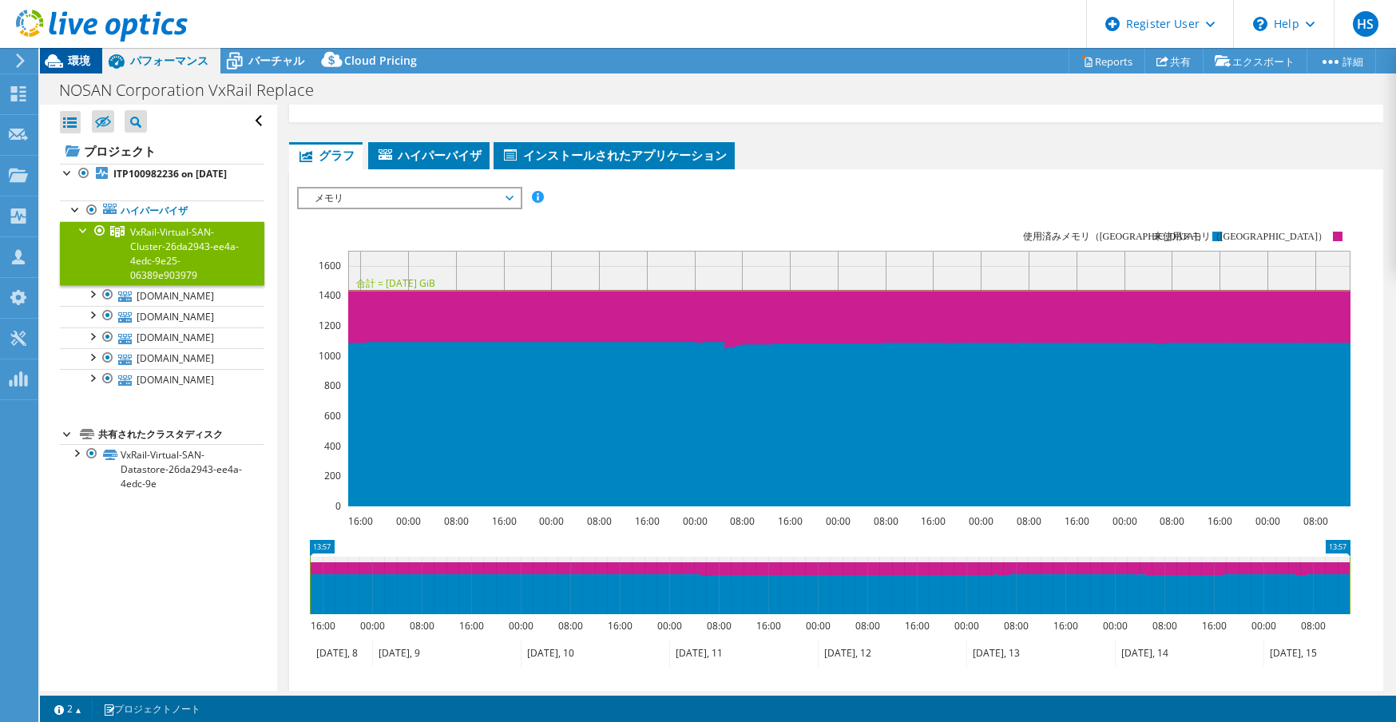
click at [77, 54] on span "環境" at bounding box center [79, 60] width 22 height 15
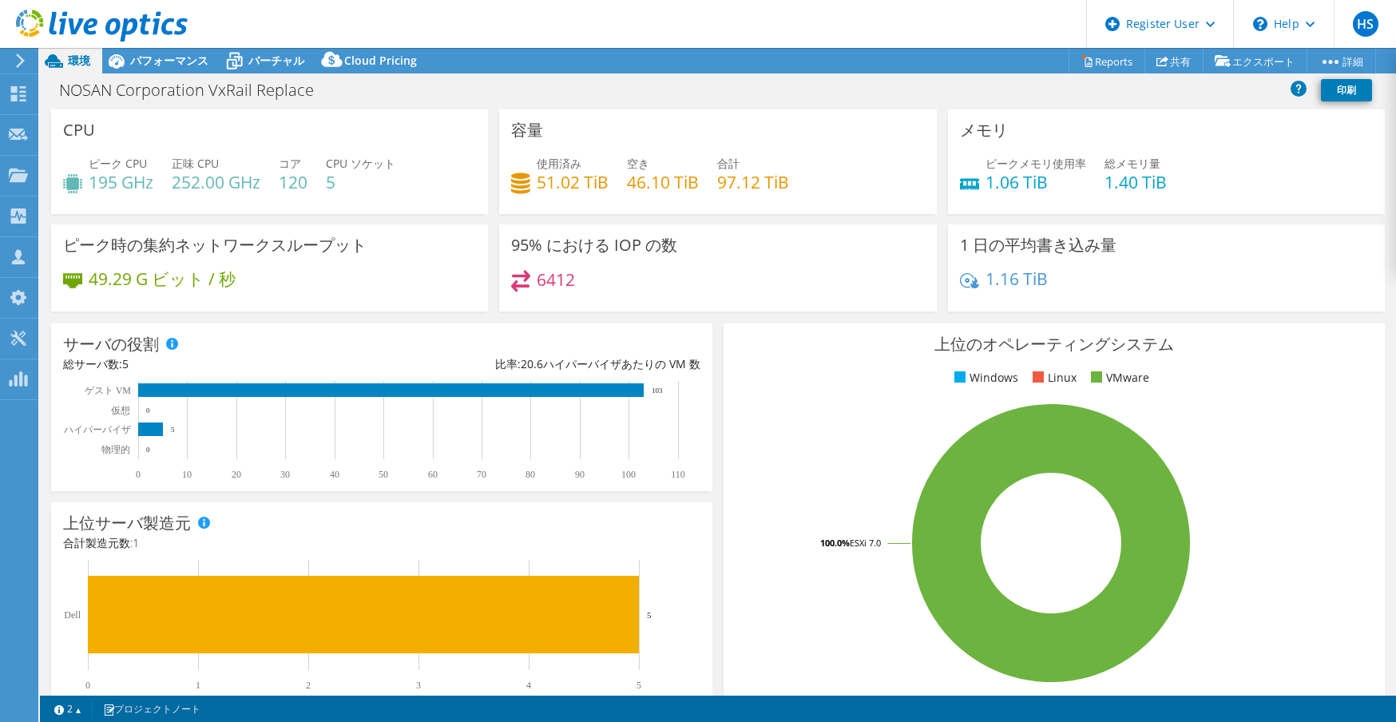
click at [862, 212] on div "容量 使用済み 51.02 TiB 空き 46.10 TiB 合計 97.12 TiB" at bounding box center [717, 161] width 437 height 105
click at [714, 196] on div "使用済み 51.02 TiB 空き 46.10 TiB 合計 97.12 TiB" at bounding box center [717, 181] width 413 height 52
click at [776, 422] on rect at bounding box center [1050, 542] width 631 height 279
click at [855, 343] on h3 "上位のオペレーティングシステム" at bounding box center [1053, 344] width 637 height 18
click at [779, 353] on div "上位のオペレーティングシステム Windows Linux VMware 100.0% ESXi 7.0" at bounding box center [1053, 514] width 661 height 382
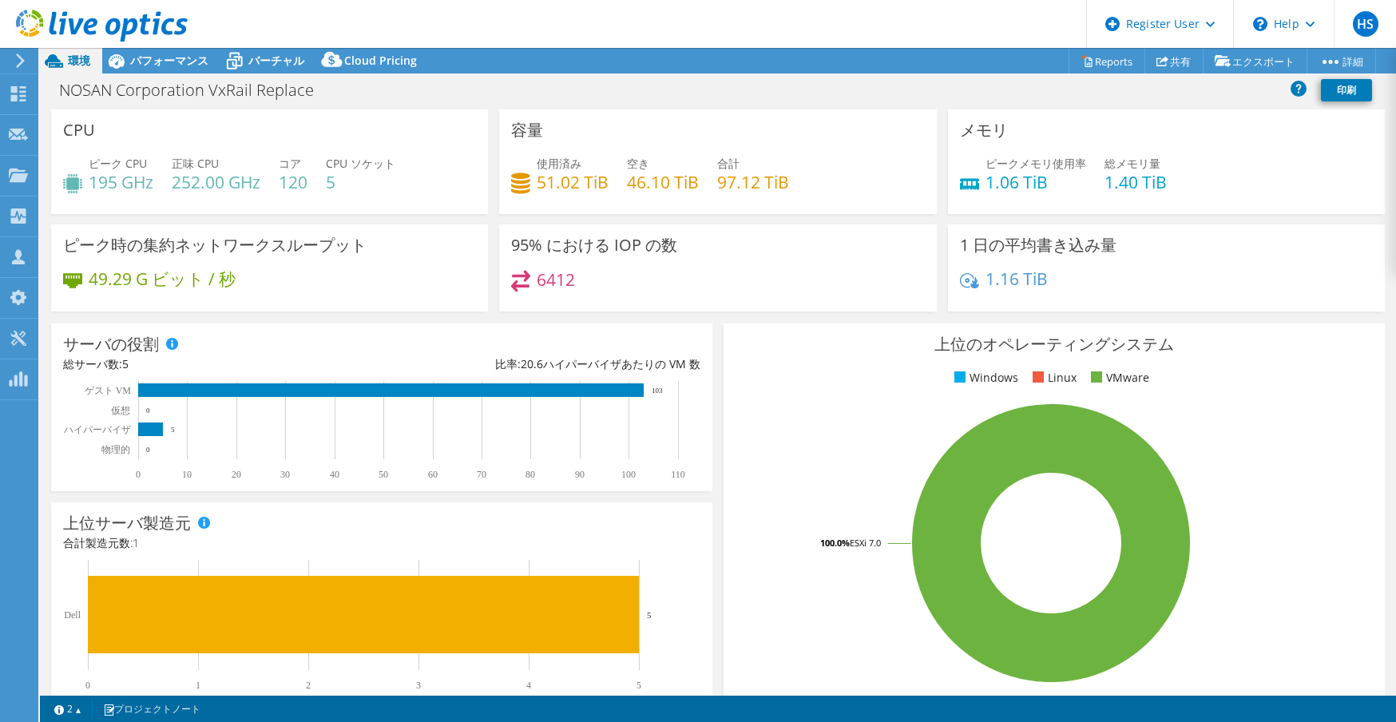
click at [767, 448] on rect at bounding box center [1050, 542] width 631 height 279
click at [728, 306] on div "95% における IOP の数 6412" at bounding box center [717, 267] width 437 height 87
click at [821, 416] on rect at bounding box center [1050, 542] width 631 height 279
